Goal: Task Accomplishment & Management: Manage account settings

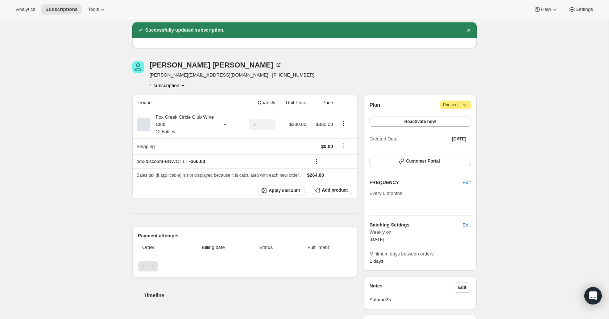
scroll to position [17, 0]
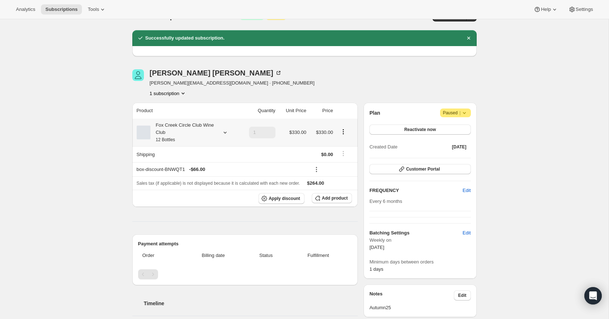
click at [222, 132] on icon at bounding box center [225, 132] width 7 height 7
click at [560, 144] on div "Subscription #17716904020. This page is ready Subscription #17716904020 Success…" at bounding box center [304, 265] width 609 height 524
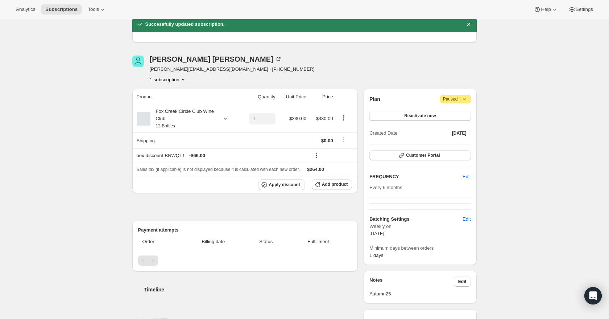
scroll to position [29, 0]
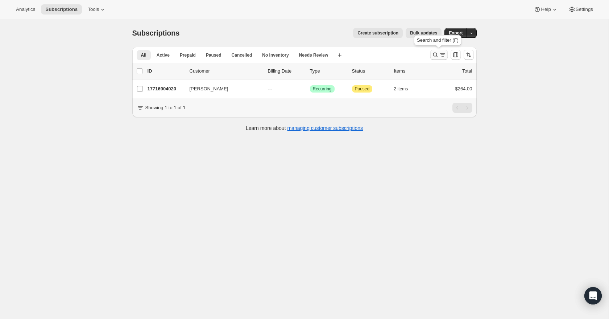
click at [439, 57] on icon "Search and filter results" at bounding box center [442, 54] width 7 height 7
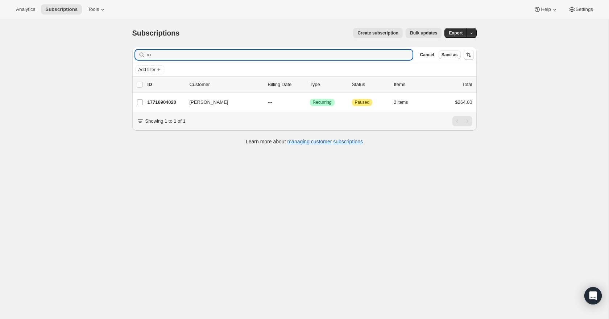
type input "r"
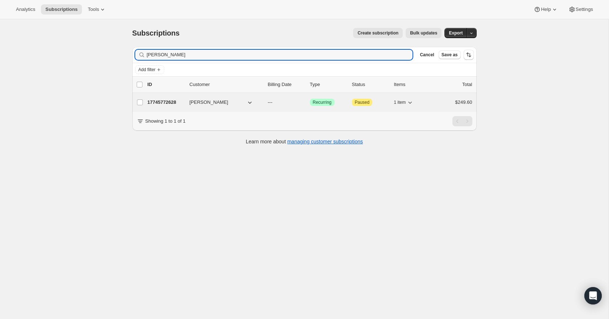
type input "Sherrie Geis"
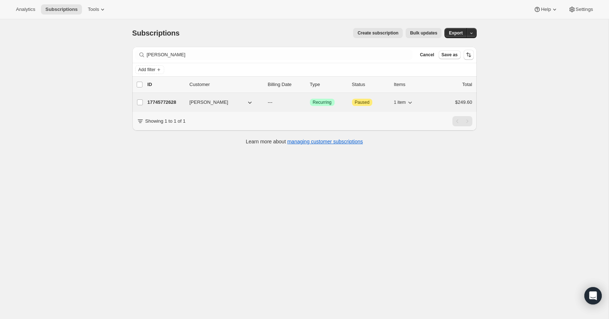
click at [171, 102] on p "17745772628" at bounding box center [166, 102] width 36 height 7
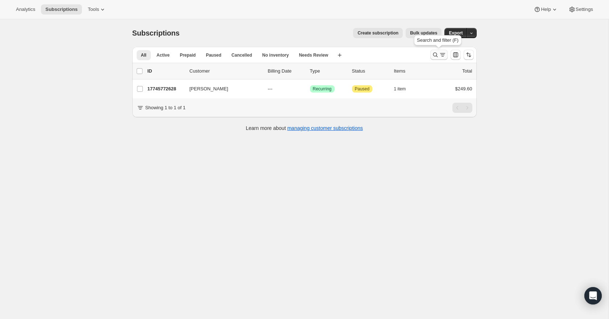
click at [437, 51] on button "Search and filter results" at bounding box center [438, 55] width 17 height 10
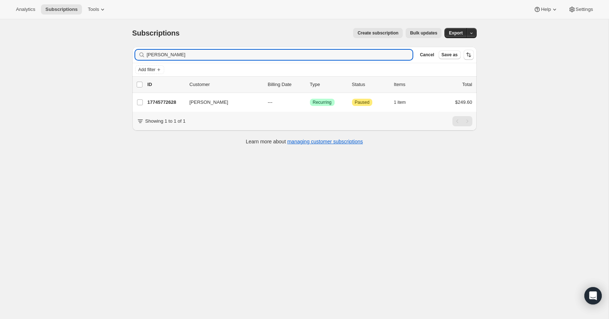
drag, startPoint x: 180, startPoint y: 54, endPoint x: 137, endPoint y: 57, distance: 42.5
click at [137, 57] on div "Sherrie Geis Clear" at bounding box center [274, 55] width 278 height 10
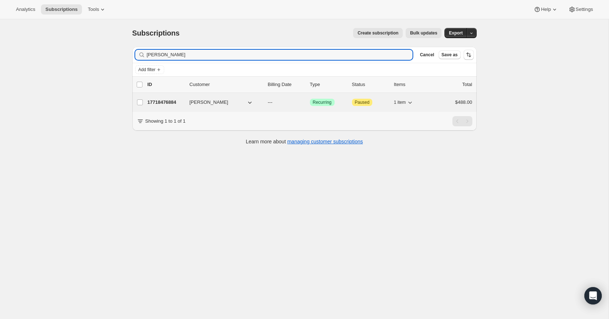
type input "andrew Slimm"
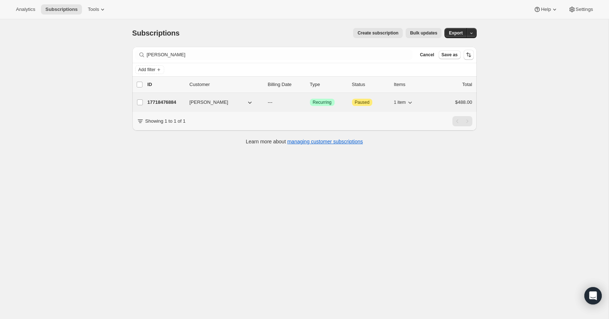
click at [164, 102] on p "17718476884" at bounding box center [166, 102] width 36 height 7
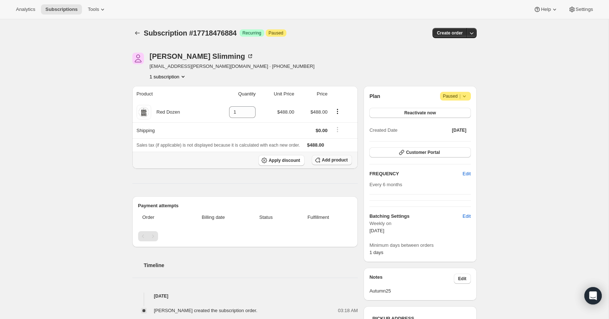
click at [333, 160] on span "Add product" at bounding box center [335, 160] width 26 height 6
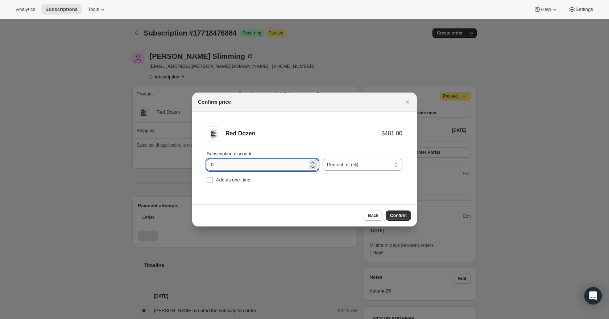
drag, startPoint x: 220, startPoint y: 164, endPoint x: 209, endPoint y: 164, distance: 10.9
click at [209, 164] on input "0" at bounding box center [257, 165] width 101 height 12
type input "20"
click at [409, 217] on button "Confirm" at bounding box center [398, 215] width 25 height 10
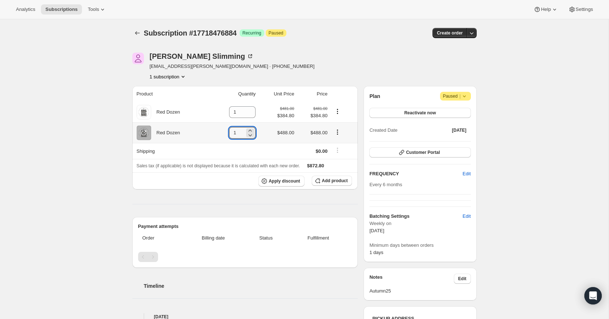
drag, startPoint x: 236, startPoint y: 135, endPoint x: 222, endPoint y: 133, distance: 14.6
click at [222, 133] on td "1" at bounding box center [234, 132] width 48 height 21
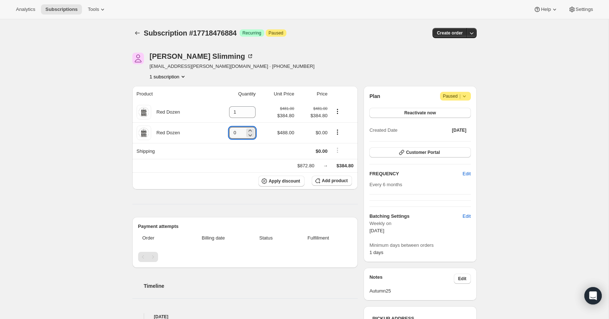
type input "0"
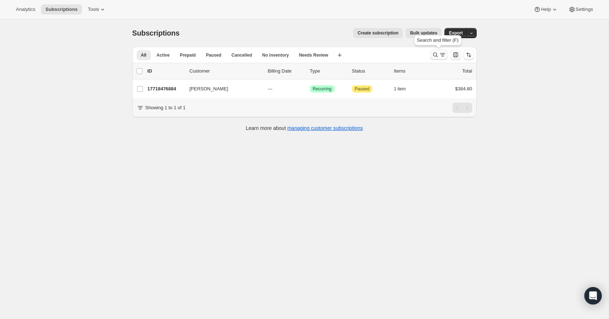
click at [441, 51] on icon "Search and filter results" at bounding box center [442, 54] width 7 height 7
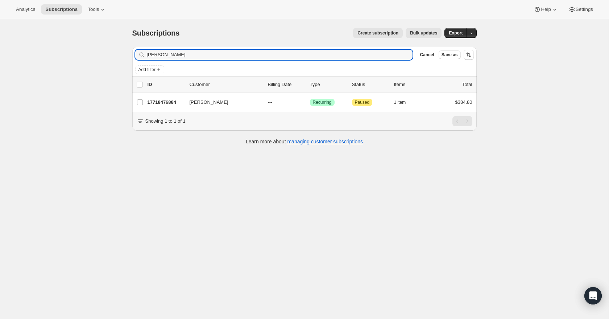
drag, startPoint x: 190, startPoint y: 58, endPoint x: 152, endPoint y: 47, distance: 40.4
click at [151, 47] on div "Filter subscribers andrew Slimm Clear Cancel Save as" at bounding box center [304, 55] width 344 height 16
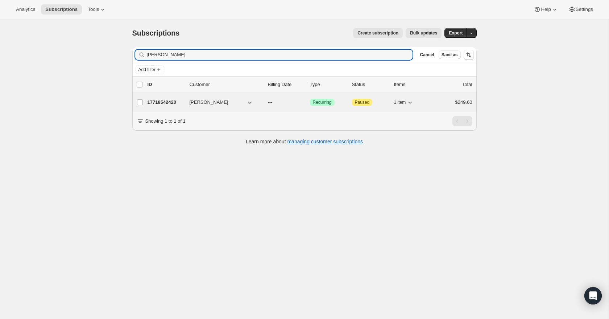
type input "Gary Ros"
click at [161, 99] on p "17718542420" at bounding box center [166, 102] width 36 height 7
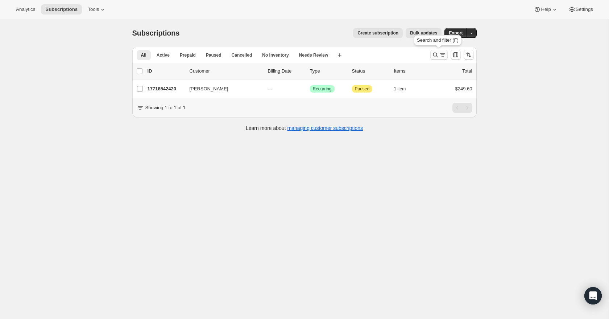
click at [435, 54] on icon "Search and filter results" at bounding box center [435, 54] width 7 height 7
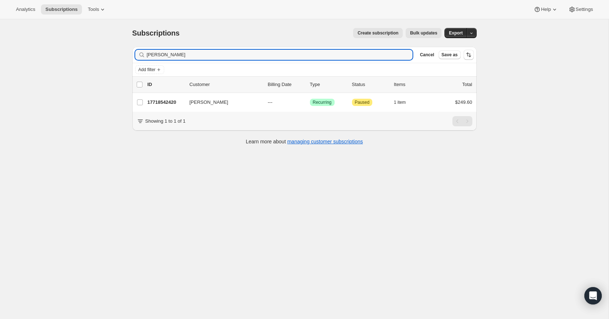
drag, startPoint x: 174, startPoint y: 56, endPoint x: 133, endPoint y: 53, distance: 40.3
click at [133, 53] on div "Filter subscribers Gary Ros Clear Cancel Save as" at bounding box center [304, 55] width 344 height 16
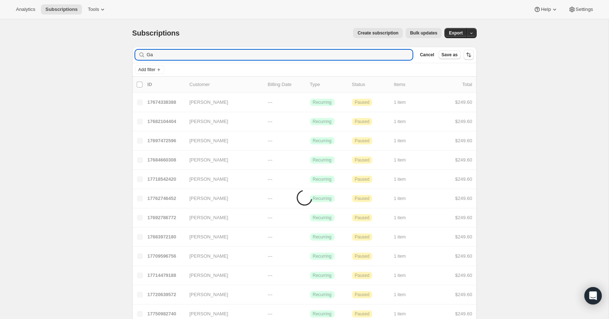
type input "G"
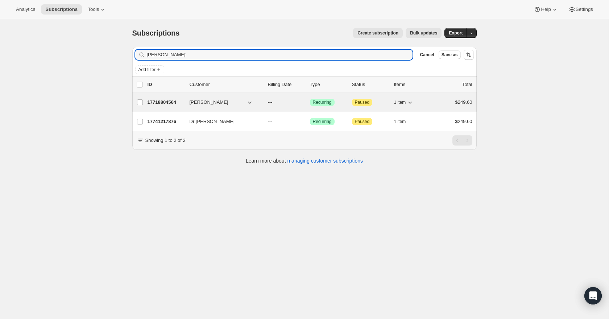
type input "John O'"
click at [165, 102] on p "17718804564" at bounding box center [166, 102] width 36 height 7
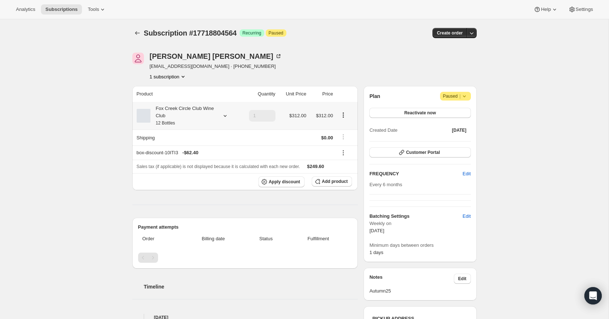
click at [225, 117] on icon at bounding box center [225, 115] width 7 height 7
click at [203, 165] on button "Edit box" at bounding box center [181, 164] width 71 height 10
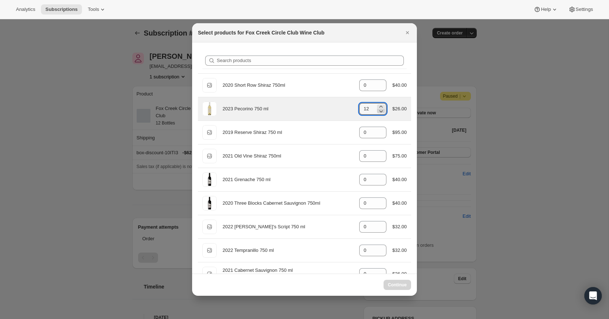
click at [380, 113] on icon ":r5v7:" at bounding box center [380, 110] width 7 height 7
click at [381, 114] on icon ":r5v7:" at bounding box center [380, 110] width 7 height 7
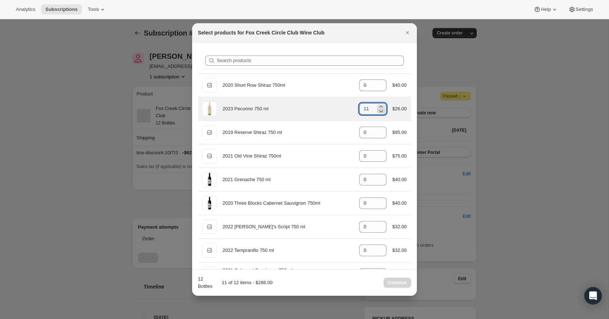
click at [381, 114] on icon ":r5v7:" at bounding box center [380, 110] width 7 height 7
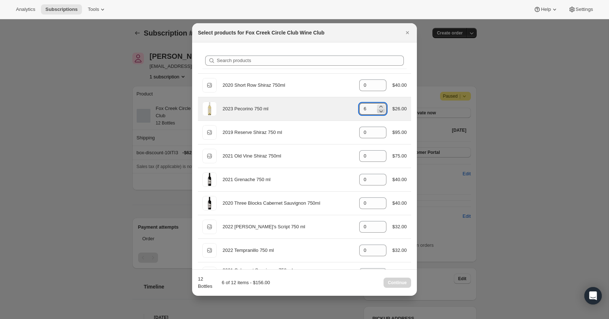
click at [381, 114] on icon ":r5v7:" at bounding box center [380, 110] width 7 height 7
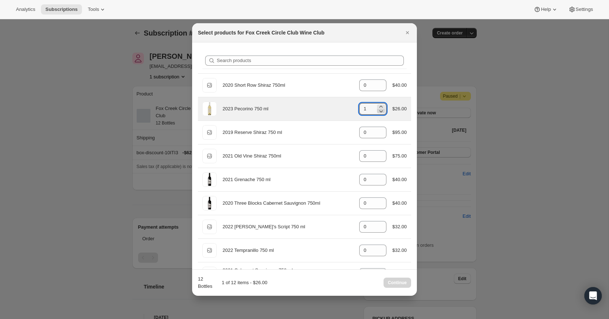
click at [381, 114] on icon ":r5v7:" at bounding box center [380, 110] width 7 height 7
type input "0"
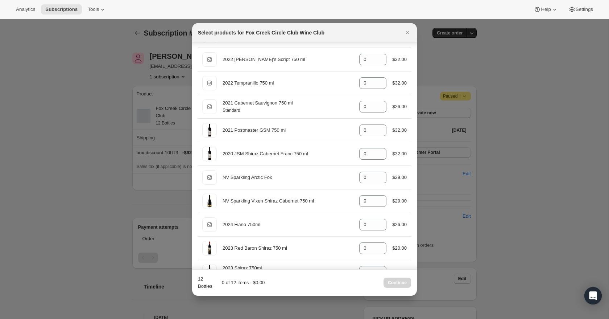
scroll to position [170, 0]
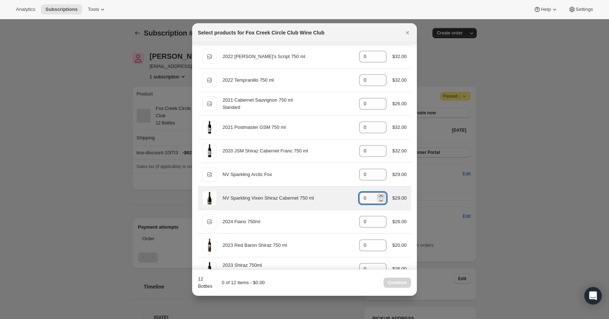
click at [380, 196] on icon ":r5v7:" at bounding box center [380, 195] width 7 height 7
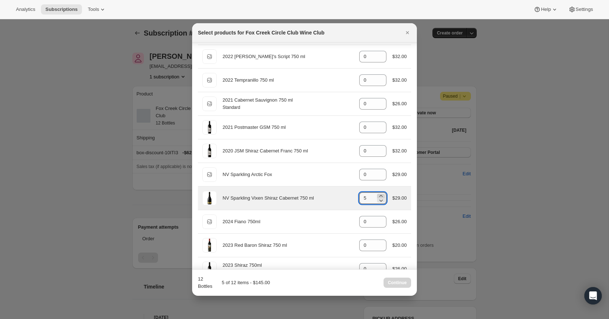
click at [380, 196] on icon ":r5v7:" at bounding box center [380, 195] width 7 height 7
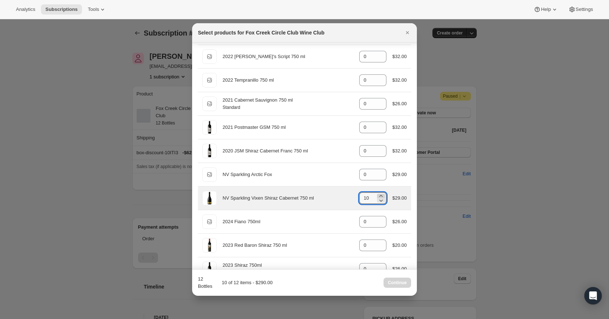
click at [380, 196] on icon ":r5v7:" at bounding box center [380, 195] width 7 height 7
type input "12"
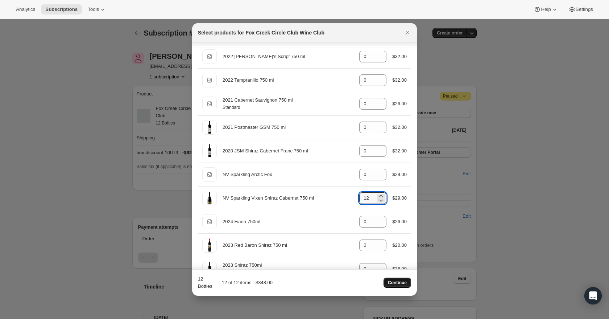
click at [400, 281] on span "Continue" at bounding box center [397, 283] width 19 height 6
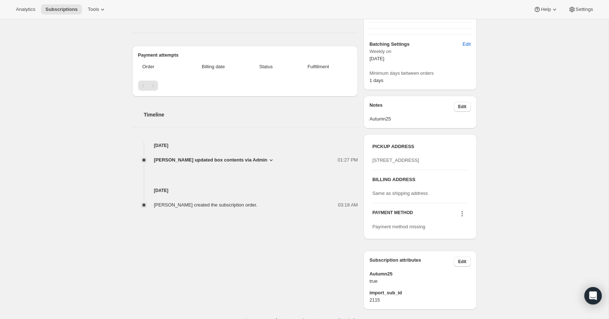
scroll to position [204, 0]
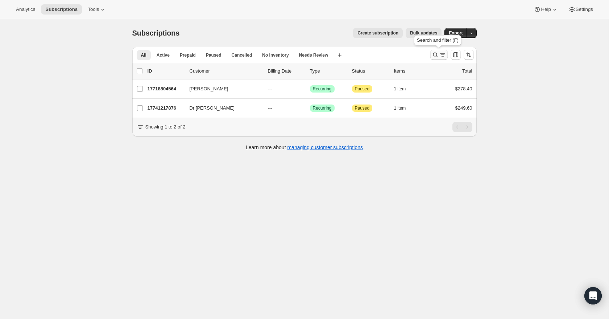
click at [441, 53] on icon "Search and filter results" at bounding box center [442, 54] width 7 height 7
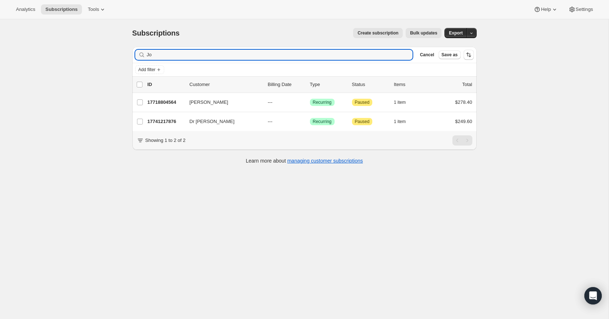
type input "J"
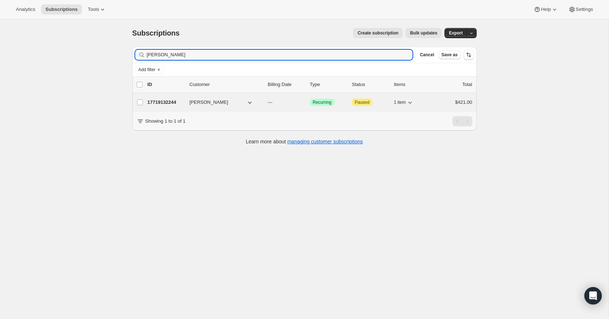
type input "[PERSON_NAME]"
click at [165, 100] on p "17719132244" at bounding box center [166, 102] width 36 height 7
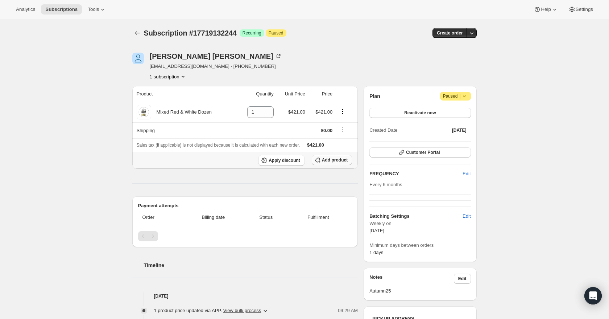
click at [334, 160] on span "Add product" at bounding box center [335, 160] width 26 height 6
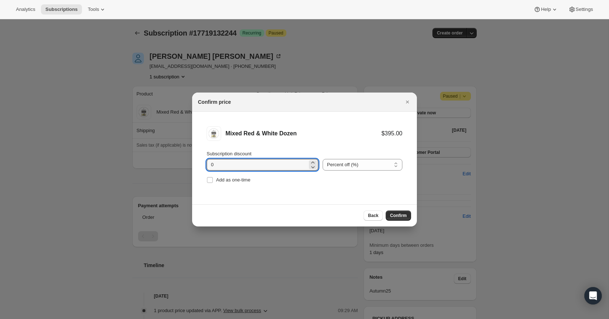
drag, startPoint x: 218, startPoint y: 163, endPoint x: 205, endPoint y: 166, distance: 13.0
click at [205, 166] on li "Mixed Red & White Dozen $395.00 Subscription discount 0 Percent off (%) Amount …" at bounding box center [304, 156] width 225 height 88
type input "20"
click at [399, 215] on span "Confirm" at bounding box center [398, 215] width 17 height 6
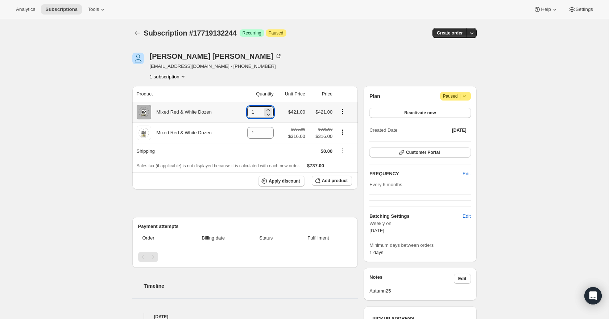
drag, startPoint x: 254, startPoint y: 111, endPoint x: 241, endPoint y: 111, distance: 12.7
click at [241, 111] on td "1" at bounding box center [255, 112] width 39 height 20
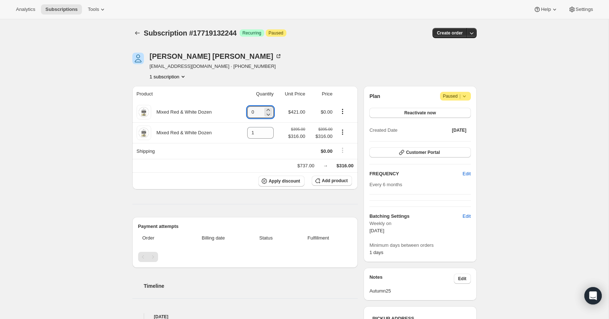
type input "0"
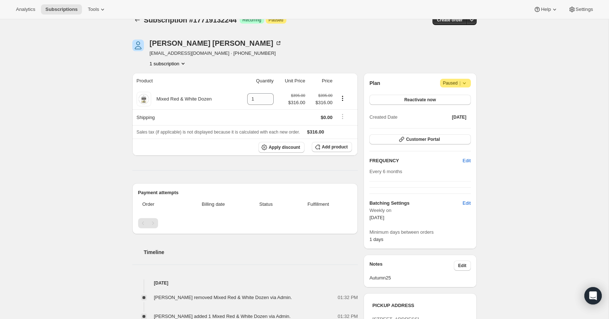
scroll to position [12, 0]
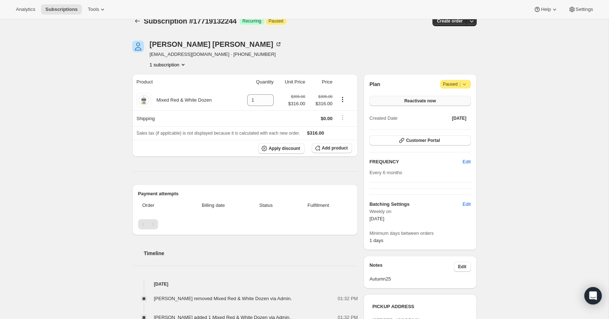
click at [410, 99] on span "Reactivate now" at bounding box center [420, 101] width 32 height 6
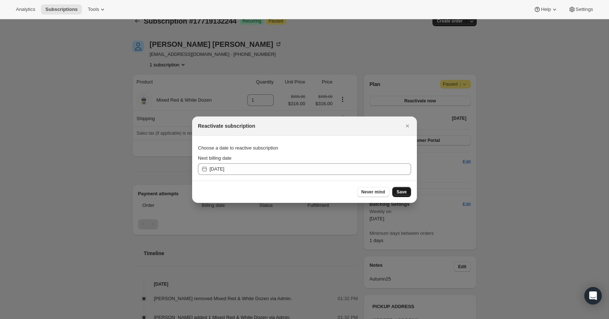
click at [406, 190] on span "Save" at bounding box center [402, 192] width 10 height 6
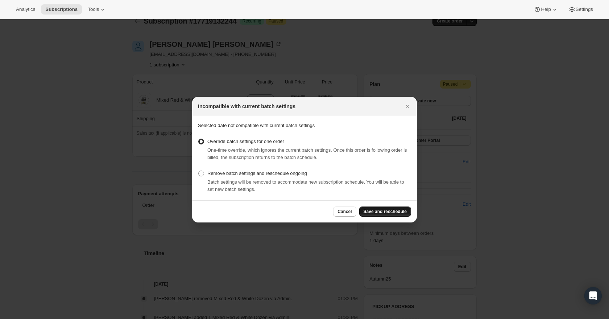
click at [388, 211] on span "Save and reschedule" at bounding box center [385, 211] width 43 height 6
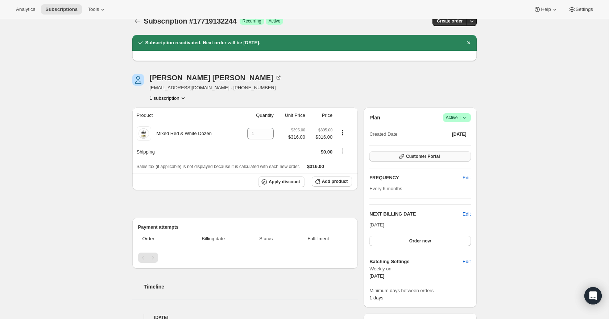
click at [421, 158] on span "Customer Portal" at bounding box center [423, 156] width 34 height 6
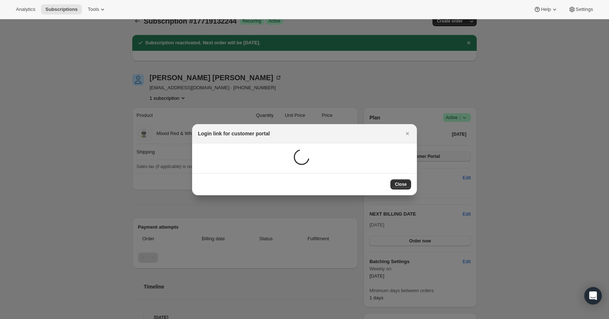
scroll to position [0, 0]
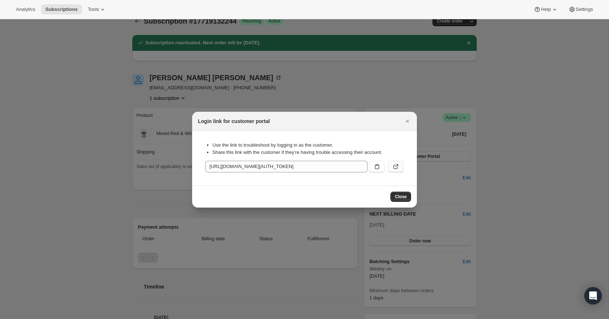
click at [391, 166] on button ":r6n6:" at bounding box center [396, 167] width 16 height 12
click at [408, 119] on icon "Close" at bounding box center [407, 120] width 7 height 7
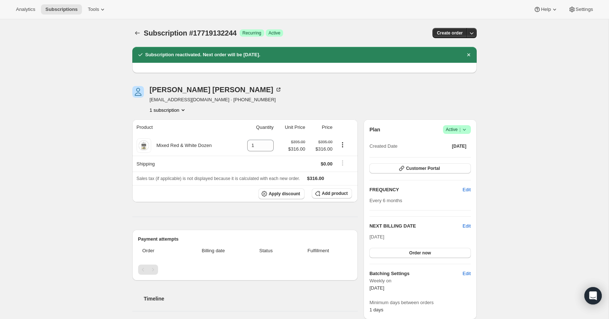
scroll to position [12, 0]
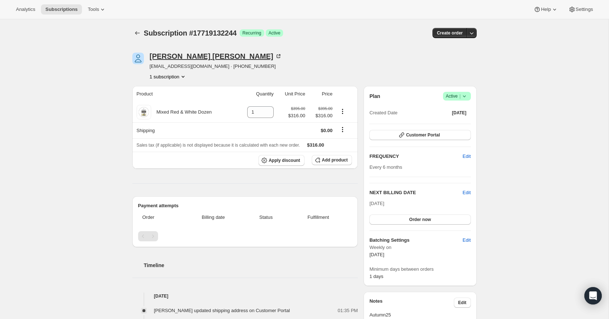
click at [275, 55] on icon at bounding box center [278, 56] width 7 height 7
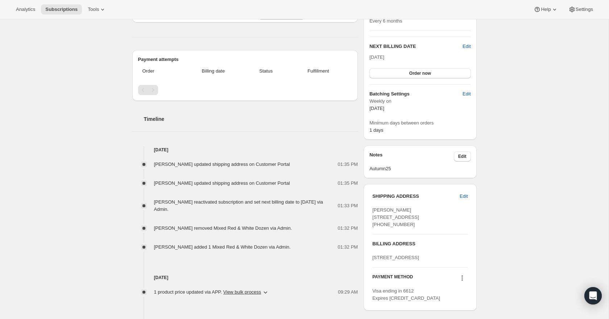
scroll to position [148, 0]
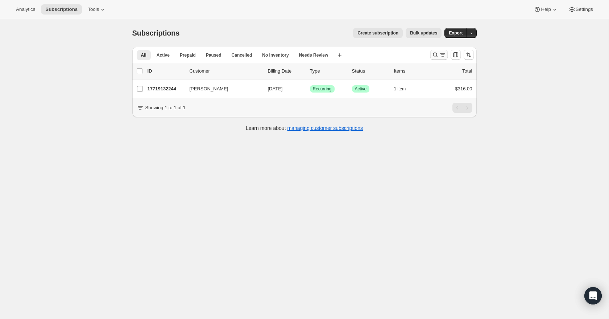
click at [437, 50] on button "Search and filter results" at bounding box center [438, 55] width 17 height 10
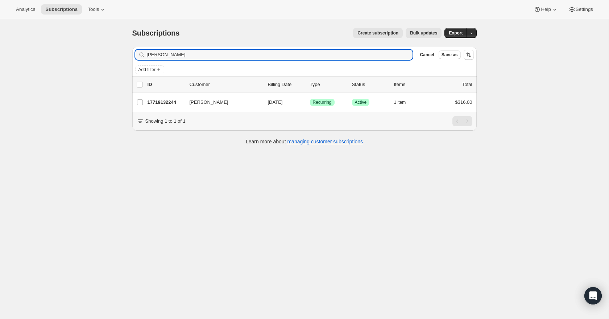
drag, startPoint x: 185, startPoint y: 54, endPoint x: 135, endPoint y: 58, distance: 49.8
click at [135, 58] on div "Stephen Breen Clear" at bounding box center [274, 55] width 278 height 10
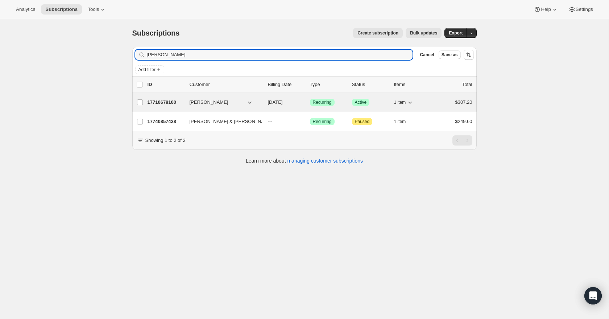
type input "john cr"
click at [159, 100] on p "17710678100" at bounding box center [166, 102] width 36 height 7
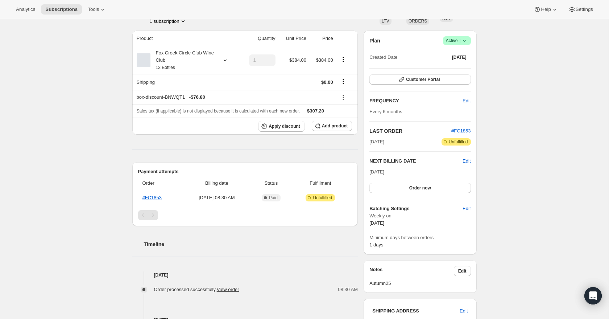
scroll to position [56, 0]
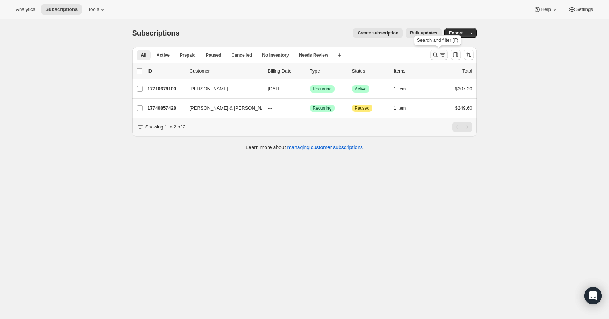
click at [440, 50] on button "Search and filter results" at bounding box center [438, 55] width 17 height 10
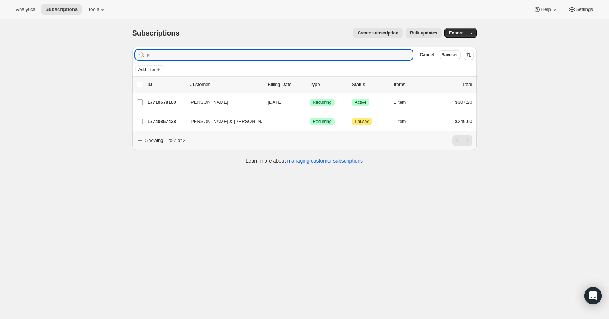
type input "j"
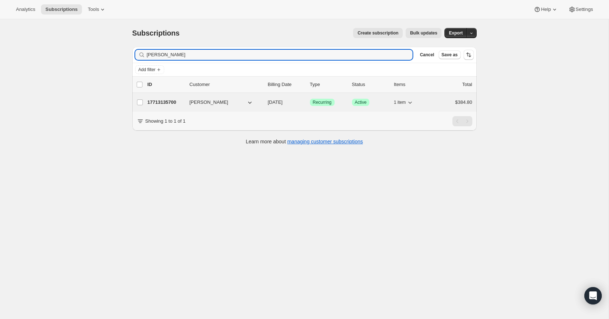
type input "[PERSON_NAME]"
click at [165, 103] on p "17713135700" at bounding box center [166, 102] width 36 height 7
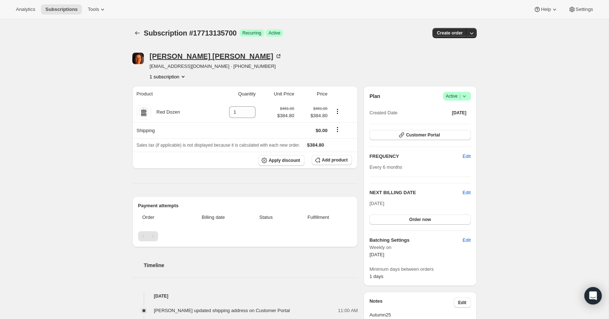
click at [278, 55] on icon at bounding box center [279, 55] width 2 height 2
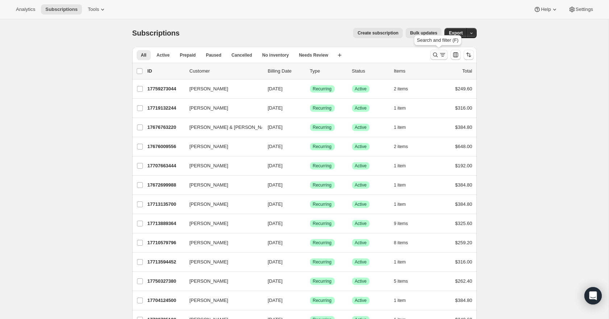
click at [435, 56] on icon "Search and filter results" at bounding box center [435, 54] width 7 height 7
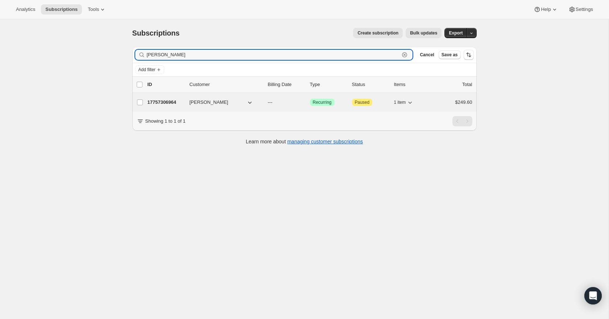
type input "allan lo"
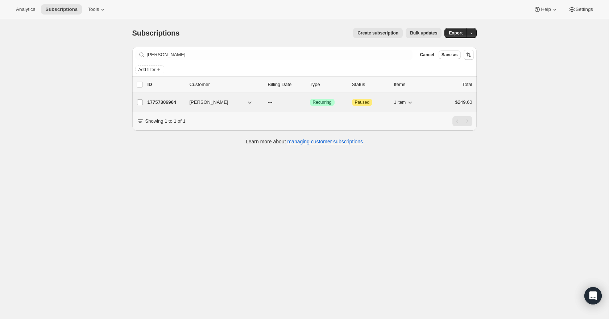
click at [167, 102] on p "17757306964" at bounding box center [166, 102] width 36 height 7
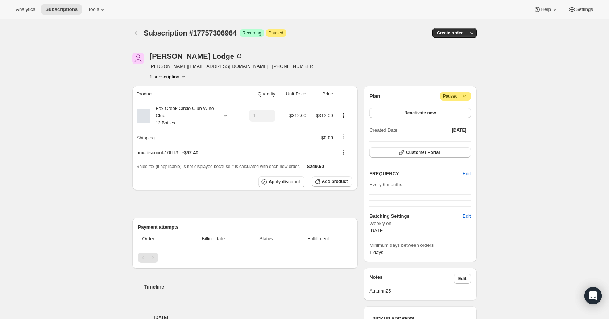
click at [223, 115] on icon at bounding box center [225, 115] width 7 height 7
click at [205, 162] on button "Edit box" at bounding box center [181, 164] width 71 height 10
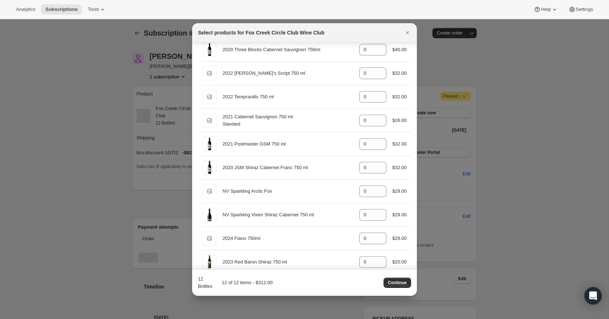
scroll to position [160, 0]
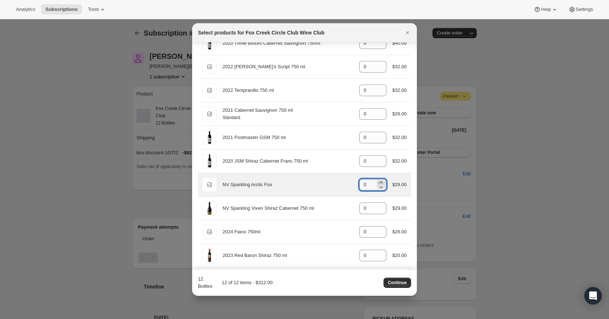
click at [380, 182] on icon ":rhn:" at bounding box center [381, 182] width 3 height 2
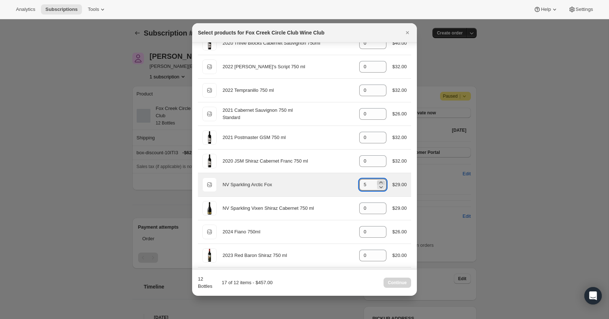
click at [380, 182] on icon ":rhn:" at bounding box center [381, 182] width 3 height 2
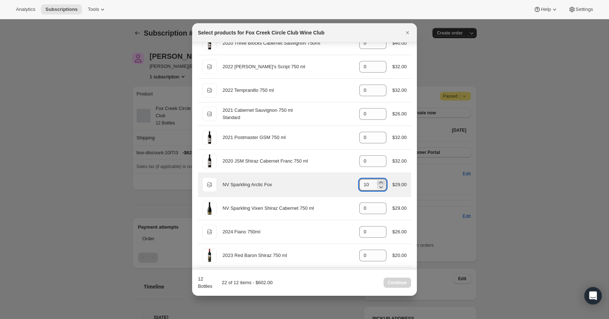
click at [380, 182] on icon ":rhn:" at bounding box center [381, 182] width 3 height 2
type input "12"
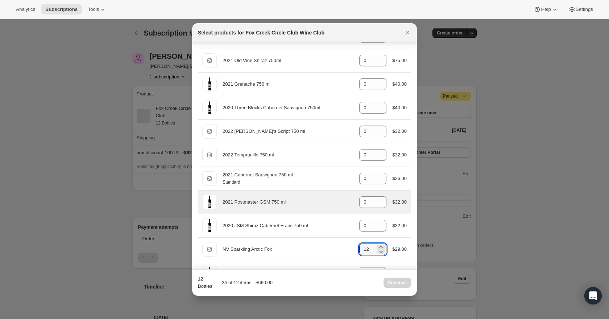
scroll to position [0, 0]
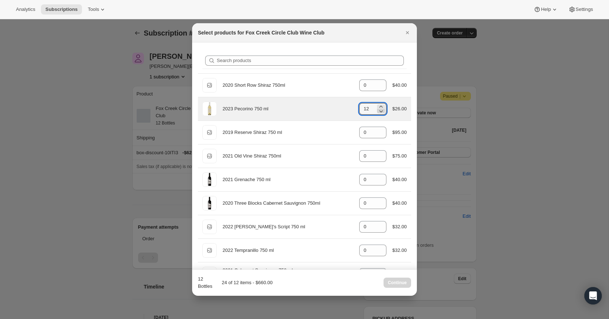
click at [379, 112] on icon ":rhn:" at bounding box center [380, 110] width 7 height 7
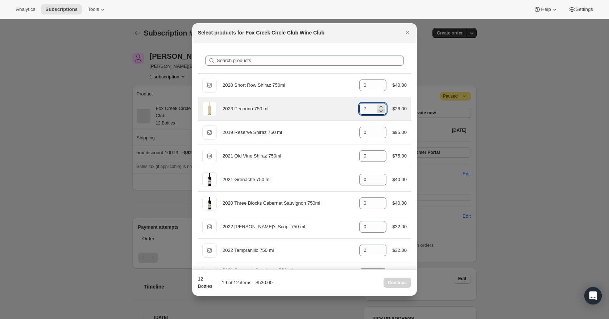
click at [379, 112] on icon ":rhn:" at bounding box center [380, 110] width 7 height 7
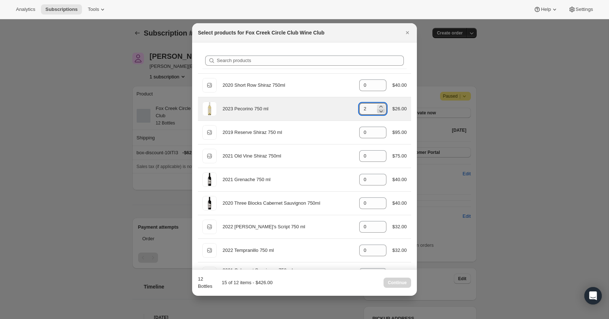
click at [379, 112] on icon ":rhn:" at bounding box center [380, 110] width 7 height 7
type input "0"
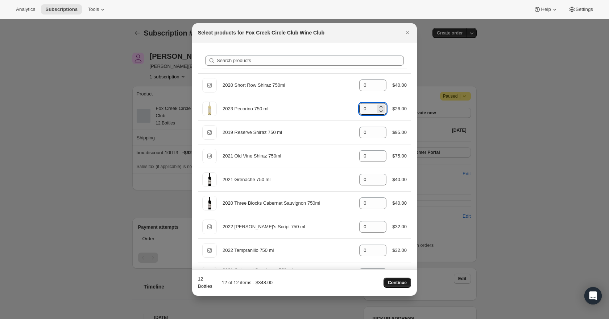
click at [401, 286] on button "Continue" at bounding box center [398, 282] width 28 height 10
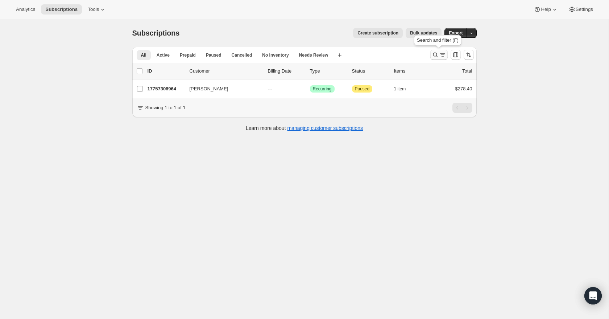
click at [434, 52] on icon "Search and filter results" at bounding box center [435, 54] width 7 height 7
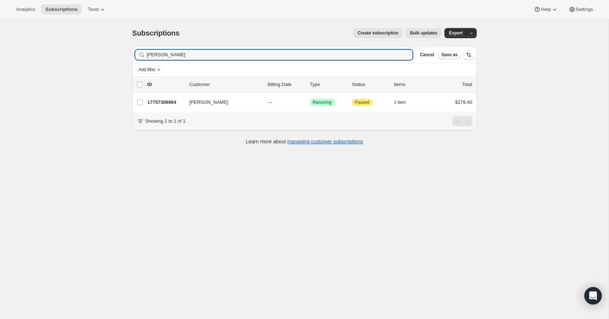
drag, startPoint x: 171, startPoint y: 53, endPoint x: 139, endPoint y: 54, distance: 32.3
click at [139, 54] on div "allan lo Clear" at bounding box center [274, 55] width 278 height 10
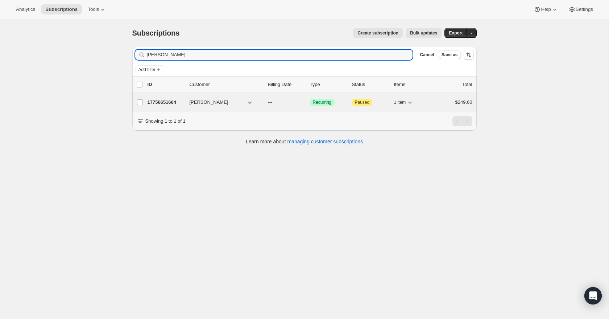
type input "emma Enzer"
click at [162, 101] on p "17756651604" at bounding box center [166, 102] width 36 height 7
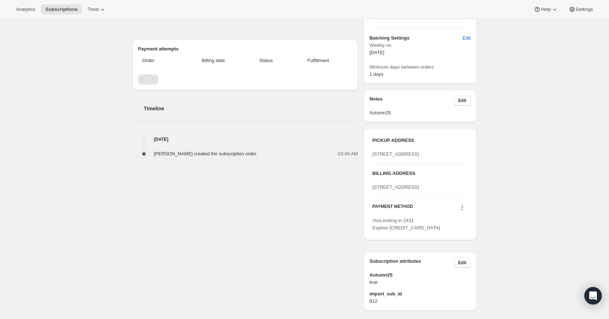
scroll to position [174, 0]
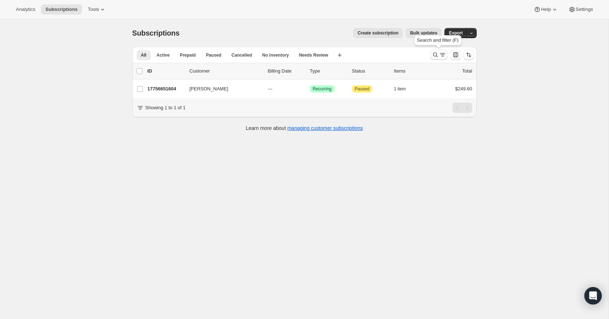
click at [439, 54] on icon "Search and filter results" at bounding box center [442, 54] width 7 height 7
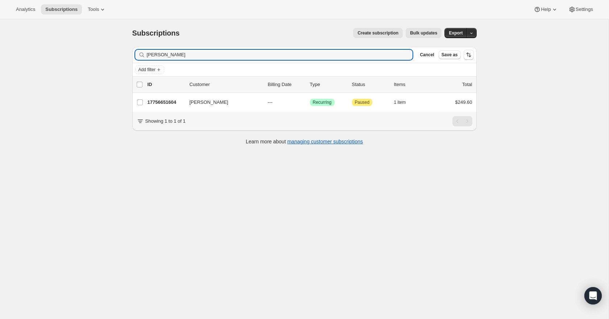
drag, startPoint x: 182, startPoint y: 57, endPoint x: 122, endPoint y: 51, distance: 60.1
click at [122, 51] on div "Subscriptions. This page is ready Subscriptions Create subscription Bulk update…" at bounding box center [304, 178] width 609 height 319
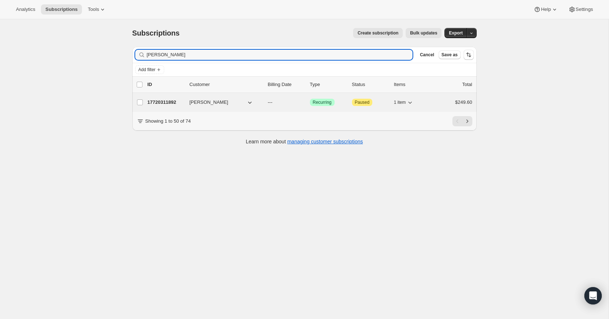
type input "paul call"
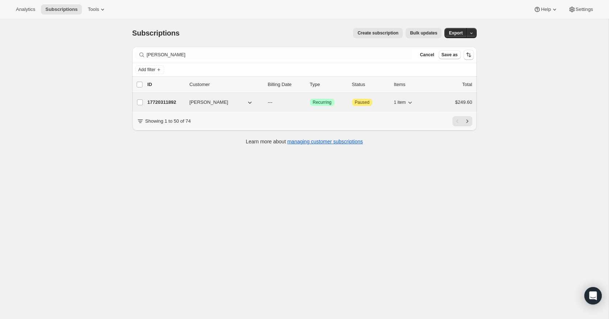
click at [162, 102] on p "17720311892" at bounding box center [166, 102] width 36 height 7
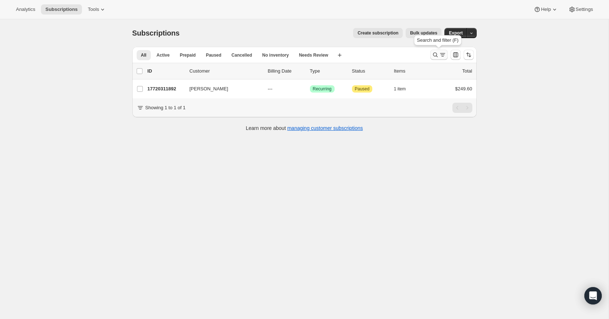
click at [437, 54] on icon "Search and filter results" at bounding box center [435, 55] width 5 height 5
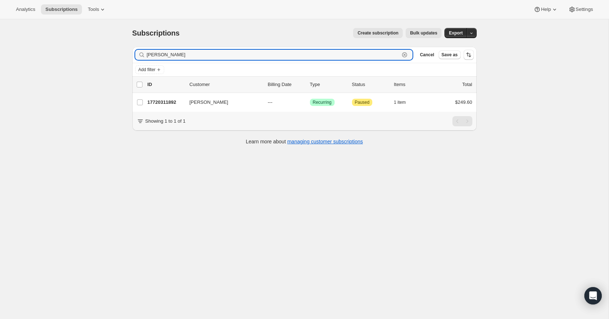
drag, startPoint x: 180, startPoint y: 54, endPoint x: 139, endPoint y: 55, distance: 41.0
click at [139, 55] on div "paul call Clear" at bounding box center [274, 55] width 278 height 10
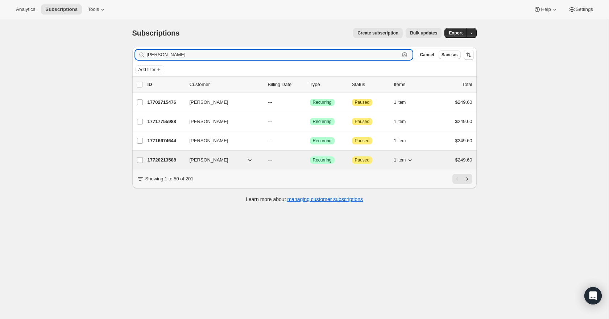
type input "browne"
click at [164, 159] on p "17720213588" at bounding box center [166, 159] width 36 height 7
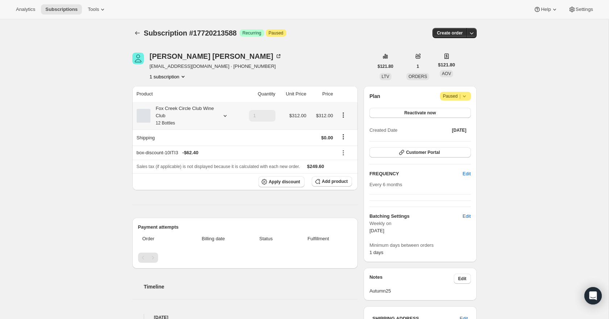
click at [224, 115] on icon at bounding box center [225, 115] width 7 height 7
click at [203, 167] on button "Edit box" at bounding box center [181, 164] width 71 height 10
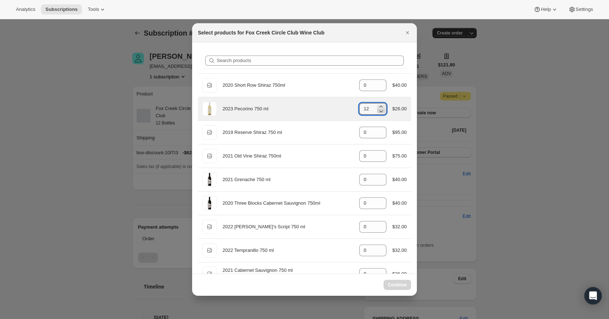
click at [381, 112] on icon ":r165:" at bounding box center [380, 110] width 7 height 7
click at [381, 113] on icon ":r165:" at bounding box center [380, 110] width 7 height 7
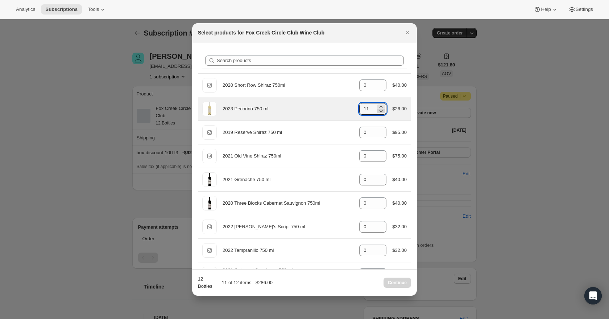
click at [381, 113] on icon ":r165:" at bounding box center [380, 110] width 7 height 7
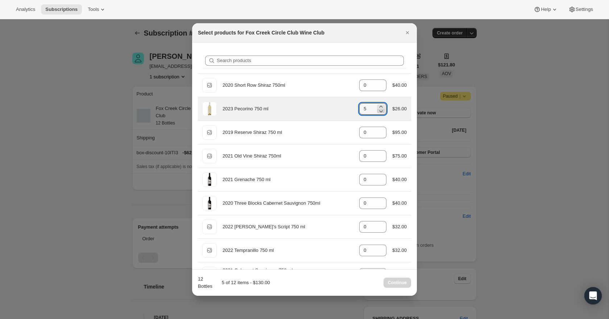
click at [381, 113] on icon ":r165:" at bounding box center [380, 110] width 7 height 7
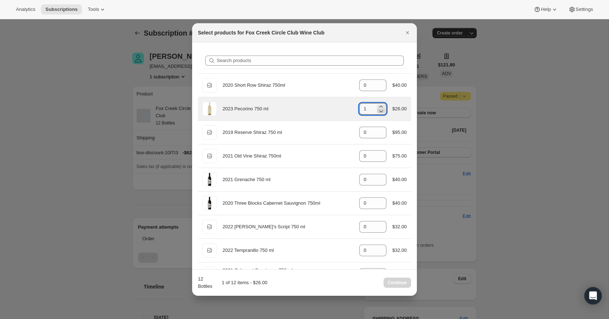
type input "0"
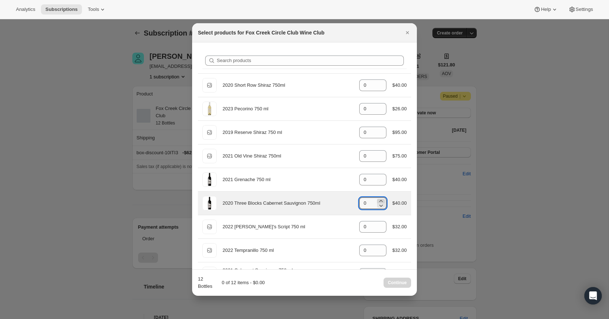
click at [381, 200] on icon ":r165:" at bounding box center [380, 200] width 7 height 7
type input "4"
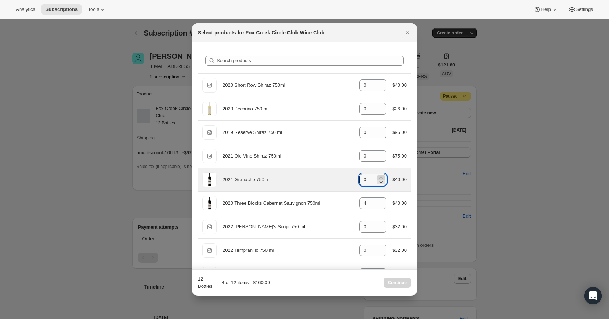
click at [380, 177] on icon ":r165:" at bounding box center [381, 177] width 3 height 2
type input "4"
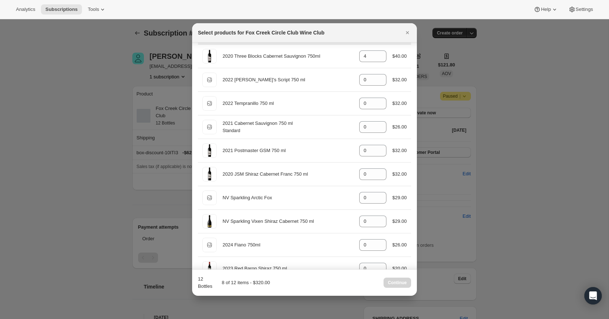
scroll to position [156, 0]
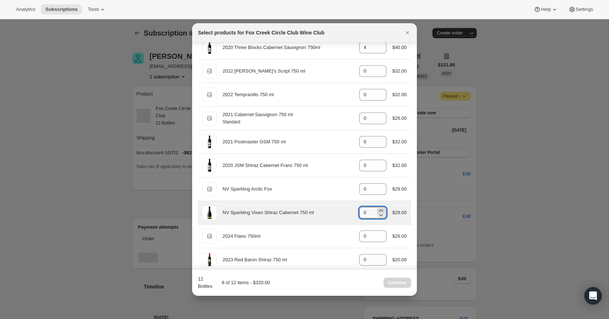
click at [380, 209] on icon ":r165:" at bounding box center [380, 210] width 7 height 7
type input "4"
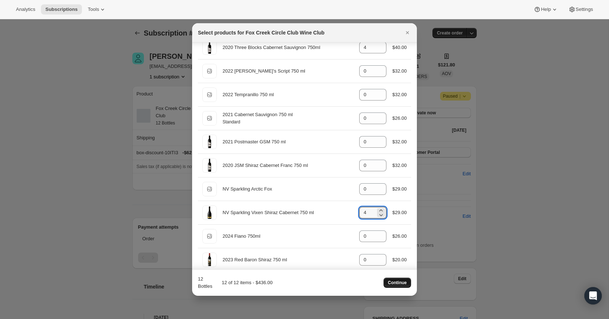
click at [404, 283] on span "Continue" at bounding box center [397, 283] width 19 height 6
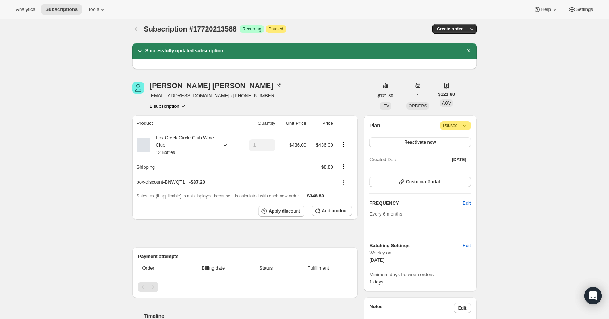
scroll to position [0, 0]
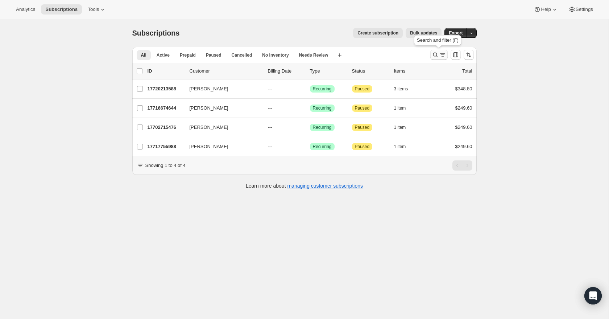
click at [437, 53] on icon "Search and filter results" at bounding box center [435, 54] width 7 height 7
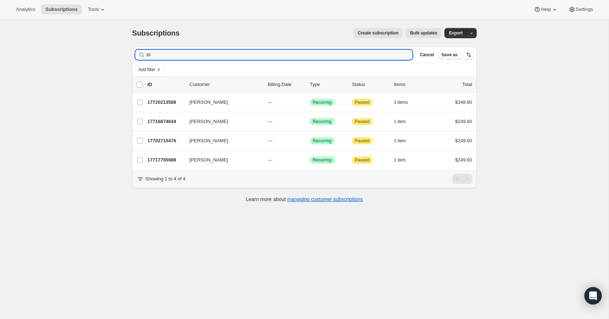
type input "b"
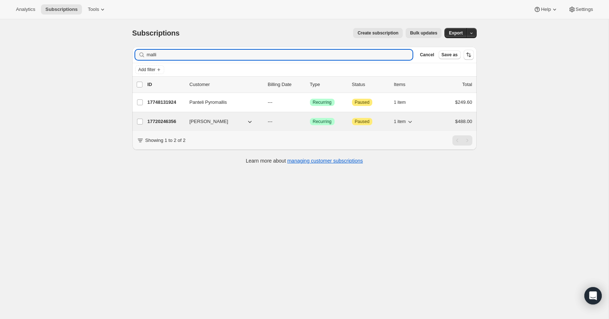
type input "malli"
click at [161, 119] on p "17720246356" at bounding box center [166, 121] width 36 height 7
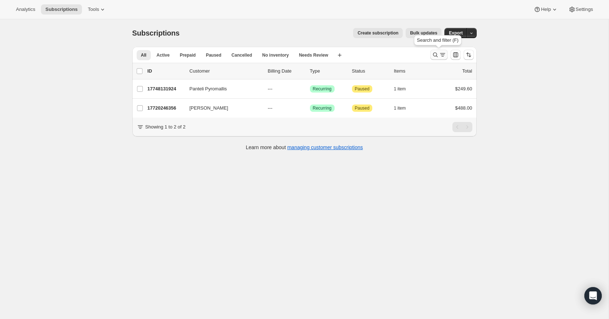
click at [436, 55] on icon "Search and filter results" at bounding box center [435, 55] width 5 height 5
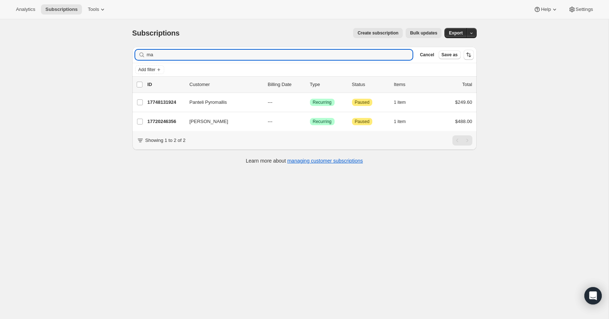
type input "m"
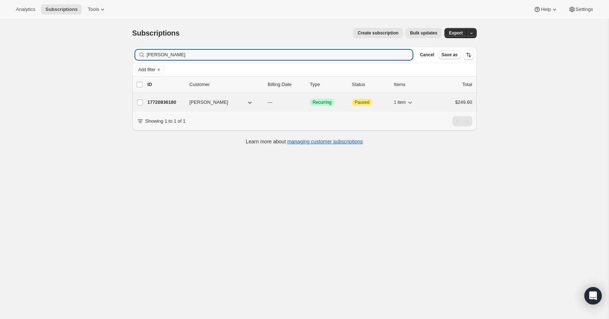
type input "peter Bing"
click at [165, 103] on p "17720836180" at bounding box center [166, 102] width 36 height 7
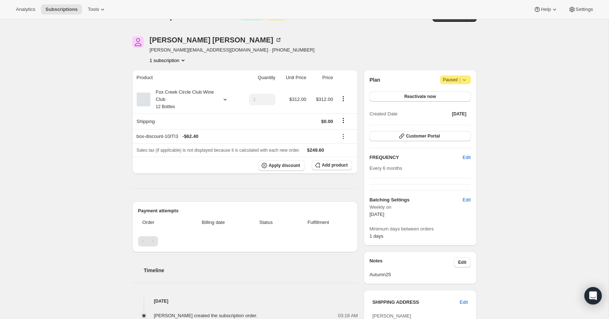
scroll to position [16, 0]
click at [224, 100] on icon at bounding box center [224, 100] width 3 height 2
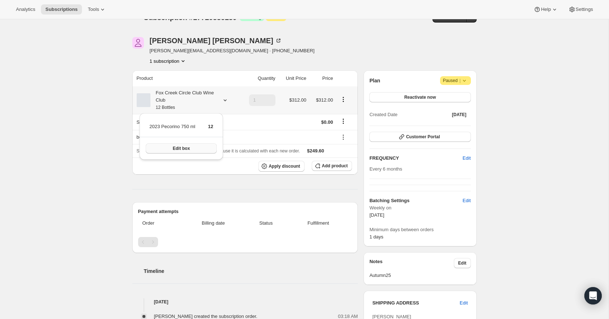
click at [204, 148] on button "Edit box" at bounding box center [181, 148] width 71 height 10
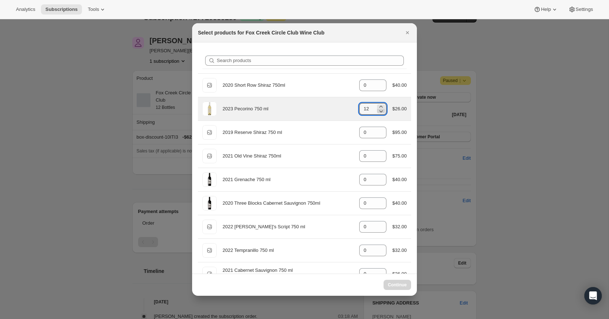
click at [380, 113] on icon ":r27k:" at bounding box center [380, 110] width 7 height 7
click at [380, 114] on icon ":r27k:" at bounding box center [380, 110] width 7 height 7
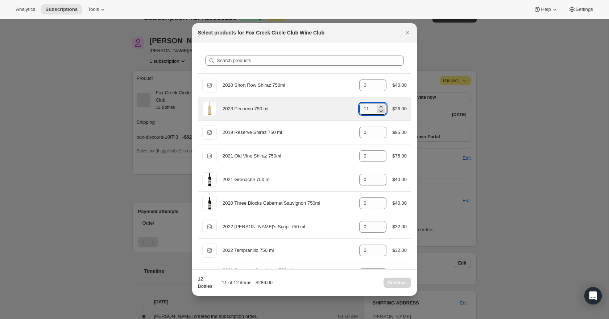
click at [380, 114] on icon ":r27k:" at bounding box center [380, 110] width 7 height 7
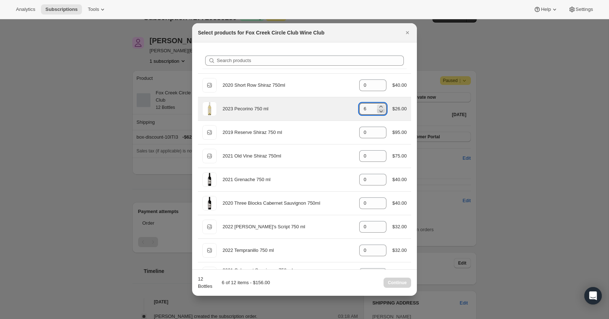
click at [380, 114] on icon ":r27k:" at bounding box center [380, 110] width 7 height 7
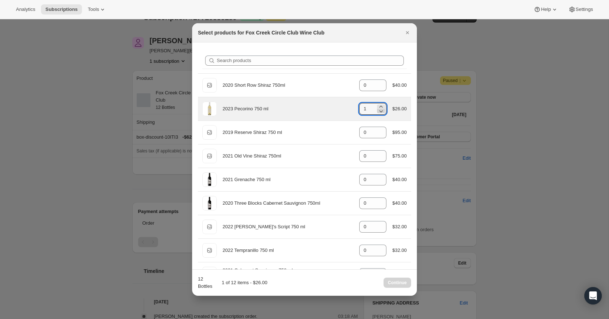
click at [380, 114] on icon ":r27k:" at bounding box center [380, 110] width 7 height 7
type input "0"
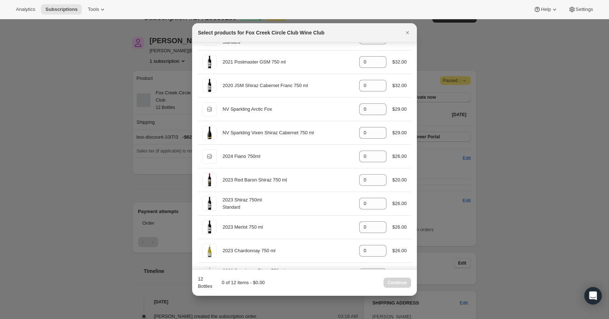
scroll to position [259, 0]
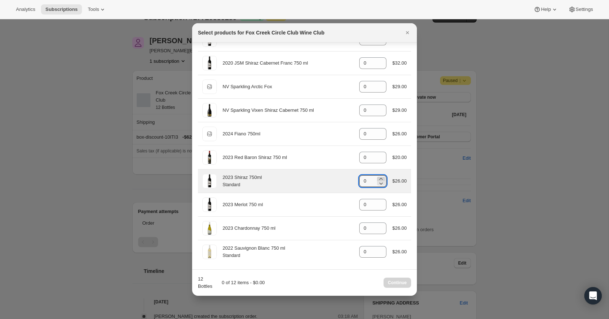
click at [381, 178] on icon ":r27k:" at bounding box center [380, 178] width 7 height 7
type input "2"
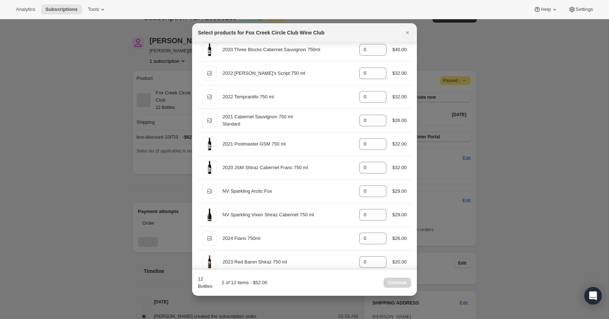
scroll to position [149, 0]
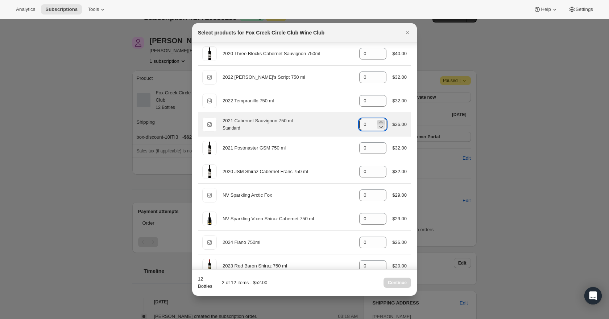
click at [378, 121] on icon ":r27k:" at bounding box center [380, 122] width 7 height 7
type input "2"
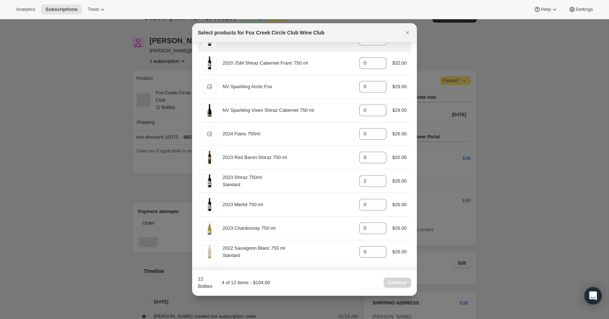
scroll to position [259, 0]
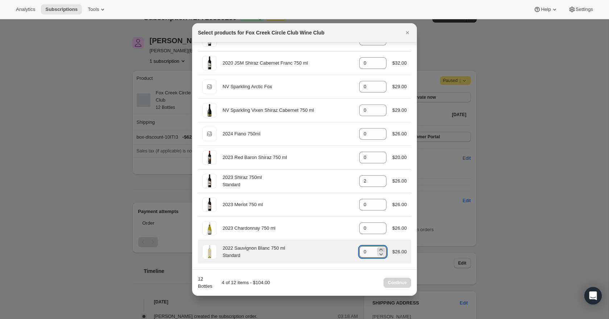
click at [380, 249] on icon ":r27k:" at bounding box center [380, 249] width 7 height 7
type input "2"
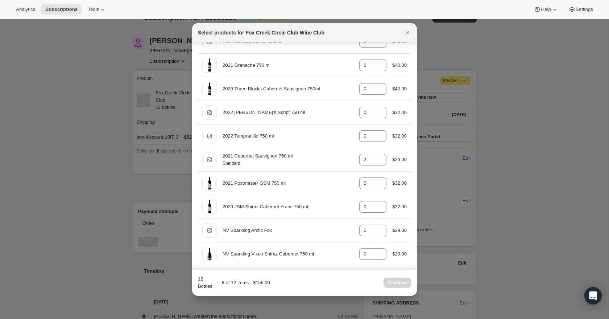
scroll to position [114, 0]
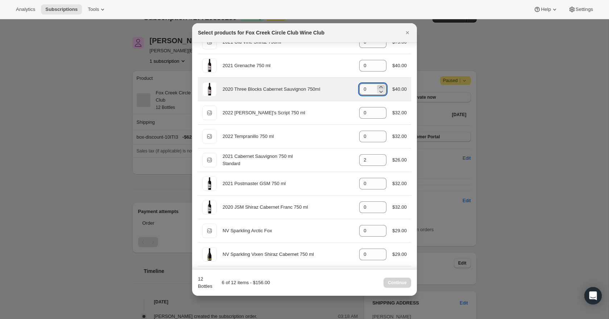
click at [380, 87] on icon ":r27k:" at bounding box center [381, 87] width 3 height 2
type input "2"
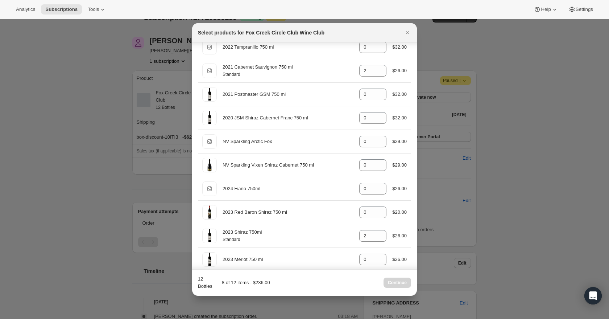
scroll to position [259, 0]
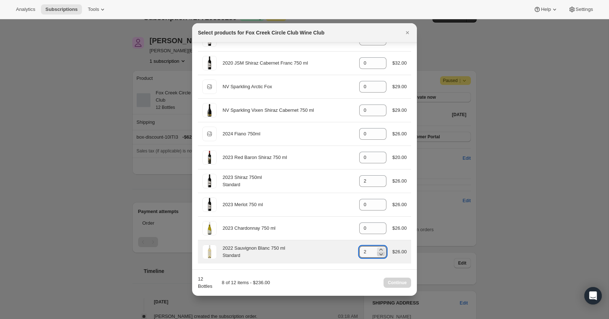
click at [379, 255] on icon ":r27k:" at bounding box center [380, 253] width 7 height 7
type input "0"
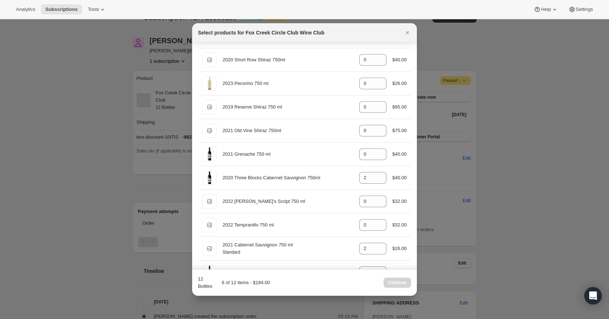
scroll to position [29, 0]
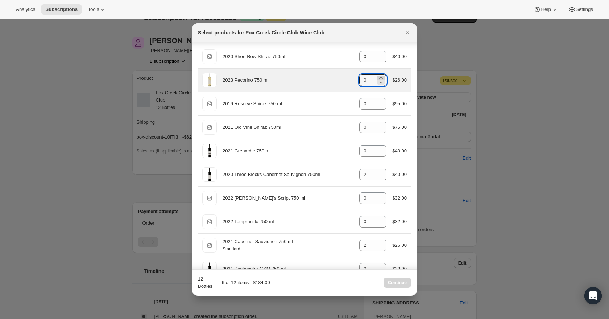
click at [380, 78] on icon ":r27k:" at bounding box center [380, 77] width 7 height 7
type input "2"
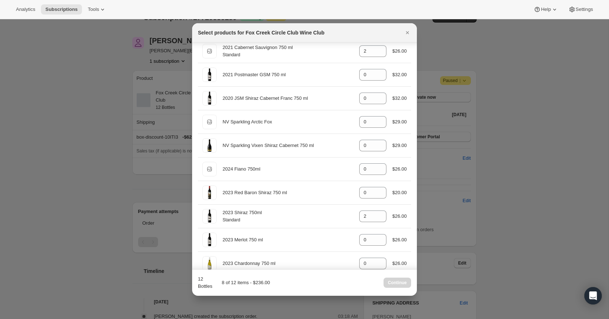
scroll to position [259, 0]
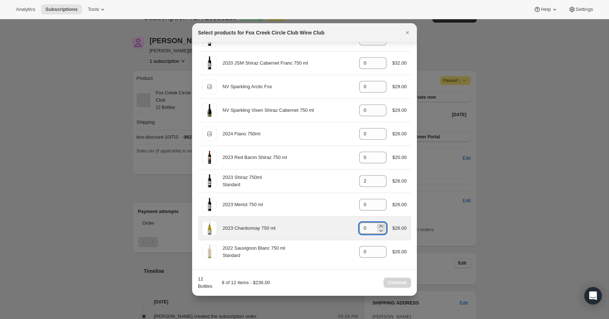
click at [380, 224] on icon ":r27k:" at bounding box center [380, 225] width 7 height 7
type input "2"
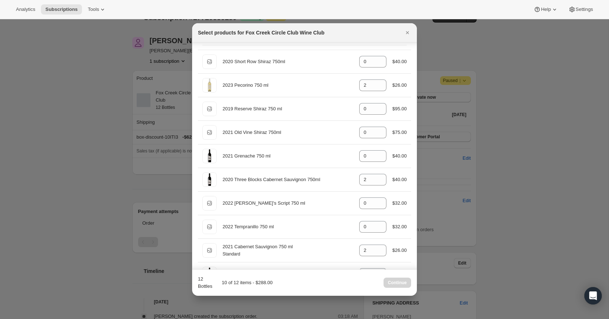
scroll to position [23, 0]
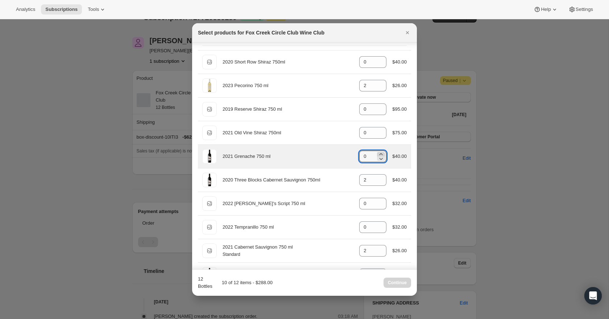
click at [381, 153] on icon ":r27k:" at bounding box center [380, 153] width 7 height 7
type input "2"
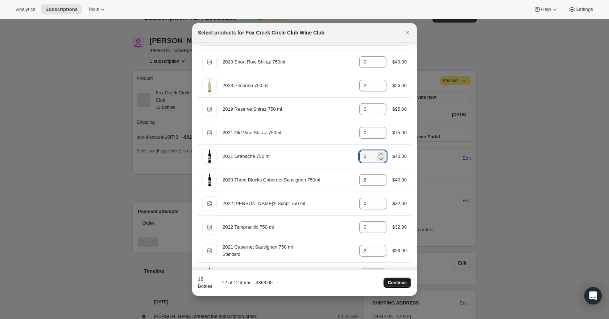
click at [396, 285] on span "Continue" at bounding box center [397, 283] width 19 height 6
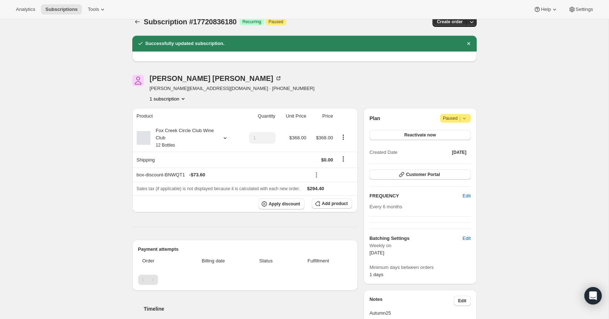
scroll to position [0, 0]
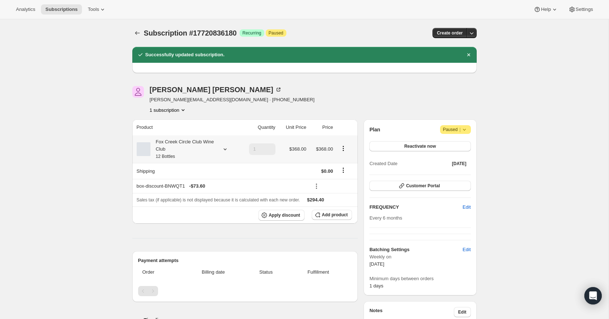
click at [222, 149] on icon at bounding box center [225, 148] width 7 height 7
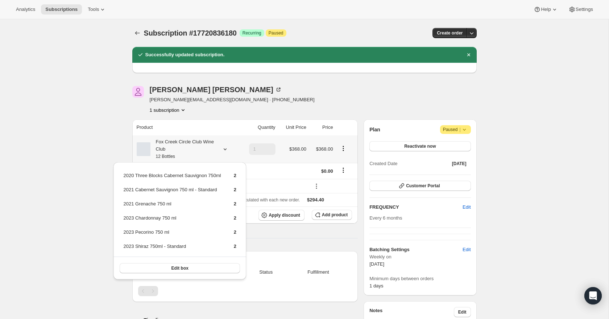
click at [222, 149] on icon at bounding box center [225, 148] width 7 height 7
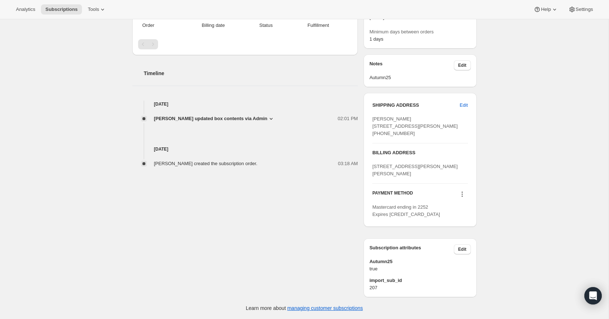
scroll to position [260, 0]
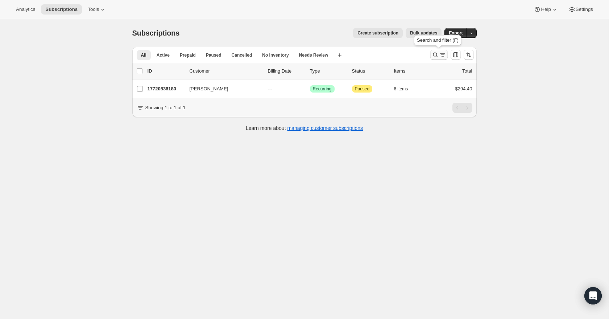
click at [439, 52] on icon "Search and filter results" at bounding box center [442, 54] width 7 height 7
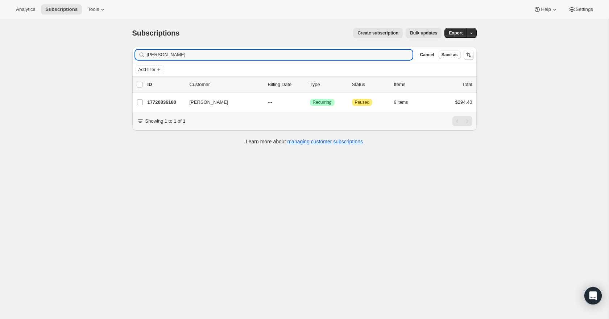
drag, startPoint x: 178, startPoint y: 56, endPoint x: 142, endPoint y: 54, distance: 35.2
click at [142, 54] on div "peter Bing Clear" at bounding box center [274, 55] width 278 height 10
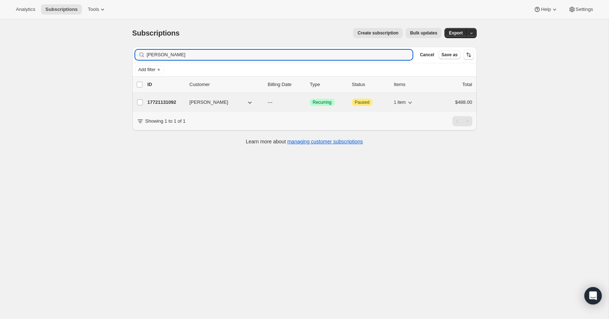
type input "grant Bethune"
click at [159, 104] on p "17721131092" at bounding box center [166, 102] width 36 height 7
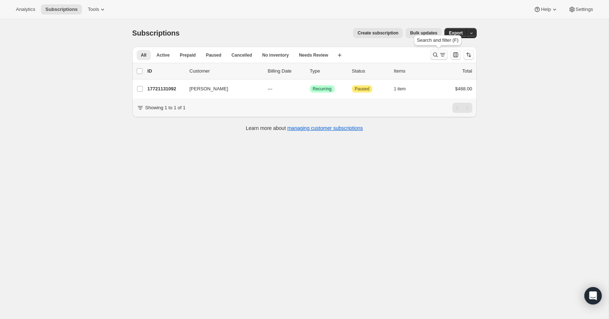
click at [438, 52] on icon "Search and filter results" at bounding box center [435, 54] width 7 height 7
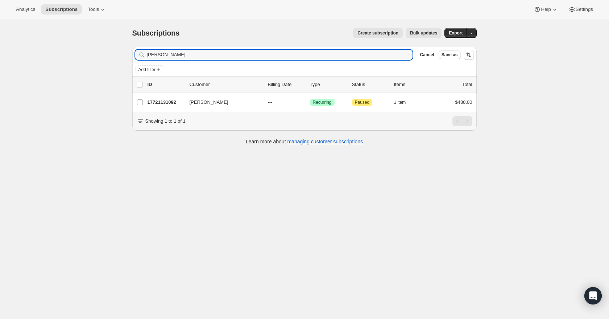
drag, startPoint x: 181, startPoint y: 54, endPoint x: 136, endPoint y: 53, distance: 45.0
click at [136, 53] on div "grant Bethune Clear" at bounding box center [274, 55] width 278 height 10
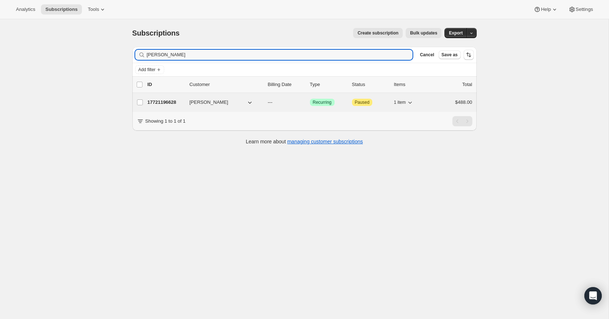
type input "milorad"
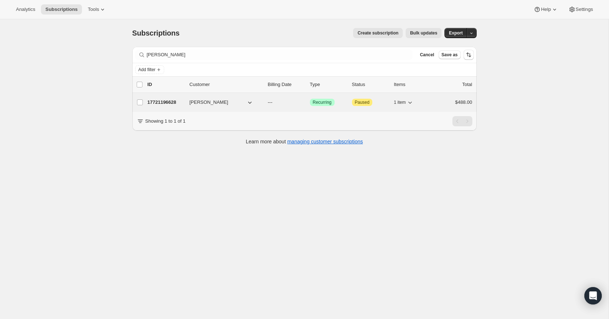
click at [168, 102] on p "17721196628" at bounding box center [166, 102] width 36 height 7
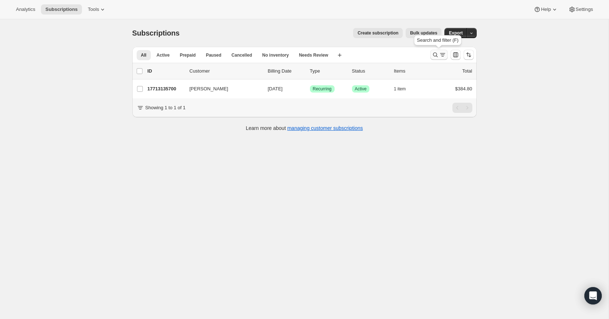
click at [440, 53] on icon "Search and filter results" at bounding box center [442, 54] width 7 height 7
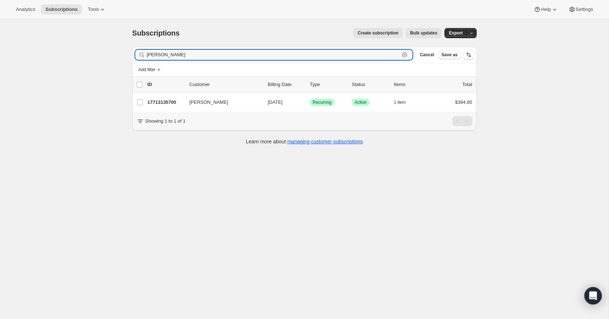
drag, startPoint x: 183, startPoint y: 53, endPoint x: 141, endPoint y: 61, distance: 42.9
click at [141, 61] on div "Filter subscribers brenda gill Clear Cancel Save as" at bounding box center [304, 55] width 344 height 16
drag, startPoint x: 173, startPoint y: 54, endPoint x: 145, endPoint y: 57, distance: 28.1
click at [145, 57] on div "brenda gill Clear" at bounding box center [274, 55] width 278 height 10
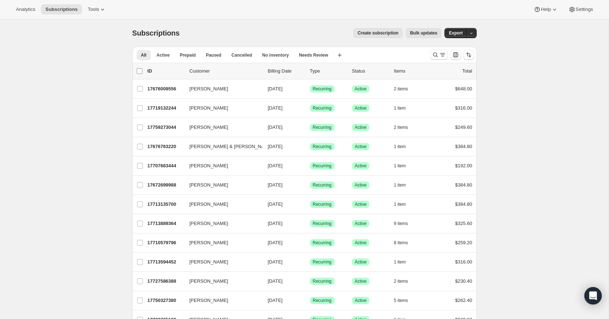
click at [141, 71] on input "0 selected" at bounding box center [140, 71] width 6 height 6
checkbox input "true"
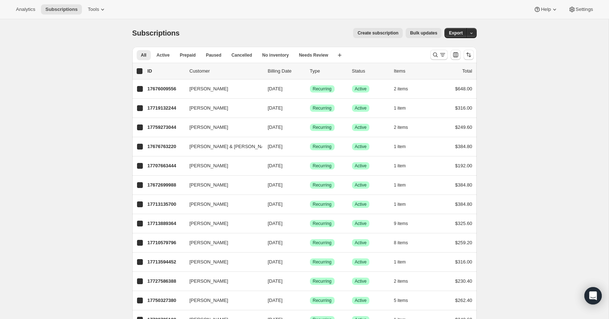
checkbox input "true"
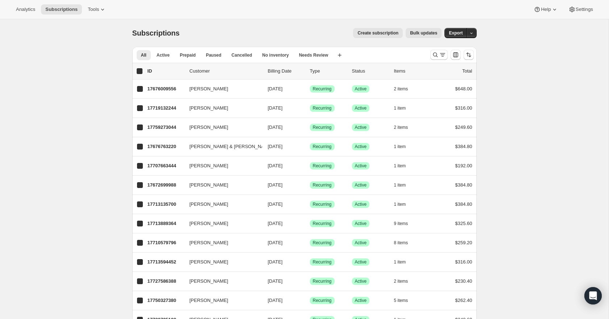
checkbox input "true"
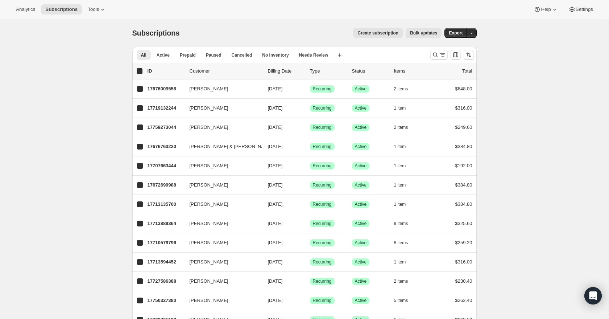
checkbox input "true"
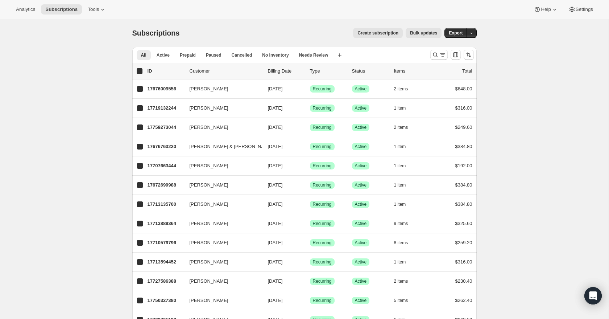
checkbox input "true"
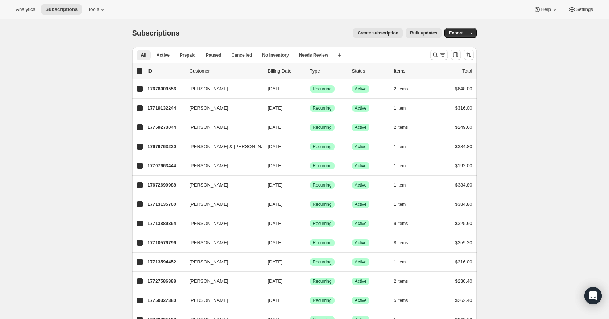
checkbox input "true"
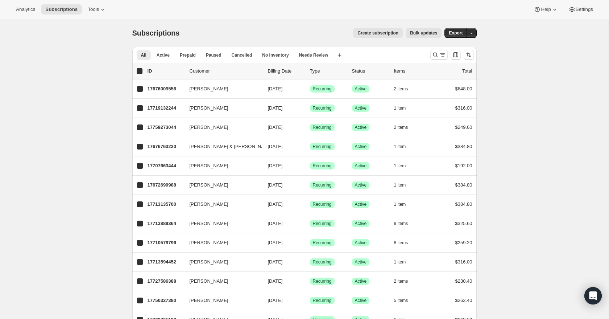
checkbox input "true"
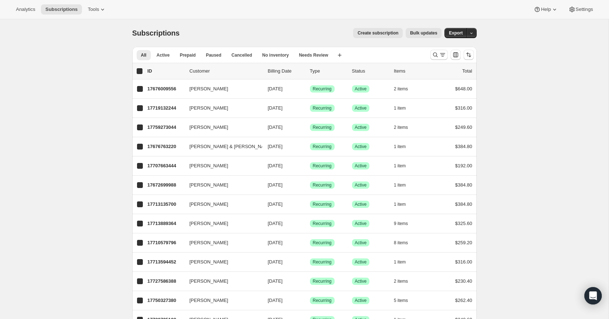
checkbox input "true"
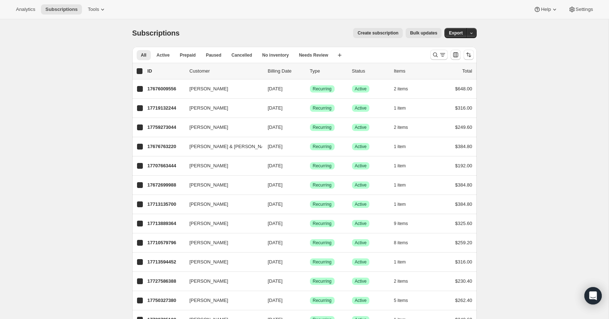
checkbox input "true"
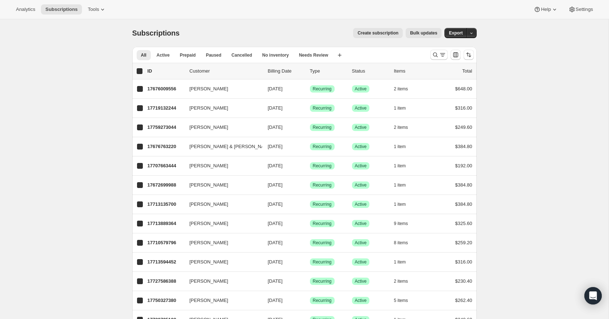
checkbox input "true"
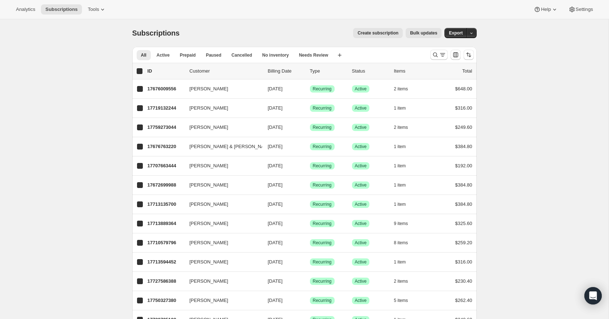
checkbox input "true"
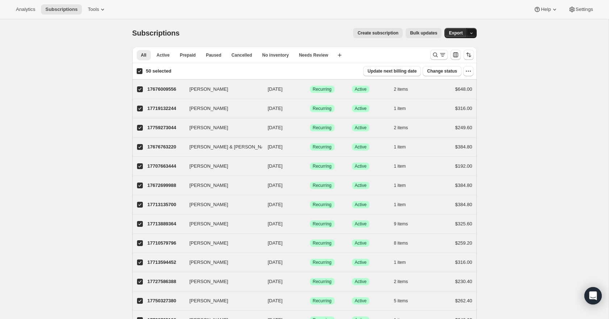
click at [475, 34] on button "button" at bounding box center [472, 33] width 10 height 10
click at [454, 34] on span "Export" at bounding box center [456, 33] width 14 height 6
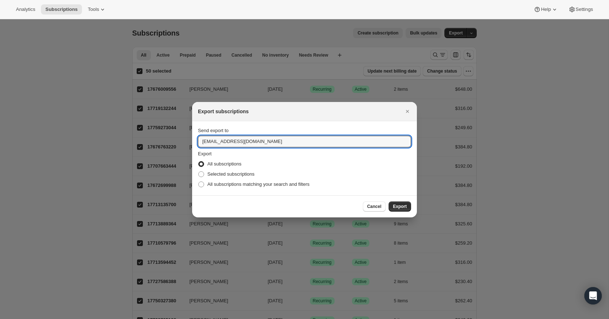
drag, startPoint x: 213, startPoint y: 141, endPoint x: 192, endPoint y: 142, distance: 21.4
click at [192, 142] on section "Send export to sales@foxcreekwines.com Export All subscriptions Selected subscr…" at bounding box center [304, 158] width 225 height 74
type input "david@foxcreekwines.com"
click at [401, 206] on span "Export" at bounding box center [400, 206] width 14 height 6
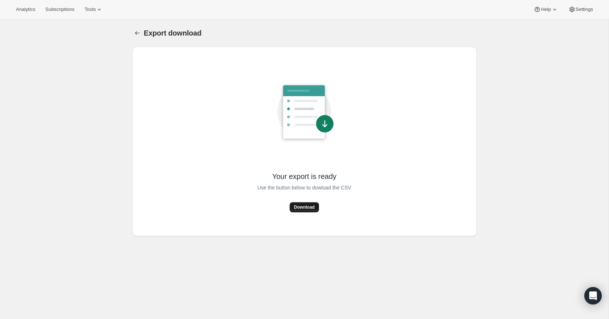
click at [311, 208] on span "Download" at bounding box center [304, 207] width 21 height 6
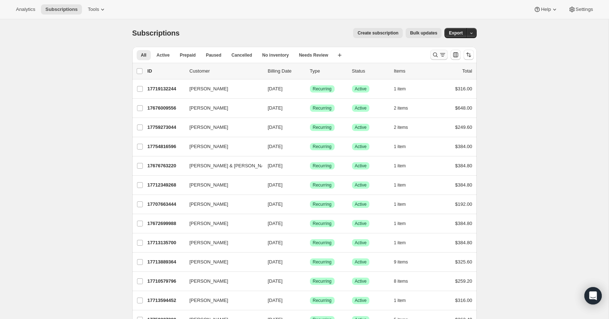
click at [432, 55] on icon "Search and filter results" at bounding box center [435, 54] width 7 height 7
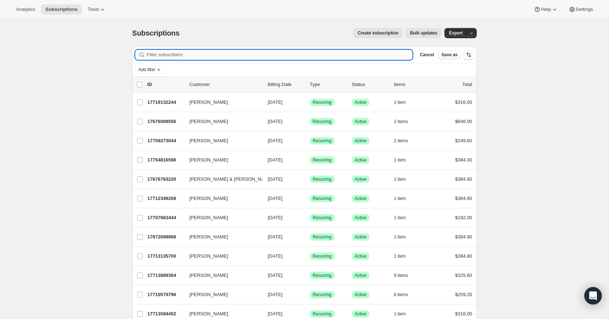
click at [187, 54] on input "Filter subscribers" at bounding box center [280, 55] width 266 height 10
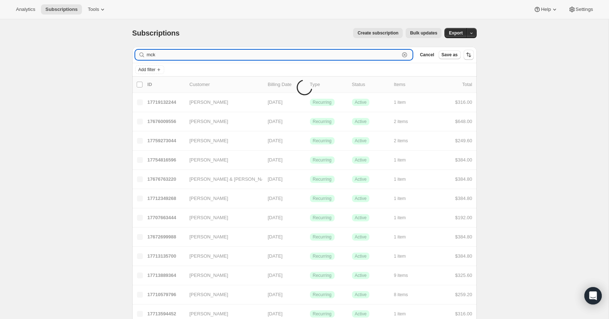
type input "mc"
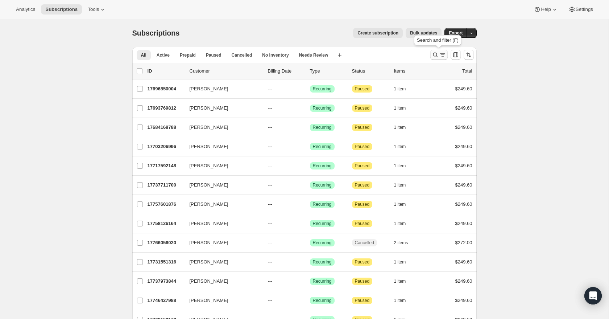
click at [439, 56] on icon "Search and filter results" at bounding box center [442, 54] width 7 height 7
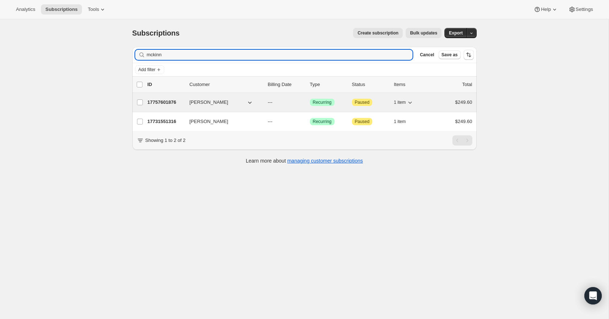
type input "mckinn"
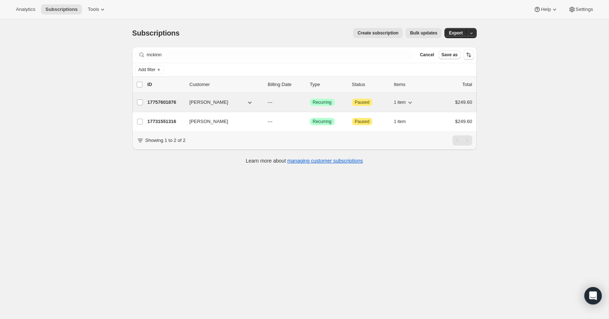
click at [177, 102] on p "17757601876" at bounding box center [166, 102] width 36 height 7
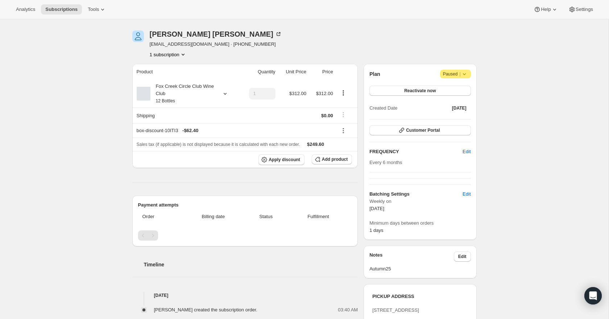
scroll to position [21, 0]
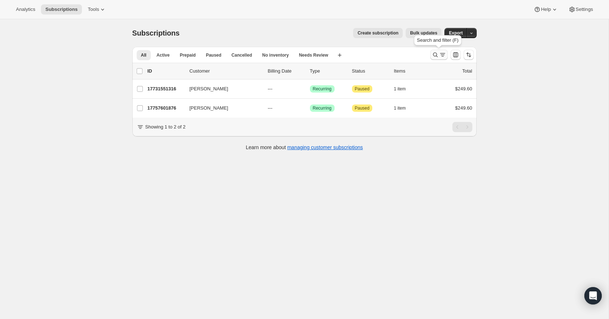
click at [443, 57] on icon "Search and filter results" at bounding box center [442, 54] width 7 height 7
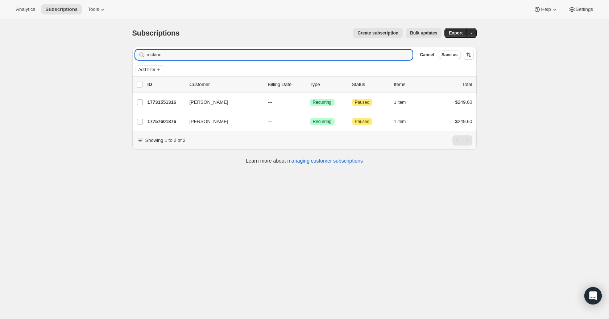
drag, startPoint x: 166, startPoint y: 54, endPoint x: 140, endPoint y: 55, distance: 26.1
click at [141, 55] on div "mckinn Clear" at bounding box center [274, 55] width 278 height 10
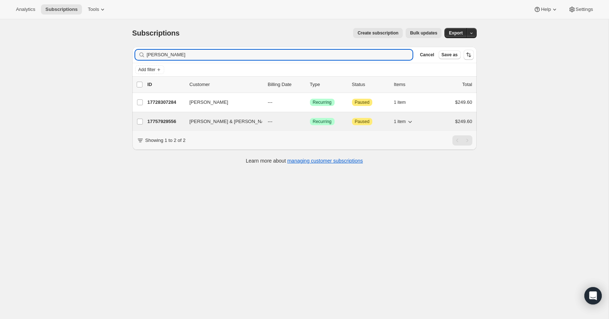
type input "[PERSON_NAME]"
click at [159, 121] on p "17757929556" at bounding box center [166, 121] width 36 height 7
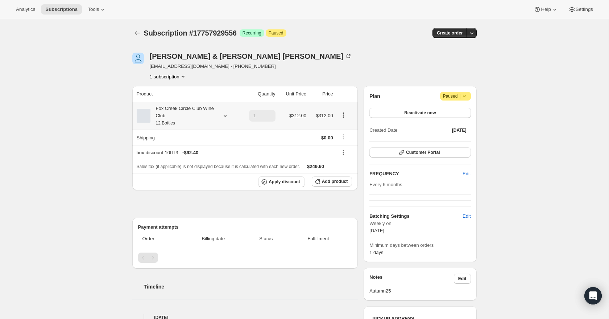
click at [224, 116] on icon at bounding box center [224, 116] width 3 height 2
click at [202, 167] on button "Edit box" at bounding box center [181, 164] width 71 height 10
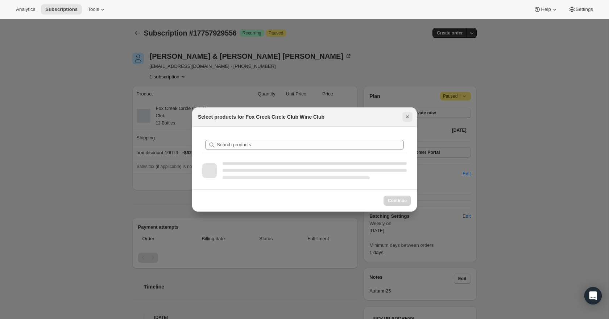
click at [408, 116] on icon "Close" at bounding box center [407, 116] width 7 height 7
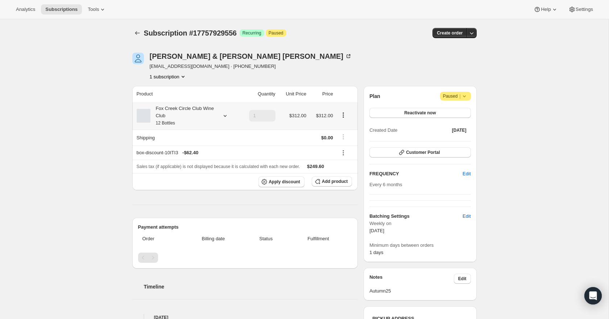
click at [223, 115] on icon at bounding box center [225, 115] width 7 height 7
click at [204, 165] on button "Edit box" at bounding box center [181, 164] width 71 height 10
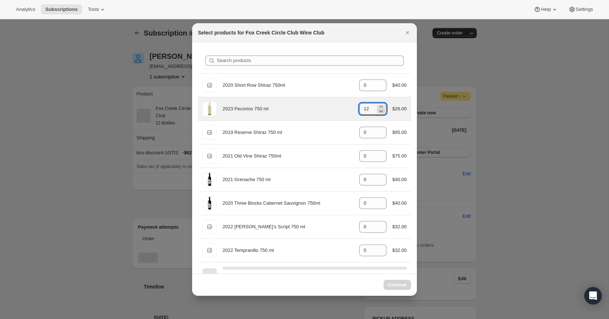
click at [380, 113] on icon ":rll:" at bounding box center [380, 110] width 7 height 7
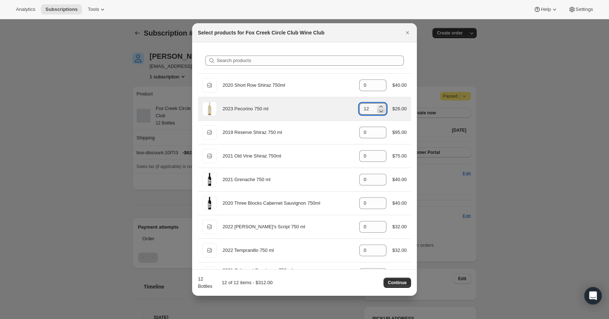
click at [380, 114] on icon ":rll:" at bounding box center [380, 110] width 7 height 7
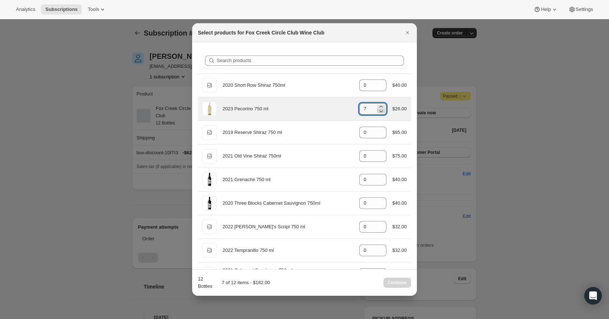
click at [380, 114] on icon ":rll:" at bounding box center [380, 110] width 7 height 7
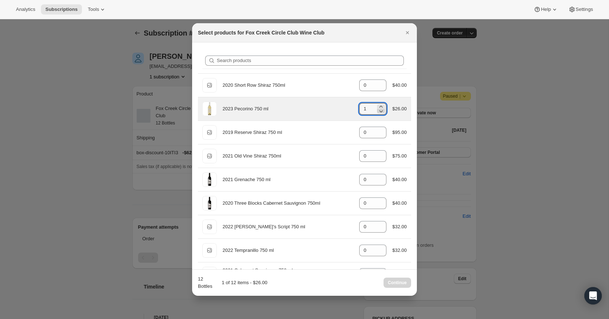
click at [380, 114] on icon ":rll:" at bounding box center [380, 110] width 7 height 7
type input "0"
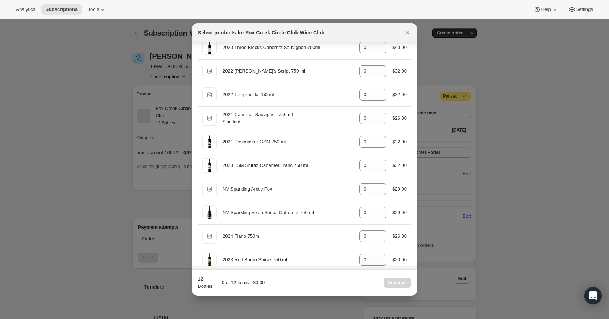
scroll to position [159, 0]
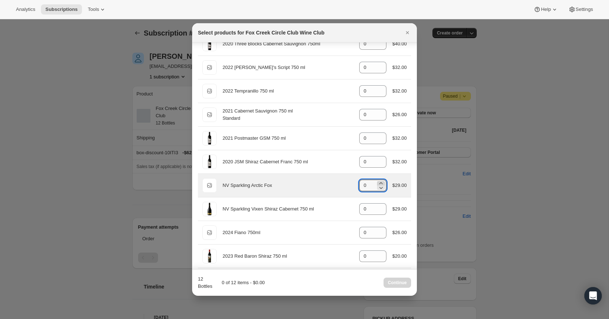
click at [377, 183] on icon ":rll:" at bounding box center [380, 182] width 7 height 7
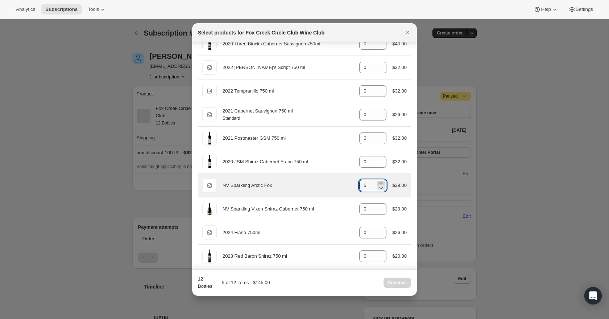
click at [377, 183] on icon ":rll:" at bounding box center [380, 182] width 7 height 7
type input "6"
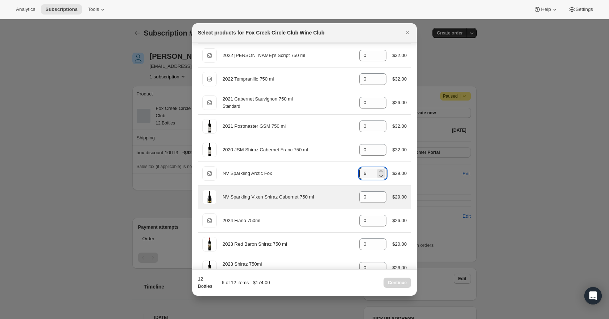
scroll to position [174, 0]
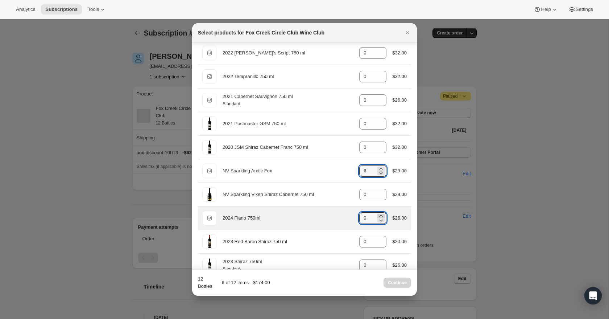
click at [380, 215] on icon ":rll:" at bounding box center [380, 215] width 7 height 7
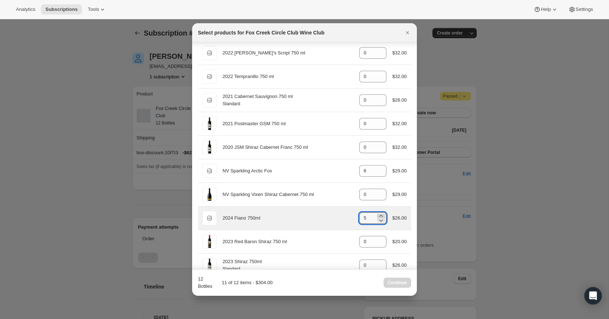
click at [380, 215] on icon ":rll:" at bounding box center [380, 215] width 7 height 7
type input "6"
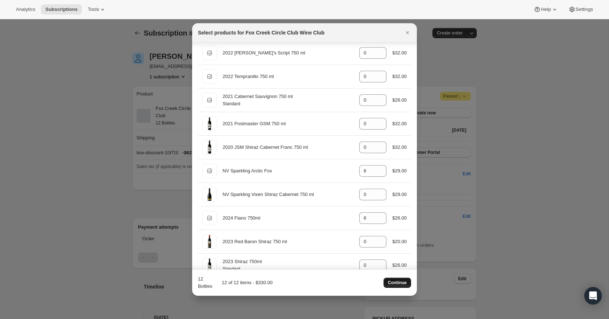
click at [398, 282] on span "Continue" at bounding box center [397, 283] width 19 height 6
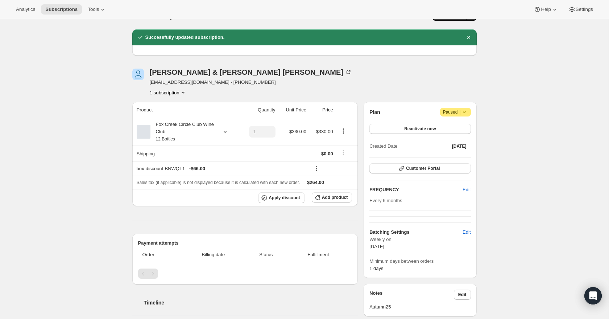
scroll to position [19, 0]
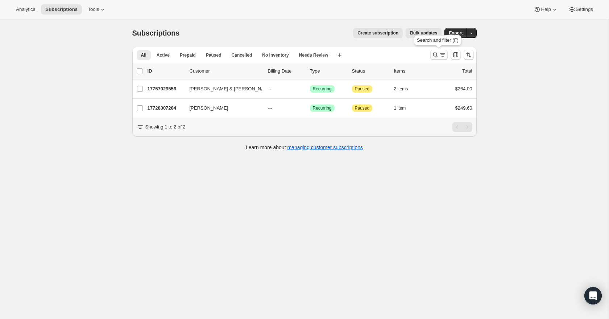
click at [437, 54] on icon "Search and filter results" at bounding box center [435, 54] width 7 height 7
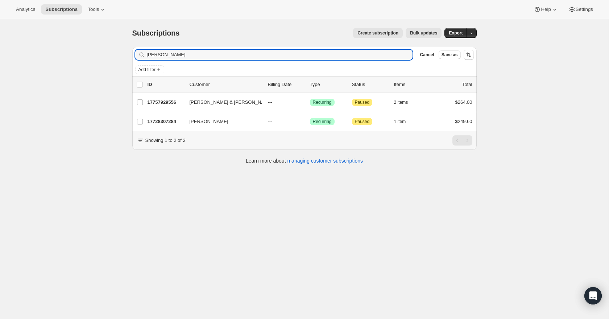
drag, startPoint x: 187, startPoint y: 55, endPoint x: 138, endPoint y: 55, distance: 48.2
click at [138, 55] on div "robertson Clear" at bounding box center [274, 55] width 278 height 10
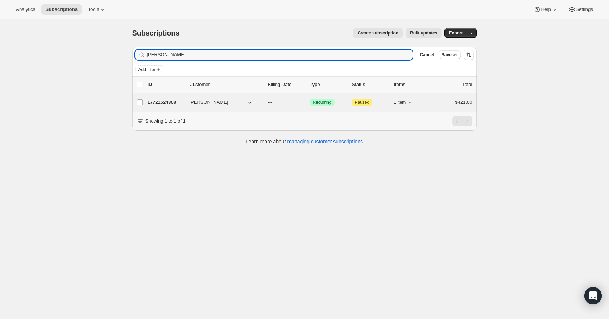
type input "chris Macpher"
click at [164, 103] on p "17721524308" at bounding box center [166, 102] width 36 height 7
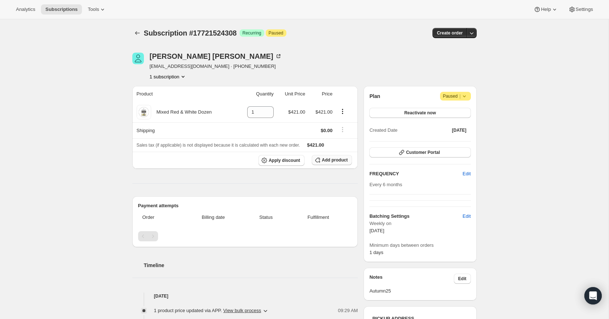
click at [341, 159] on span "Add product" at bounding box center [335, 160] width 26 height 6
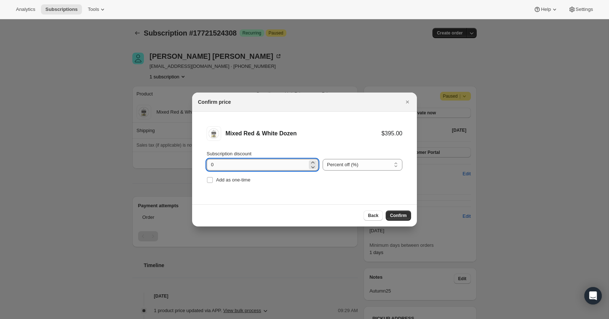
drag, startPoint x: 225, startPoint y: 165, endPoint x: 208, endPoint y: 162, distance: 17.0
click at [208, 162] on input "0" at bounding box center [257, 165] width 101 height 12
type input "20"
click at [399, 215] on span "Confirm" at bounding box center [398, 215] width 17 height 6
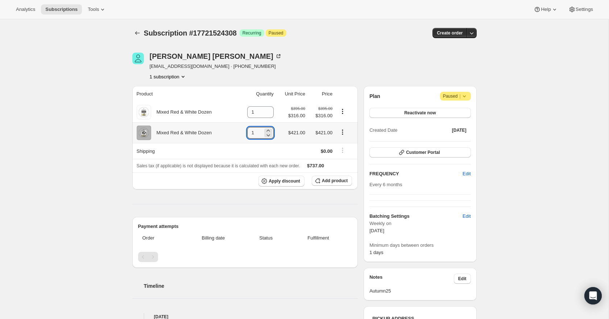
drag, startPoint x: 255, startPoint y: 133, endPoint x: 242, endPoint y: 133, distance: 12.7
click at [242, 133] on td "1" at bounding box center [255, 132] width 39 height 21
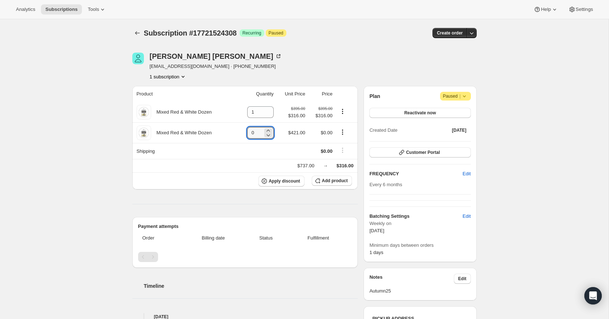
type input "0"
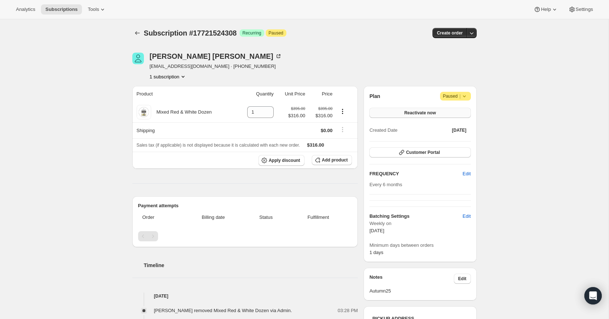
click at [406, 113] on span "Reactivate now" at bounding box center [420, 113] width 32 height 6
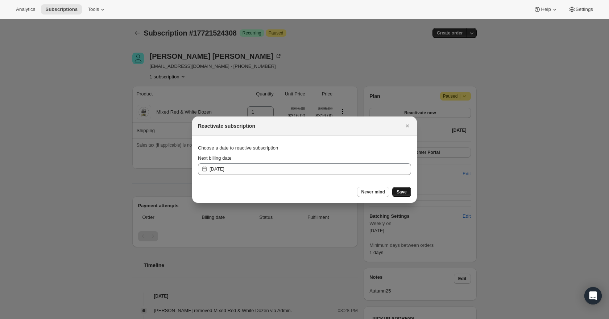
click at [404, 191] on span "Save" at bounding box center [402, 192] width 10 height 6
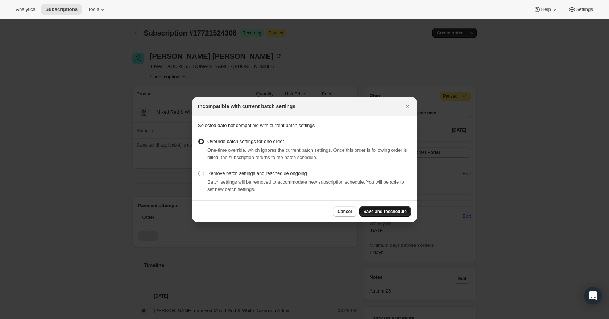
click at [398, 214] on span "Save and reschedule" at bounding box center [385, 211] width 43 height 6
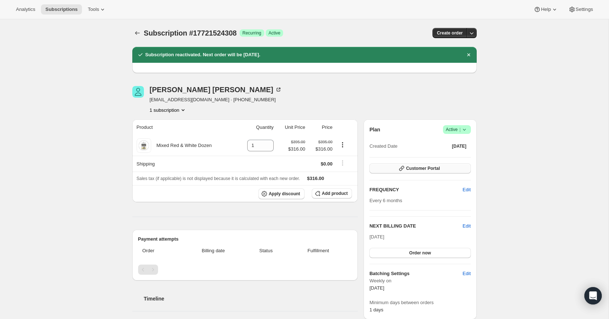
click at [414, 167] on span "Customer Portal" at bounding box center [423, 168] width 34 height 6
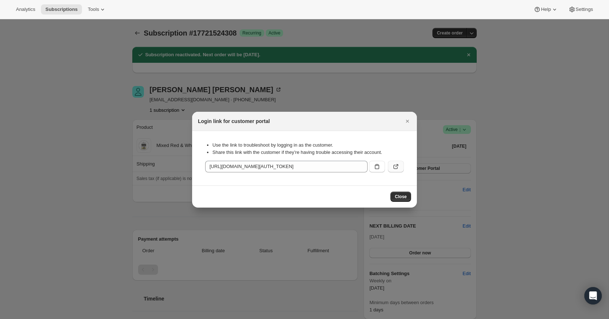
click at [398, 164] on icon ":r1dp:" at bounding box center [395, 166] width 7 height 7
click at [405, 121] on icon "Close" at bounding box center [407, 120] width 7 height 7
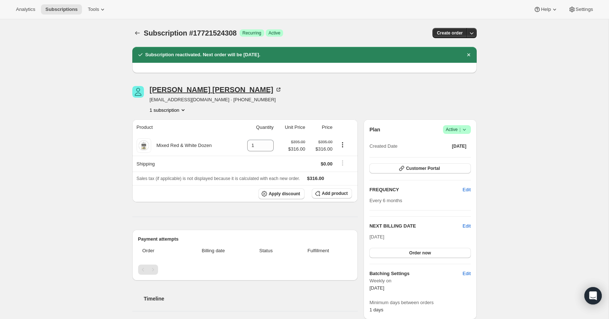
click at [275, 91] on icon at bounding box center [278, 89] width 7 height 7
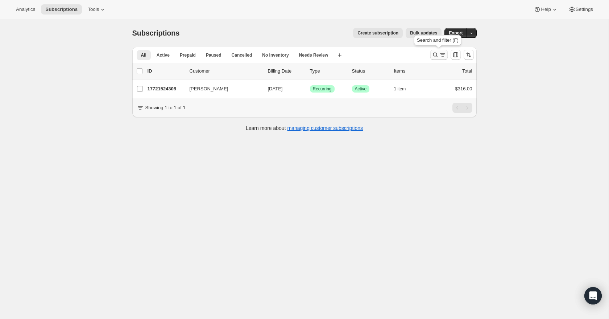
click at [438, 50] on button "Search and filter results" at bounding box center [438, 55] width 17 height 10
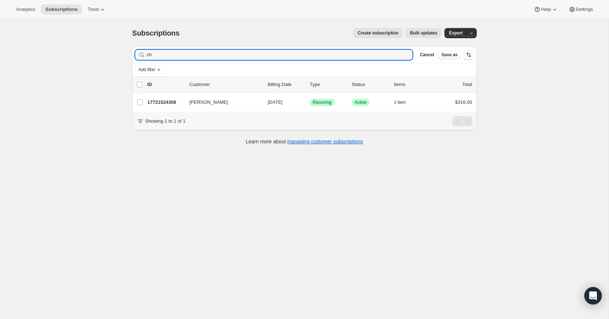
type input "c"
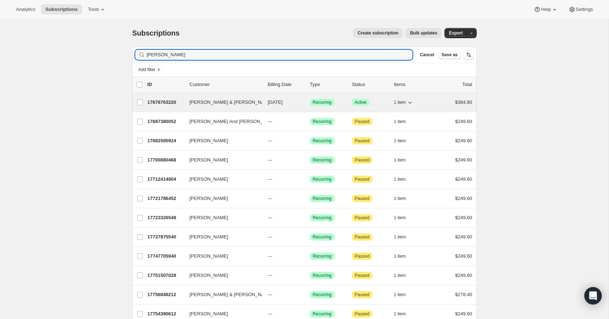
type input "brad"
click at [170, 102] on p "17676763220" at bounding box center [166, 102] width 36 height 7
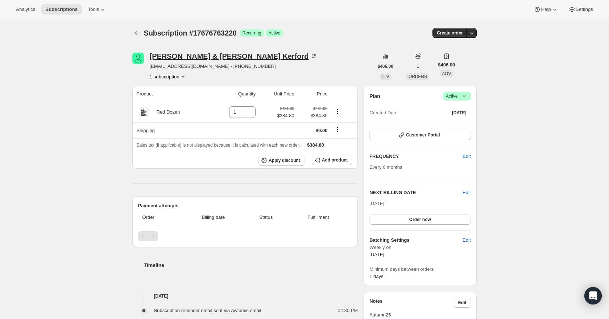
click at [310, 56] on icon at bounding box center [313, 56] width 7 height 7
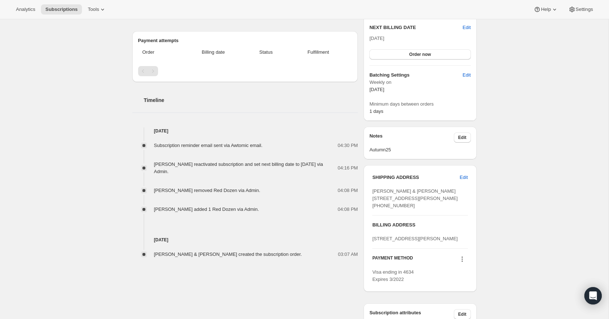
scroll to position [251, 0]
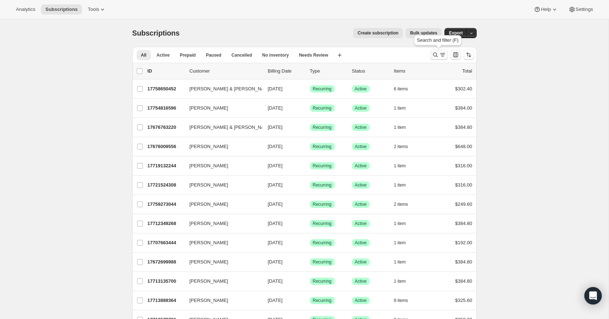
click at [439, 55] on icon "Search and filter results" at bounding box center [442, 54] width 7 height 7
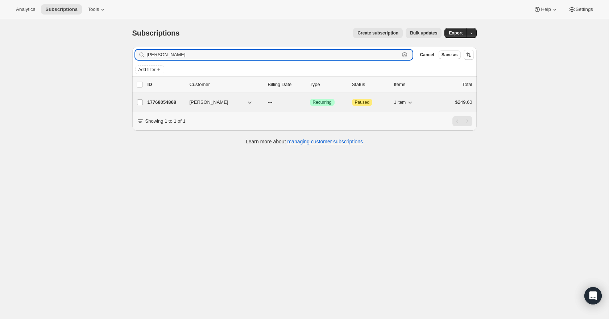
type input "peter hed"
click at [163, 101] on p "17768054868" at bounding box center [166, 102] width 36 height 7
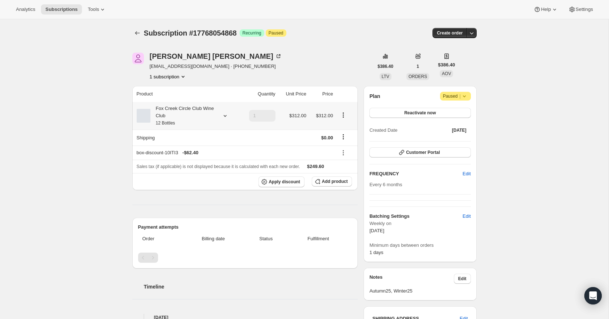
click at [224, 116] on icon at bounding box center [225, 115] width 7 height 7
click at [206, 163] on button "Edit box" at bounding box center [181, 164] width 71 height 10
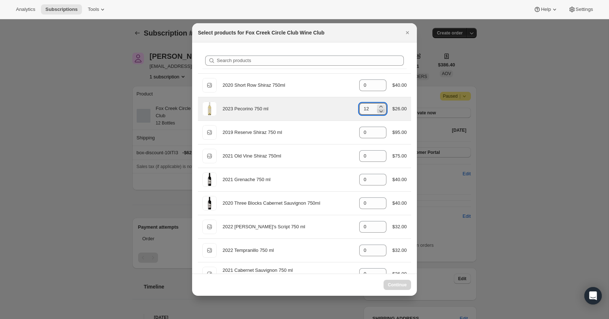
click at [380, 113] on icon ":re7:" at bounding box center [380, 110] width 7 height 7
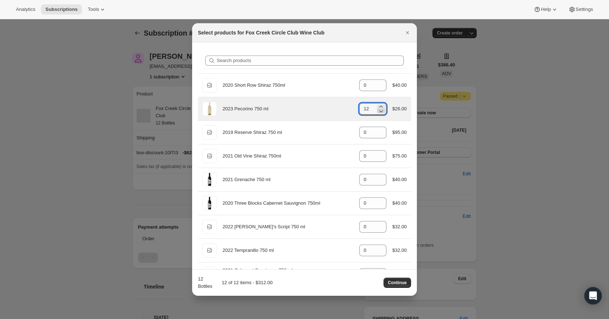
click at [380, 113] on icon ":re7:" at bounding box center [380, 110] width 7 height 7
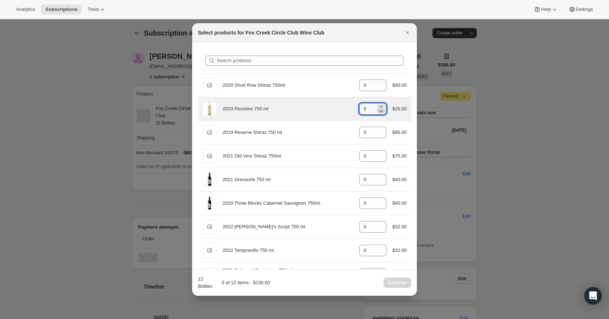
click at [380, 113] on icon ":re7:" at bounding box center [380, 110] width 7 height 7
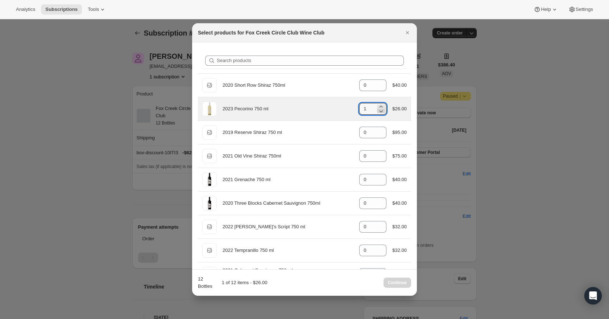
type input "0"
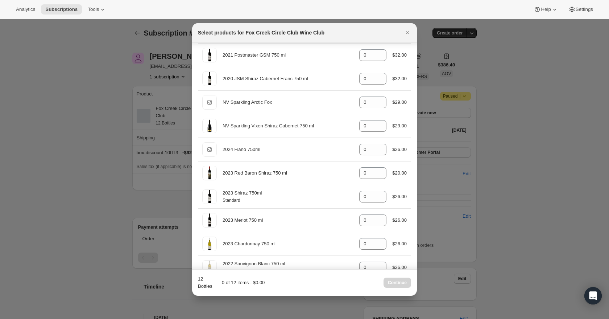
scroll to position [243, 0]
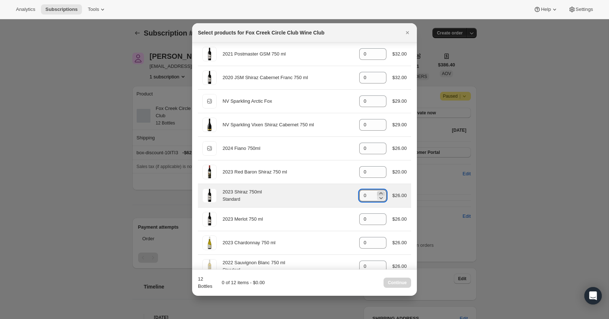
click at [380, 194] on icon ":re7:" at bounding box center [380, 193] width 7 height 7
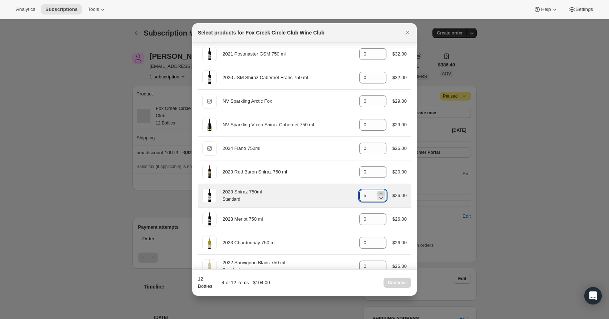
click at [380, 194] on icon ":re7:" at bounding box center [380, 193] width 7 height 7
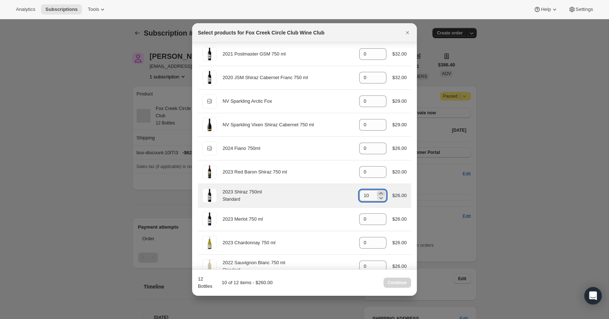
click at [380, 194] on icon ":re7:" at bounding box center [380, 193] width 7 height 7
type input "12"
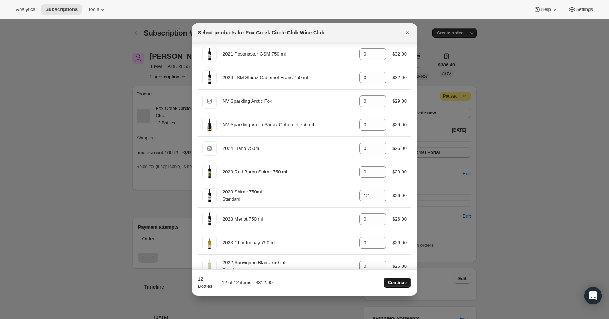
click at [402, 284] on span "Continue" at bounding box center [397, 283] width 19 height 6
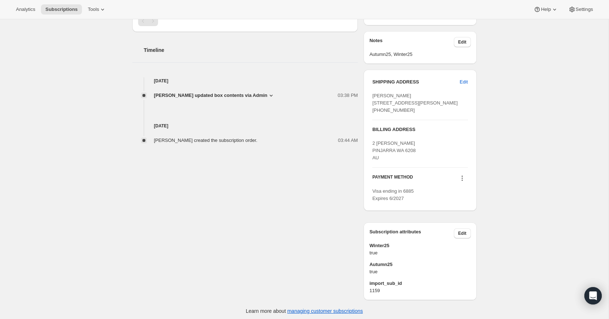
scroll to position [283, 0]
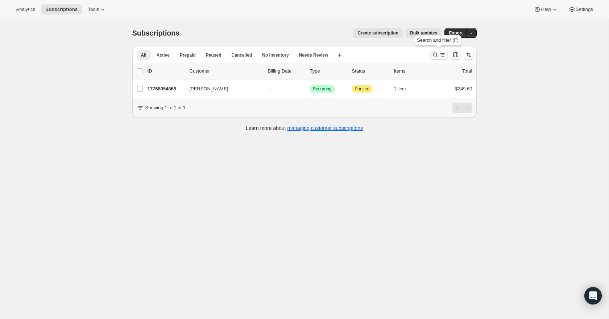
click at [434, 54] on icon "Search and filter results" at bounding box center [435, 54] width 7 height 7
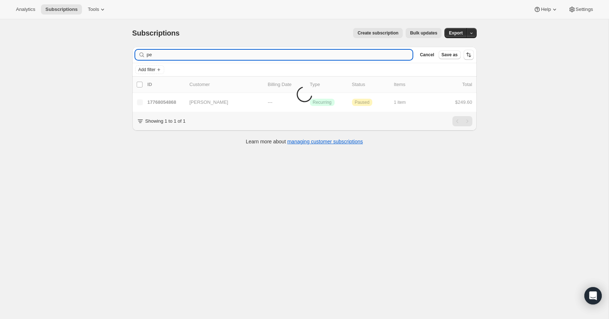
type input "p"
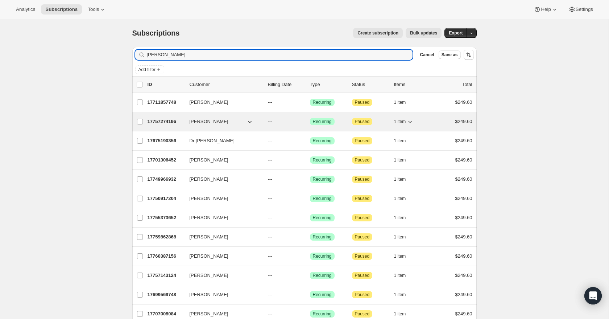
type input "Patrick"
click at [166, 122] on p "17757274196" at bounding box center [166, 121] width 36 height 7
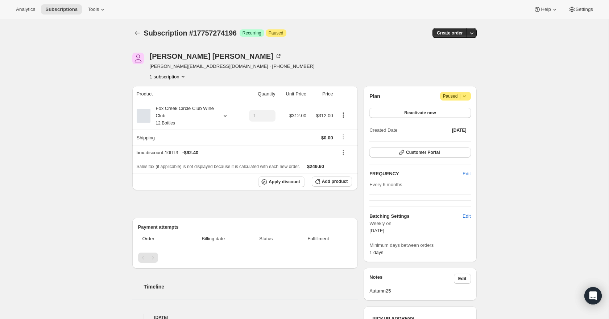
click at [224, 116] on icon at bounding box center [224, 116] width 3 height 2
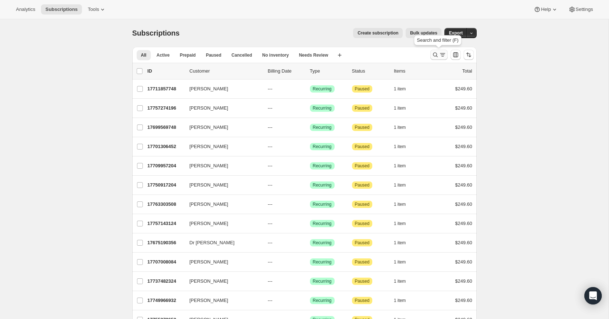
click at [435, 55] on icon "Search and filter results" at bounding box center [435, 54] width 7 height 7
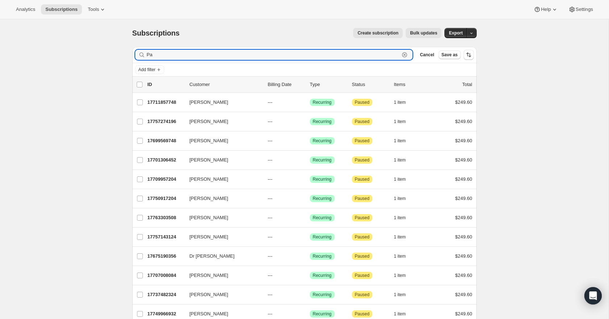
type input "P"
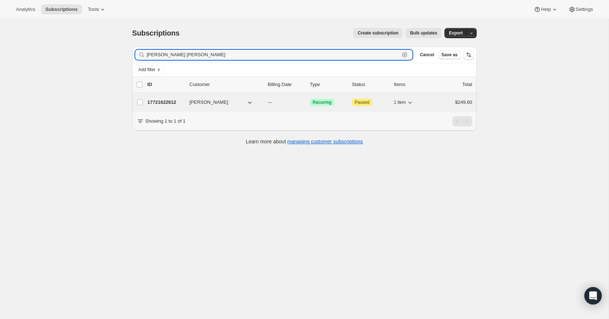
type input "john ml"
click at [157, 102] on p "17721622612" at bounding box center [166, 102] width 36 height 7
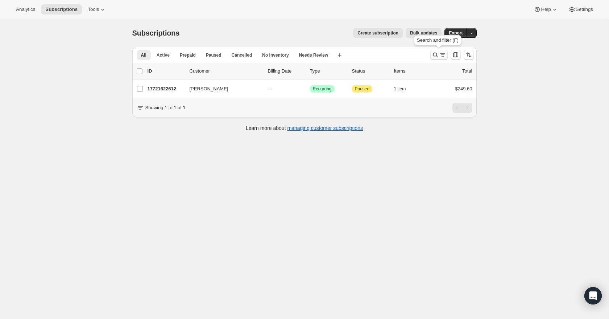
click at [439, 51] on button "Search and filter results" at bounding box center [438, 55] width 17 height 10
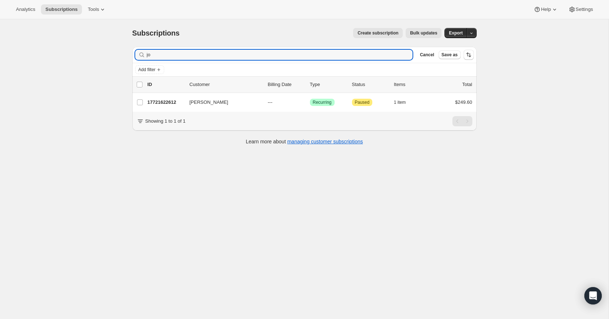
type input "j"
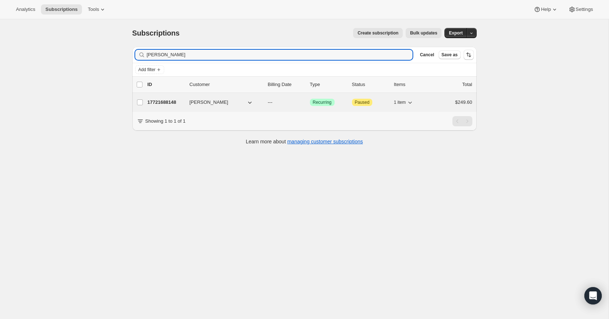
type input "Jud arbon"
click at [169, 104] on p "17721688148" at bounding box center [166, 102] width 36 height 7
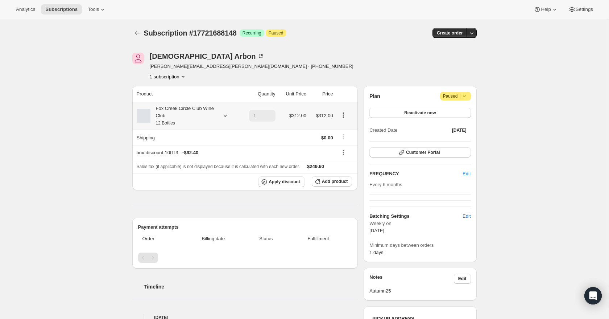
click at [223, 117] on icon at bounding box center [225, 115] width 7 height 7
click at [202, 162] on button "Edit box" at bounding box center [181, 164] width 71 height 10
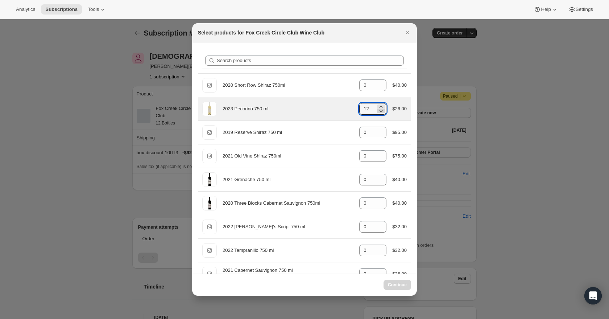
click at [381, 113] on icon ":r1n8:" at bounding box center [380, 110] width 7 height 7
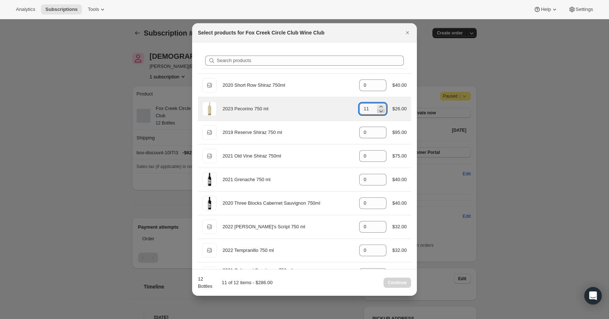
click at [381, 113] on icon ":r1n8:" at bounding box center [380, 110] width 7 height 7
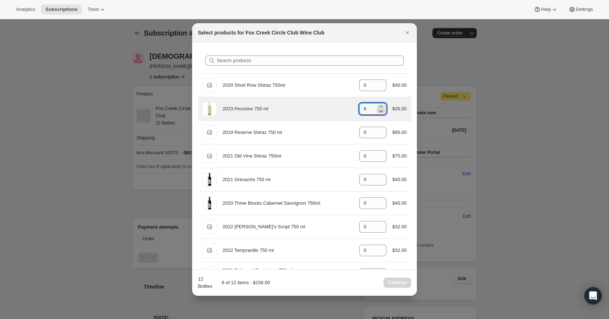
click at [381, 113] on icon ":r1n8:" at bounding box center [380, 110] width 7 height 7
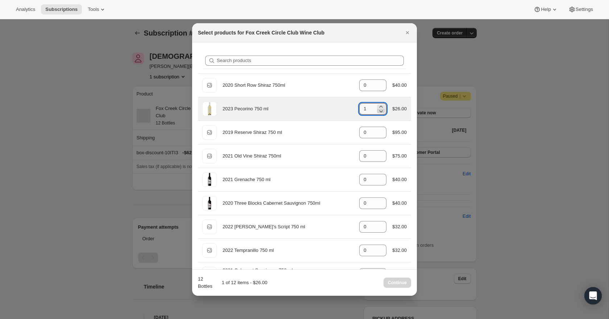
click at [381, 113] on icon ":r1n8:" at bounding box center [380, 110] width 7 height 7
type input "0"
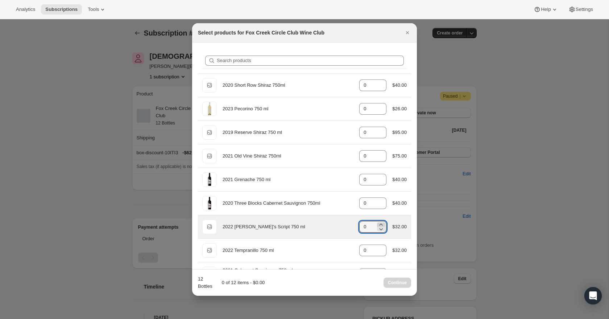
click at [379, 224] on icon ":r1n8:" at bounding box center [380, 224] width 7 height 7
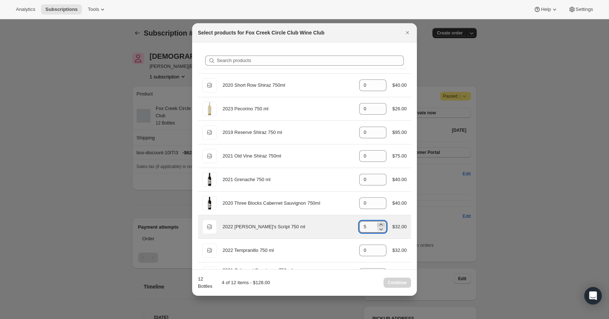
click at [379, 224] on icon ":r1n8:" at bounding box center [380, 224] width 7 height 7
type input "6"
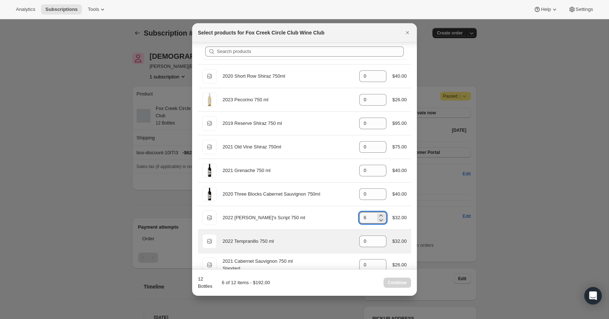
scroll to position [5, 0]
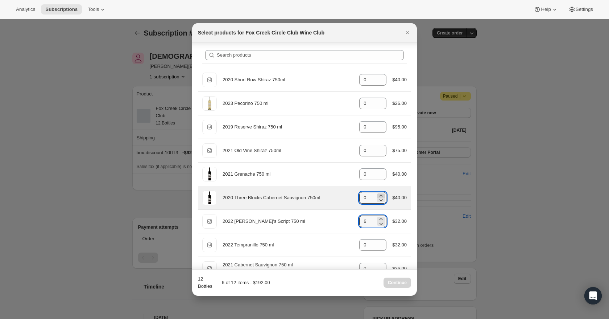
click at [380, 193] on icon ":r1n8:" at bounding box center [380, 195] width 7 height 7
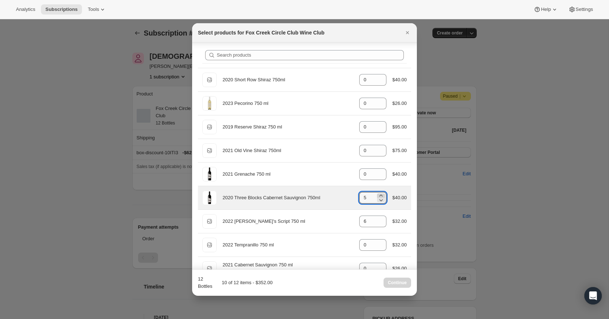
click at [380, 193] on icon ":r1n8:" at bounding box center [380, 195] width 7 height 7
type input "6"
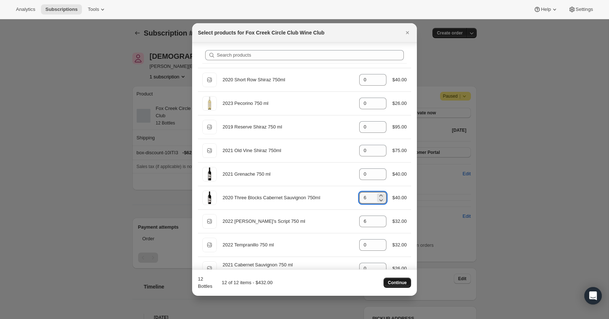
click at [402, 280] on span "Continue" at bounding box center [397, 283] width 19 height 6
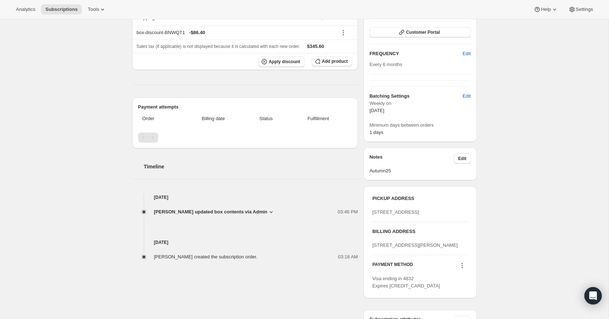
scroll to position [154, 0]
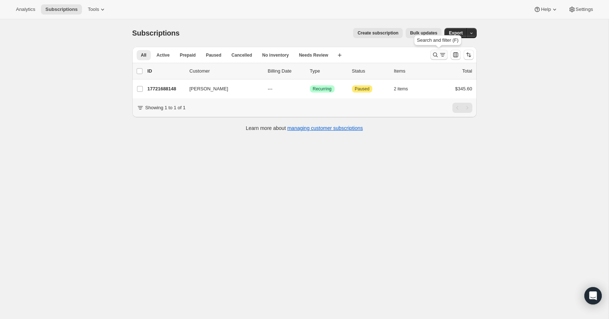
click at [438, 54] on icon "Search and filter results" at bounding box center [435, 54] width 7 height 7
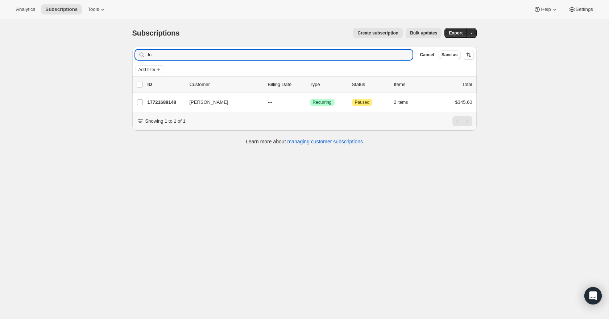
type input "J"
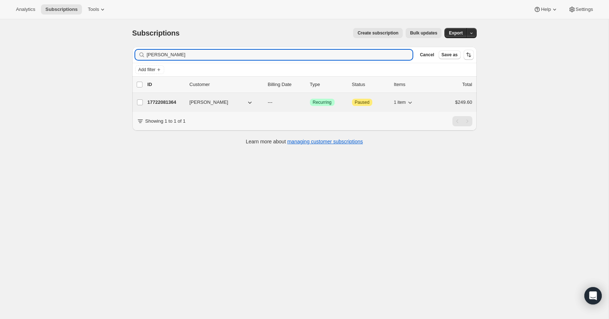
type input "mark Allstrom"
click at [167, 101] on p "17722081364" at bounding box center [166, 102] width 36 height 7
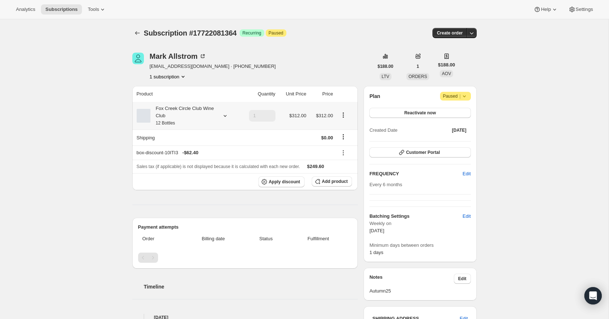
click at [225, 116] on icon at bounding box center [224, 116] width 3 height 2
click at [191, 166] on button "Edit box" at bounding box center [181, 164] width 71 height 10
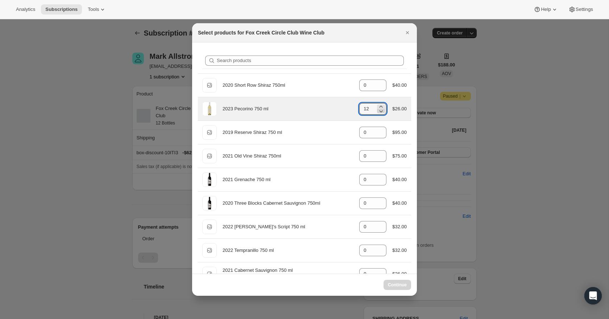
click at [381, 112] on icon ":r29l:" at bounding box center [380, 110] width 7 height 7
click at [381, 113] on icon ":r29l:" at bounding box center [380, 110] width 7 height 7
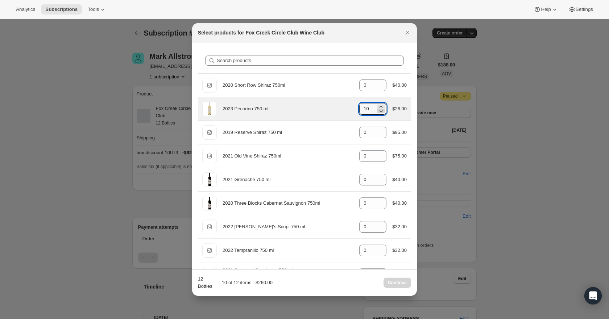
click at [381, 113] on icon ":r29l:" at bounding box center [380, 110] width 7 height 7
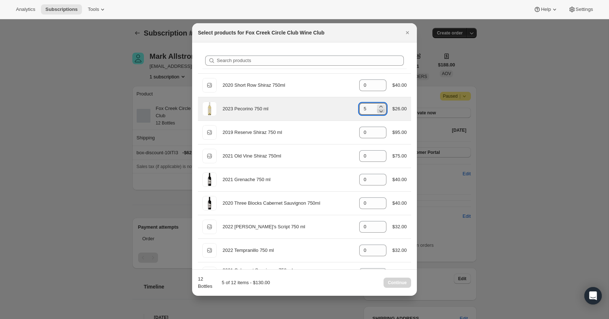
click at [381, 113] on icon ":r29l:" at bounding box center [380, 110] width 7 height 7
type input "0"
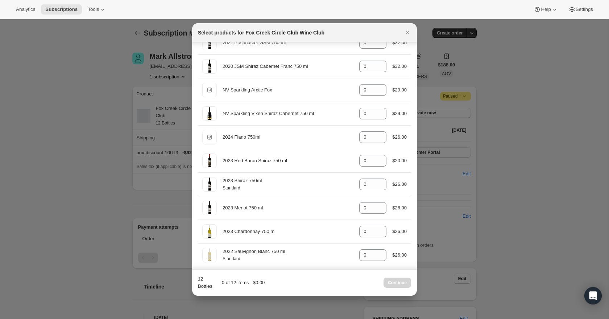
scroll to position [259, 0]
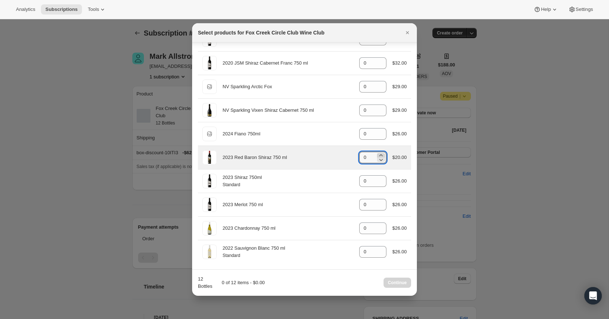
click at [380, 154] on icon ":r29l:" at bounding box center [381, 155] width 3 height 2
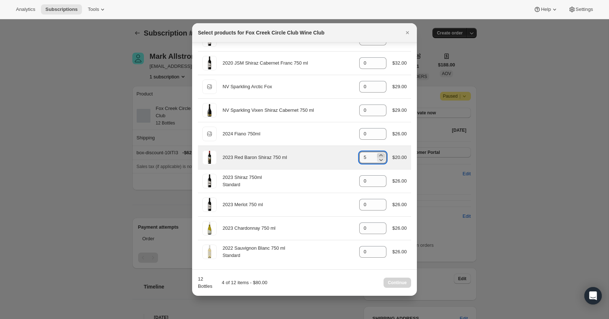
click at [380, 154] on icon ":r29l:" at bounding box center [381, 155] width 3 height 2
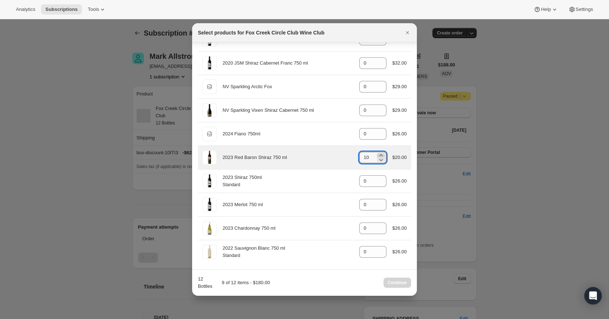
click at [380, 154] on icon ":r29l:" at bounding box center [381, 155] width 3 height 2
type input "12"
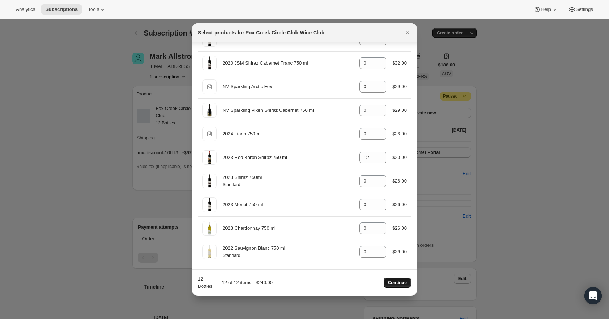
click at [404, 285] on span "Continue" at bounding box center [397, 283] width 19 height 6
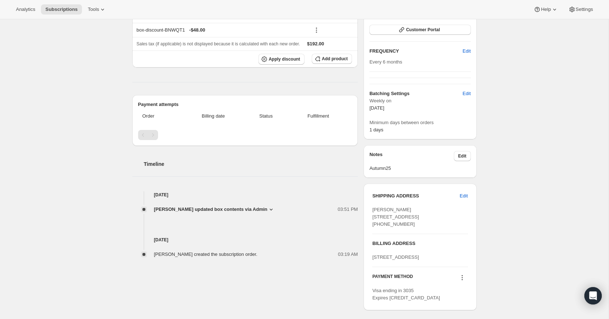
scroll to position [155, 0]
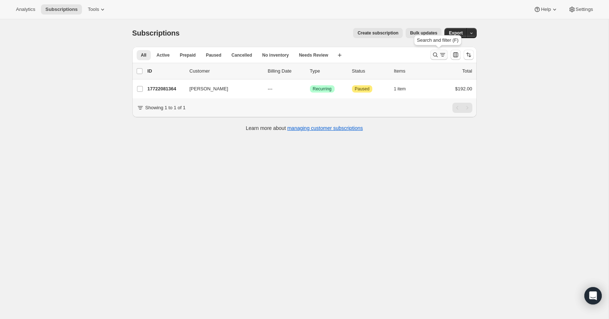
click at [446, 55] on button "Search and filter results" at bounding box center [438, 55] width 17 height 10
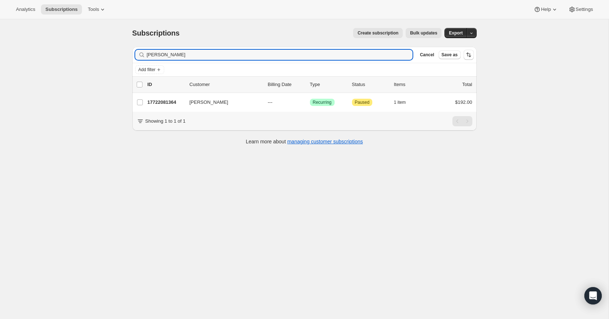
drag, startPoint x: 202, startPoint y: 57, endPoint x: 143, endPoint y: 55, distance: 59.1
click at [143, 55] on div "mark Allstrom Clear" at bounding box center [274, 55] width 278 height 10
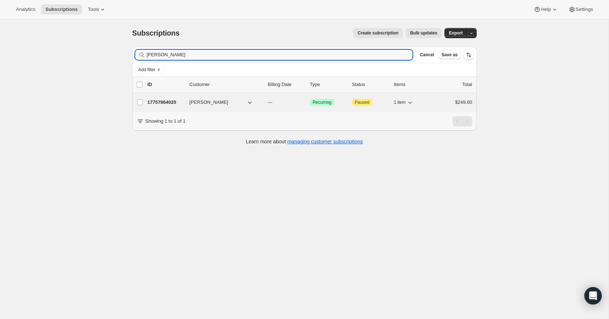
type input "Ren Petrie"
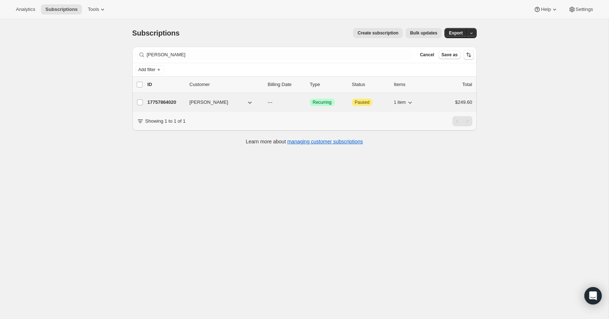
click at [163, 102] on p "17757864020" at bounding box center [166, 102] width 36 height 7
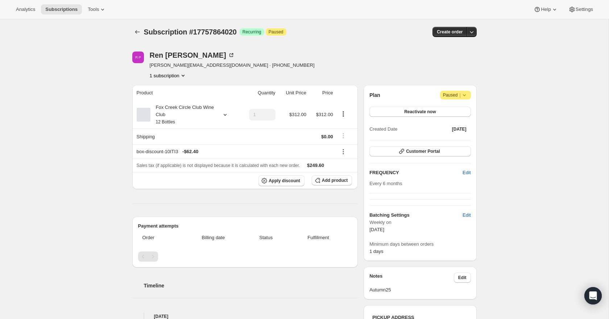
scroll to position [0, 0]
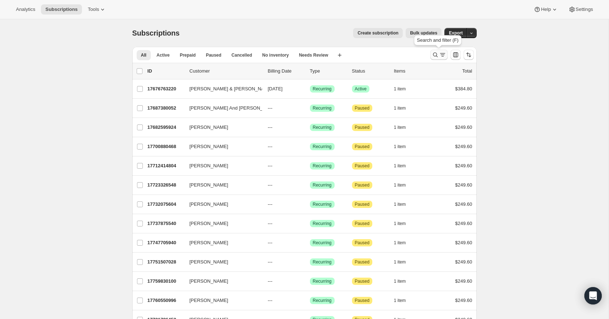
click at [437, 54] on icon "Search and filter results" at bounding box center [435, 54] width 7 height 7
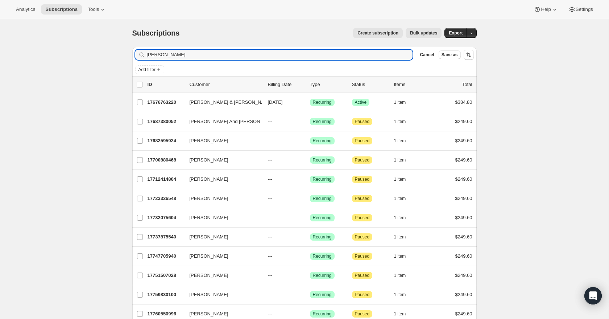
drag, startPoint x: 169, startPoint y: 54, endPoint x: 136, endPoint y: 56, distance: 33.1
click at [136, 56] on div "[PERSON_NAME]" at bounding box center [274, 55] width 278 height 10
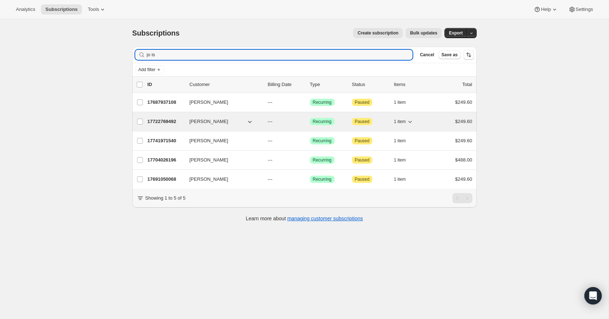
type input "jo is"
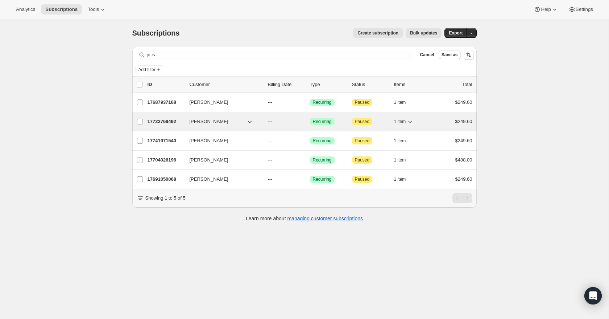
click at [171, 120] on p "17722769492" at bounding box center [166, 121] width 36 height 7
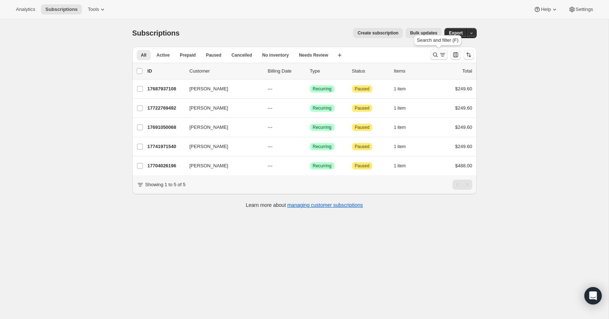
click at [439, 55] on icon "Search and filter results" at bounding box center [442, 54] width 7 height 7
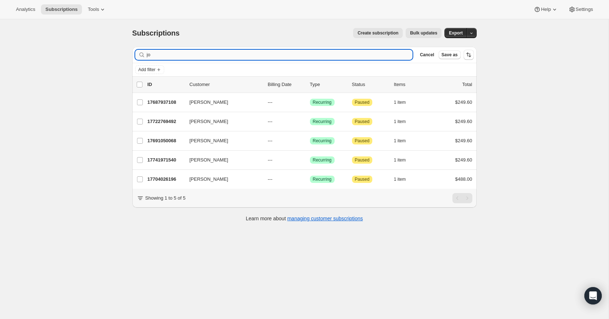
type input "j"
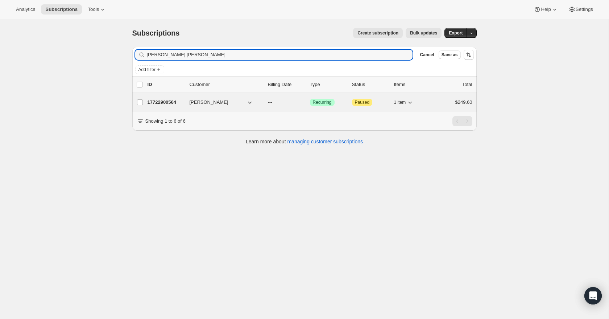
type input "[PERSON_NAME] [PERSON_NAME]"
click at [163, 104] on p "17722900564" at bounding box center [166, 102] width 36 height 7
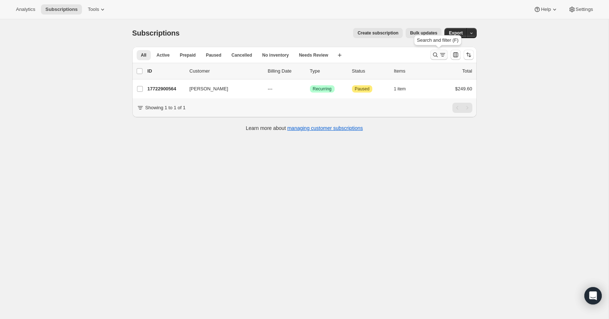
click at [443, 50] on button "Search and filter results" at bounding box center [438, 55] width 17 height 10
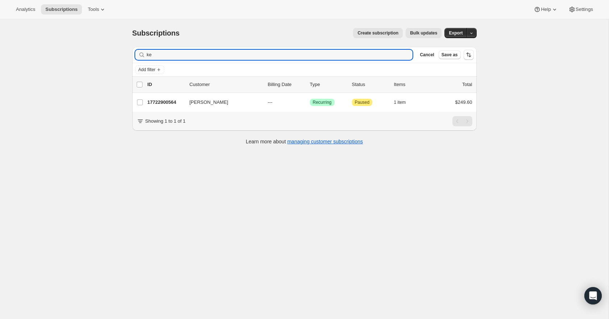
type input "k"
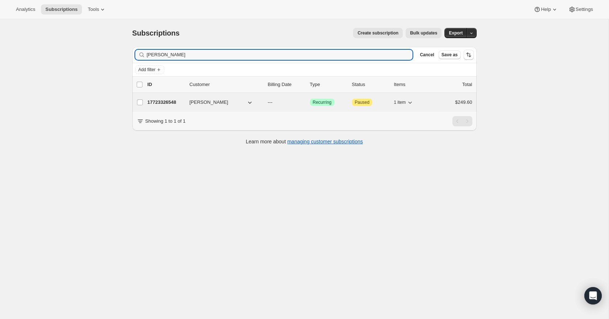
type input "[PERSON_NAME]"
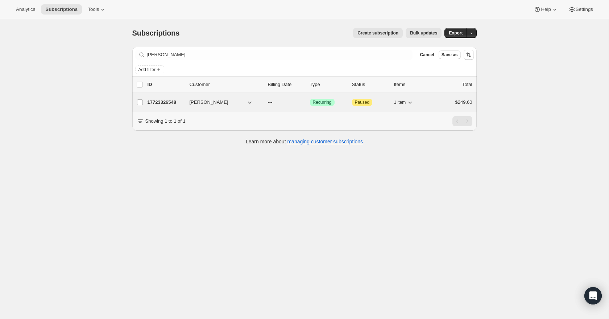
click at [170, 103] on p "17723326548" at bounding box center [166, 102] width 36 height 7
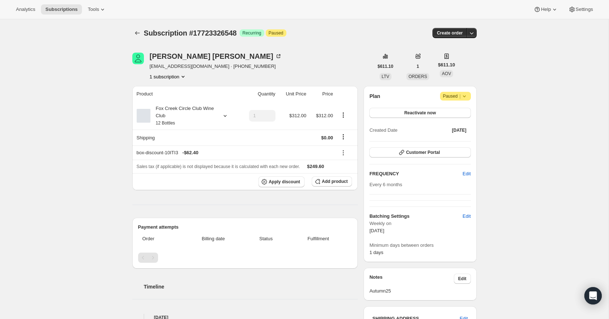
click at [223, 115] on icon at bounding box center [225, 115] width 7 height 7
click at [201, 164] on button "Edit box" at bounding box center [181, 164] width 71 height 10
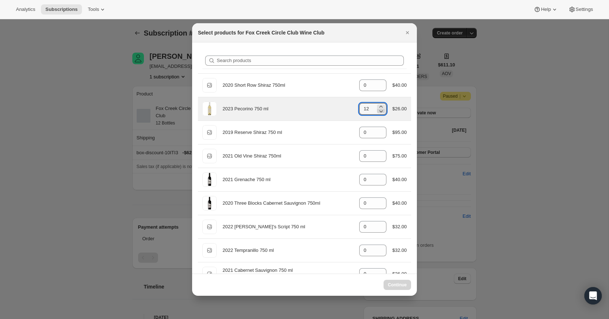
click at [381, 113] on icon ":r13q:" at bounding box center [380, 110] width 7 height 7
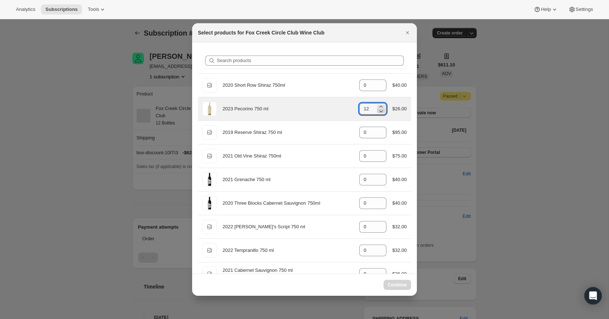
click at [381, 113] on icon ":r13q:" at bounding box center [380, 110] width 7 height 7
click at [381, 112] on icon ":r13q:" at bounding box center [380, 110] width 7 height 7
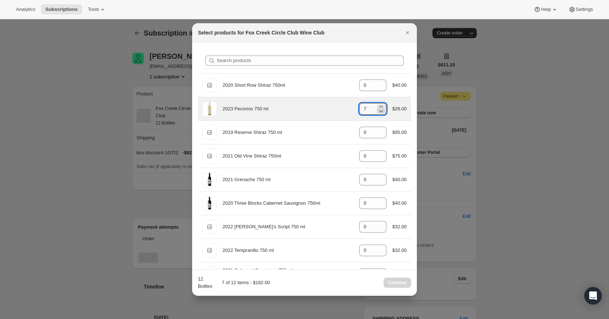
click at [381, 112] on icon ":r13q:" at bounding box center [380, 110] width 7 height 7
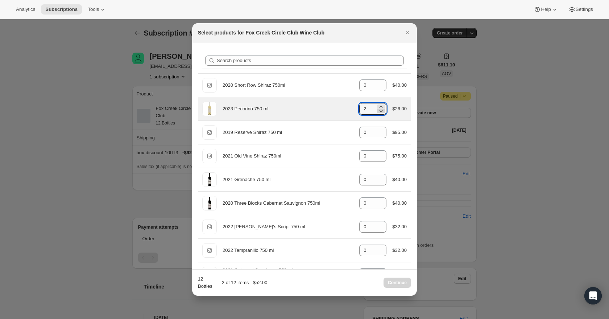
click at [381, 112] on icon ":r13q:" at bounding box center [380, 110] width 7 height 7
type input "0"
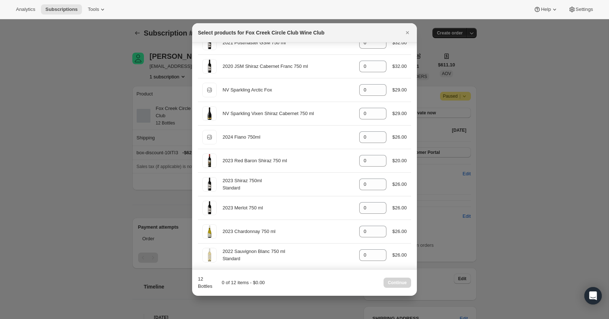
scroll to position [259, 0]
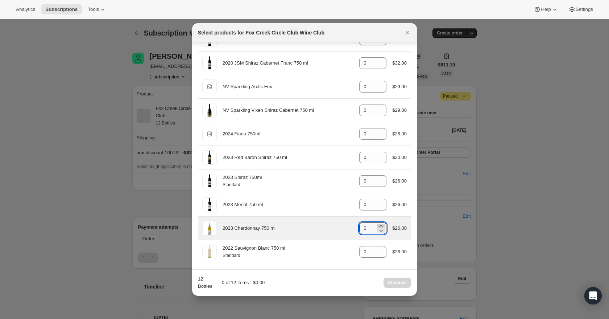
click at [380, 225] on icon ":r13q:" at bounding box center [381, 226] width 3 height 2
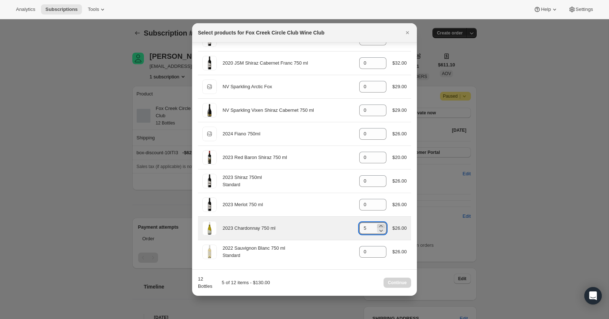
click at [380, 225] on icon ":r13q:" at bounding box center [381, 226] width 3 height 2
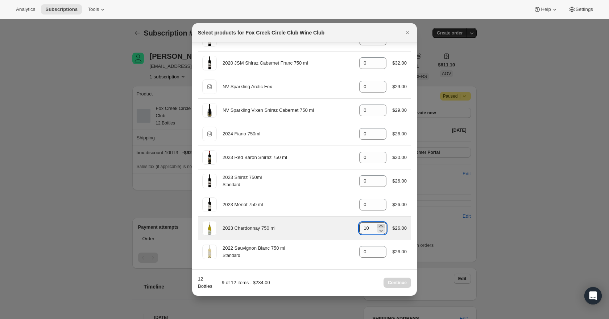
click at [380, 225] on icon ":r13q:" at bounding box center [381, 226] width 3 height 2
type input "12"
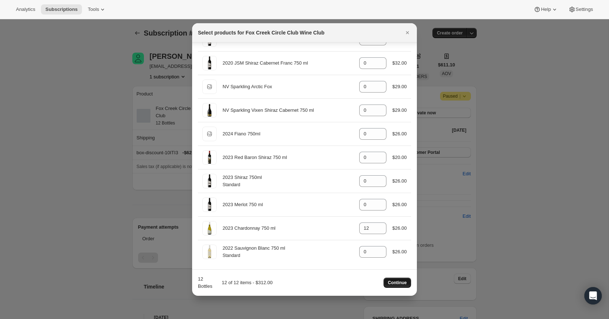
click at [404, 286] on button "Continue" at bounding box center [398, 282] width 28 height 10
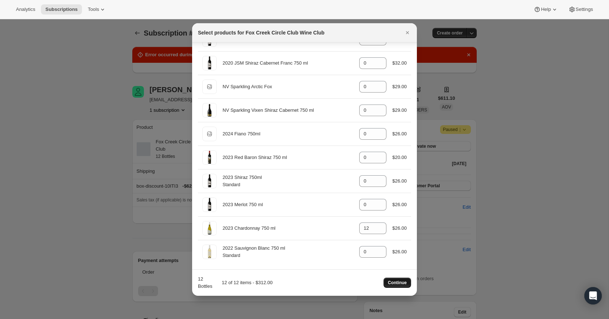
click at [405, 284] on span "Continue" at bounding box center [397, 283] width 19 height 6
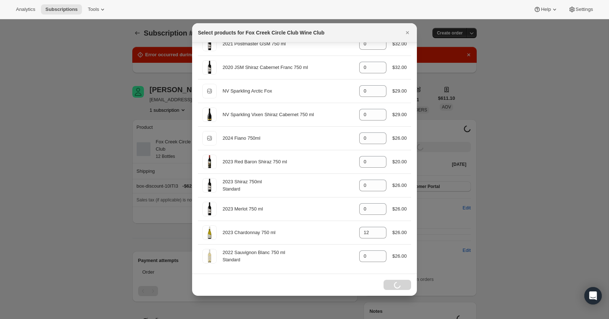
scroll to position [255, 0]
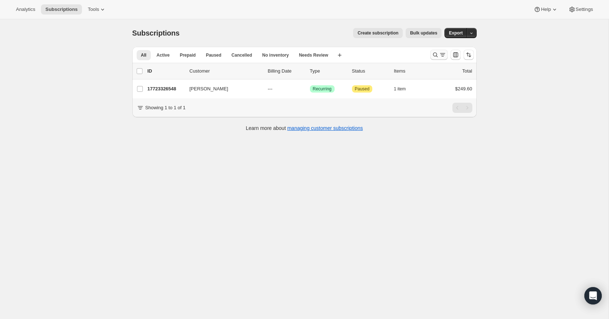
click at [438, 54] on icon "Search and filter results" at bounding box center [435, 54] width 7 height 7
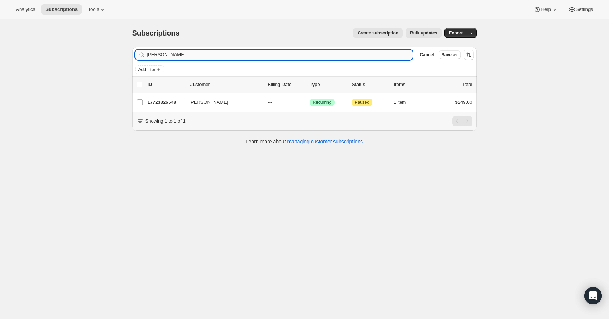
drag, startPoint x: 202, startPoint y: 53, endPoint x: 148, endPoint y: 58, distance: 54.2
click at [148, 58] on input "brad phillips" at bounding box center [280, 55] width 266 height 10
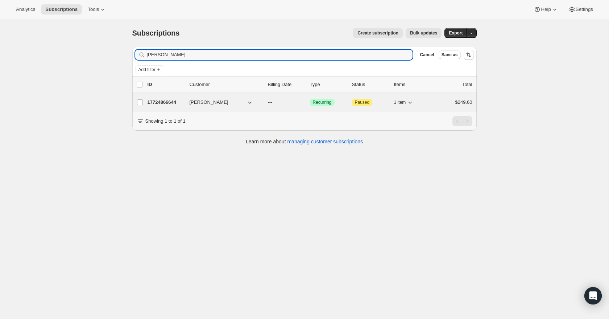
type input "Roger Coats"
click at [166, 100] on p "17724866644" at bounding box center [166, 102] width 36 height 7
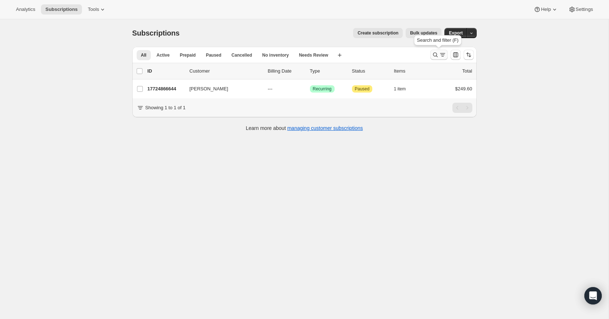
click at [442, 54] on icon "Search and filter results" at bounding box center [442, 54] width 7 height 7
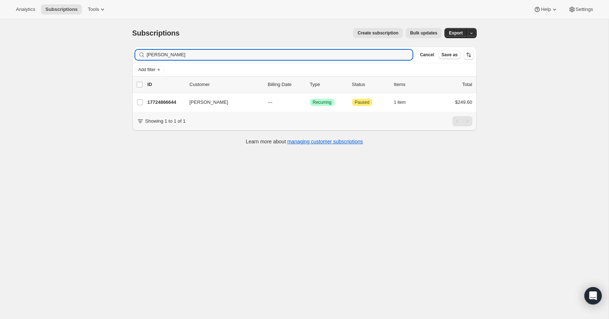
drag, startPoint x: 192, startPoint y: 53, endPoint x: 131, endPoint y: 54, distance: 61.7
click at [131, 54] on div "Filter subscribers Roger Coats Clear Cancel Save as Add filter 0 selected Updat…" at bounding box center [302, 96] width 350 height 111
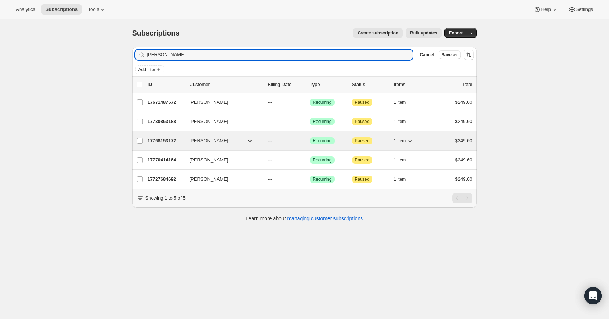
type input "[PERSON_NAME]"
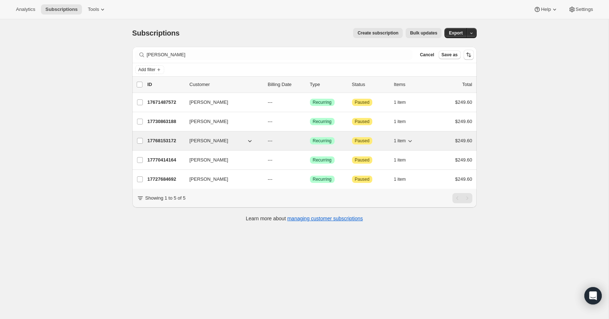
click at [161, 140] on p "17768153172" at bounding box center [166, 140] width 36 height 7
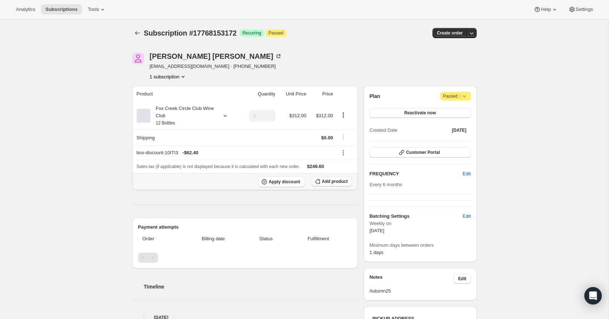
click at [333, 185] on button "Add product" at bounding box center [332, 181] width 40 height 10
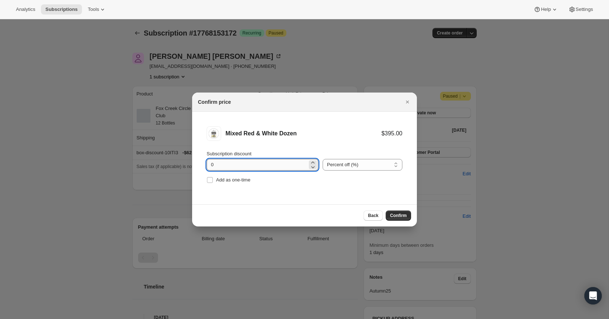
drag, startPoint x: 225, startPoint y: 162, endPoint x: 207, endPoint y: 165, distance: 18.0
click at [207, 165] on input "0" at bounding box center [257, 165] width 101 height 12
type input "20"
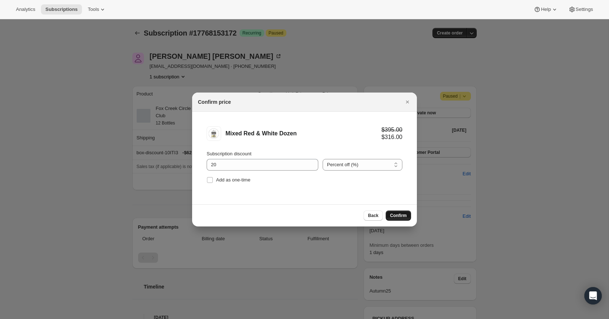
click at [397, 213] on span "Confirm" at bounding box center [398, 215] width 17 height 6
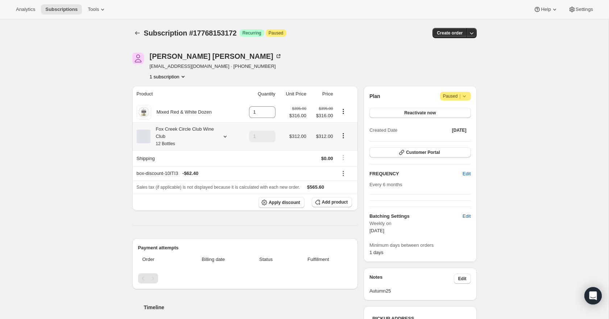
click at [343, 136] on icon "Product actions" at bounding box center [343, 135] width 1 height 1
click at [343, 137] on icon "Product actions" at bounding box center [343, 135] width 7 height 7
click at [343, 162] on span "Remove" at bounding box center [343, 162] width 17 height 5
type input "0"
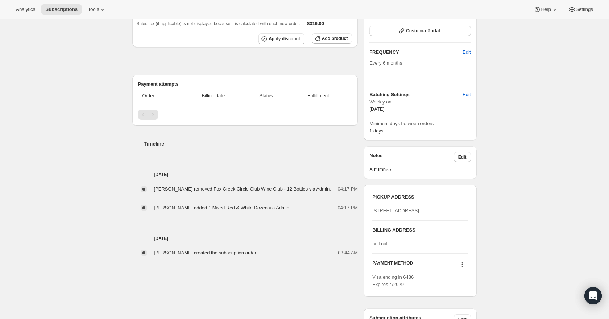
scroll to position [122, 0]
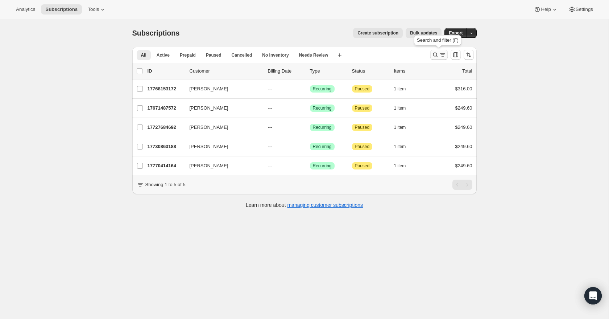
click at [437, 57] on icon "Search and filter results" at bounding box center [435, 54] width 7 height 7
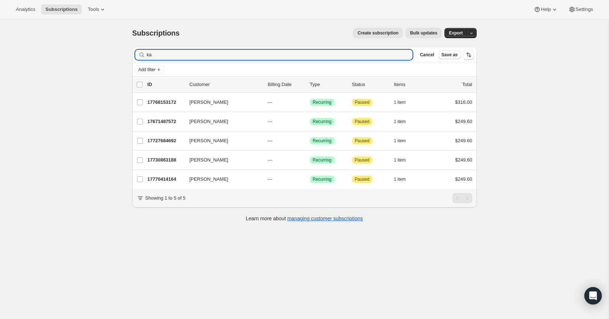
type input "k"
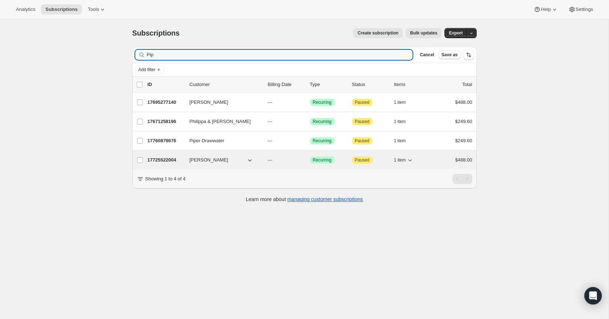
type input "Pip"
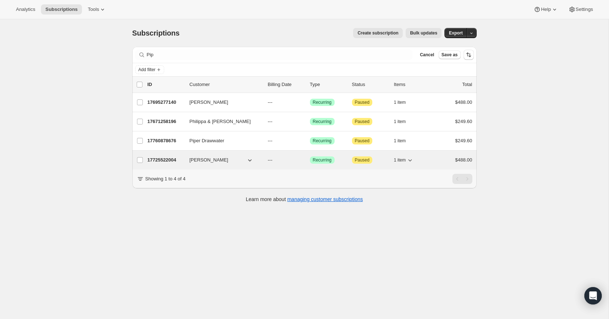
click at [169, 159] on p "17725522004" at bounding box center [166, 159] width 36 height 7
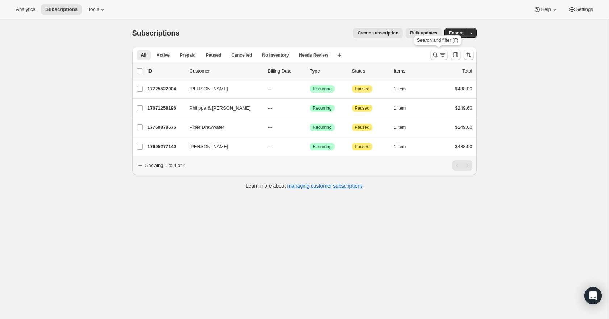
click at [438, 55] on icon "Search and filter results" at bounding box center [435, 54] width 7 height 7
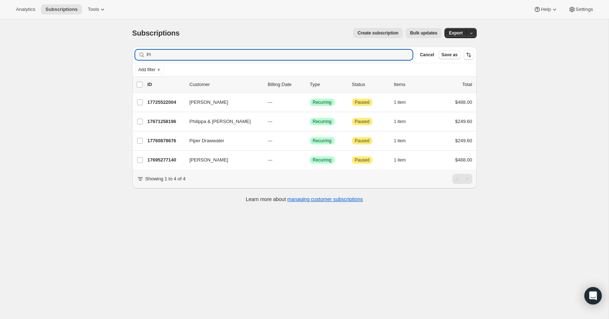
type input "P"
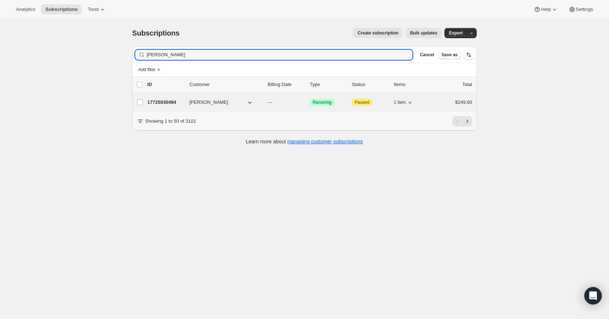
type input "[PERSON_NAME]"
click at [175, 104] on p "17725030484" at bounding box center [166, 102] width 36 height 7
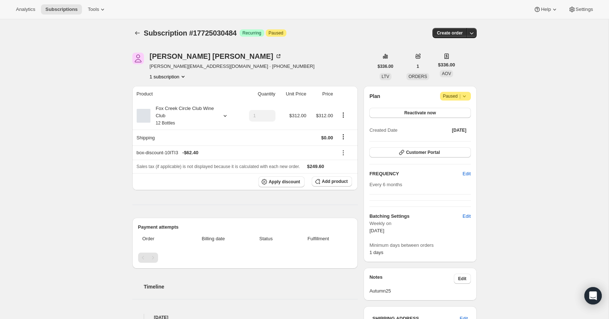
click at [224, 117] on icon at bounding box center [225, 115] width 7 height 7
click at [225, 117] on icon at bounding box center [225, 115] width 7 height 7
click at [208, 164] on button "Edit box" at bounding box center [181, 164] width 71 height 10
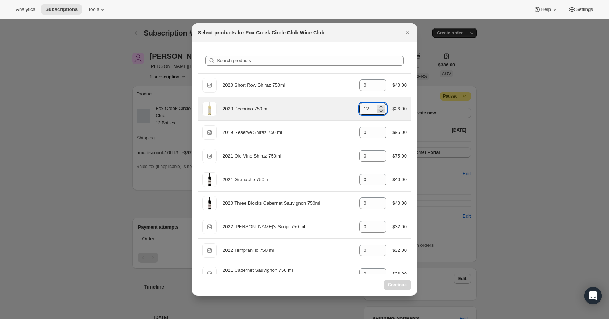
click at [380, 112] on icon ":r11i:" at bounding box center [380, 110] width 7 height 7
click at [380, 113] on icon ":r11i:" at bounding box center [380, 110] width 7 height 7
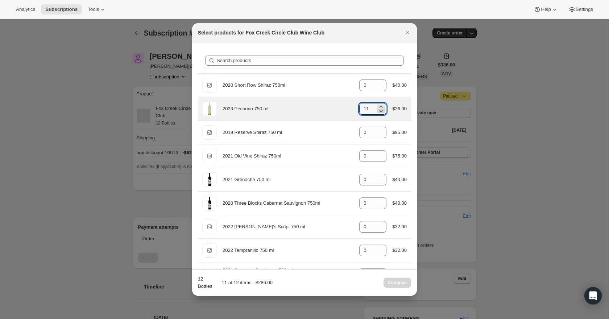
click at [380, 113] on icon ":r11i:" at bounding box center [380, 110] width 7 height 7
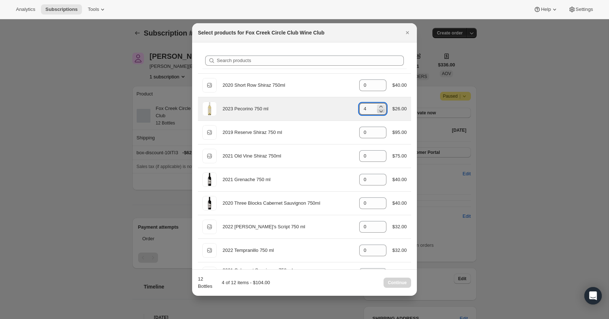
click at [380, 113] on icon ":r11i:" at bounding box center [380, 110] width 7 height 7
type input "0"
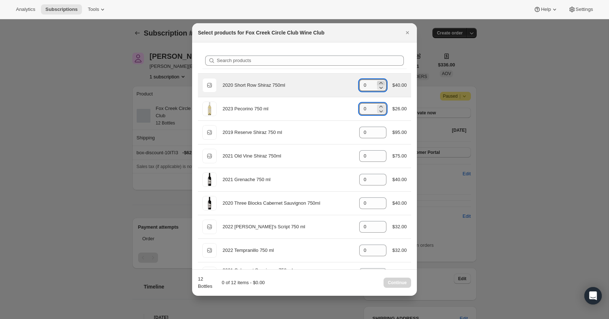
click at [380, 83] on icon ":r11i:" at bounding box center [381, 83] width 3 height 2
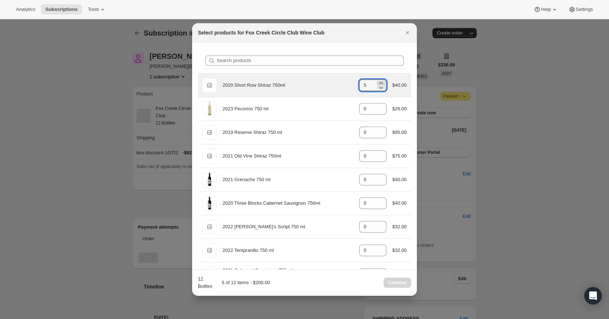
click at [380, 83] on icon ":r11i:" at bounding box center [381, 83] width 3 height 2
type input "6"
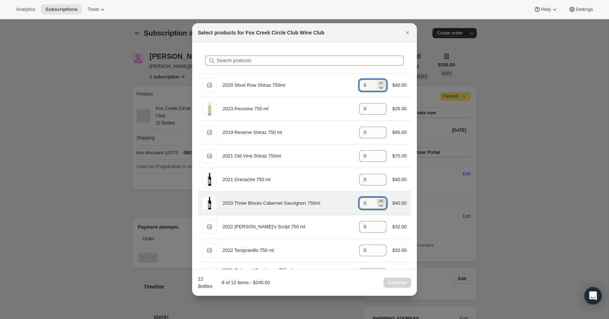
click at [380, 200] on icon ":r11i:" at bounding box center [380, 200] width 7 height 7
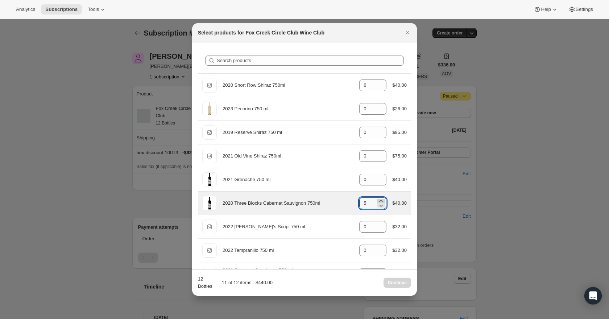
click at [380, 200] on icon ":r11i:" at bounding box center [380, 200] width 7 height 7
type input "6"
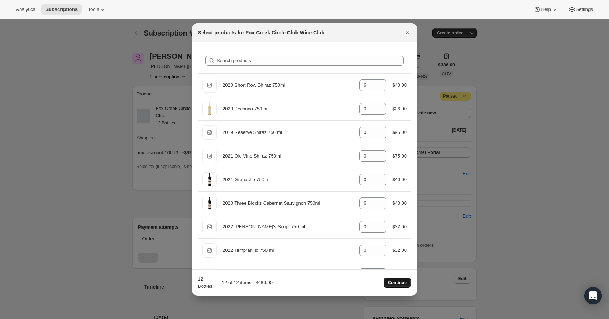
click at [399, 281] on span "Continue" at bounding box center [397, 283] width 19 height 6
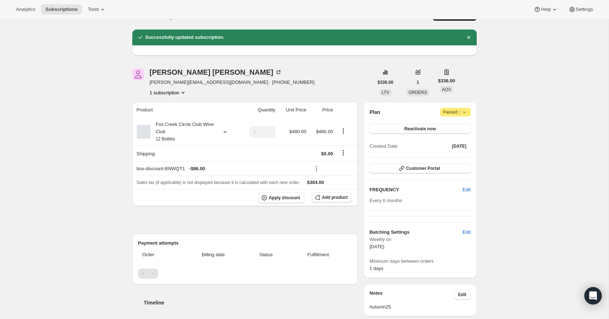
scroll to position [19, 0]
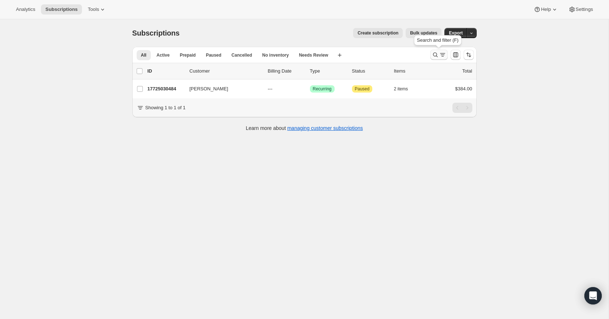
click at [439, 57] on icon "Search and filter results" at bounding box center [442, 54] width 7 height 7
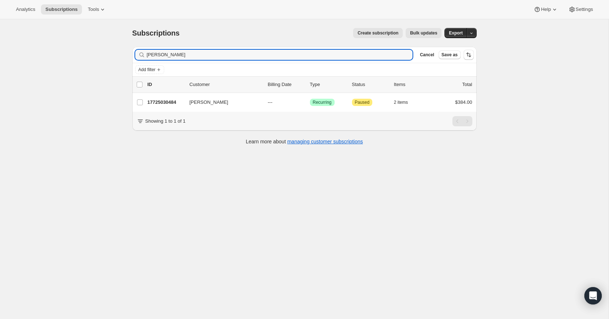
drag, startPoint x: 179, startPoint y: 56, endPoint x: 133, endPoint y: 58, distance: 46.1
click at [133, 58] on div "Filter subscribers katie Lidd Clear Cancel Save as" at bounding box center [304, 55] width 344 height 16
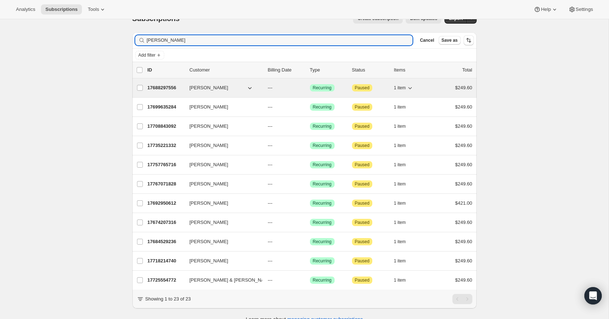
scroll to position [17, 0]
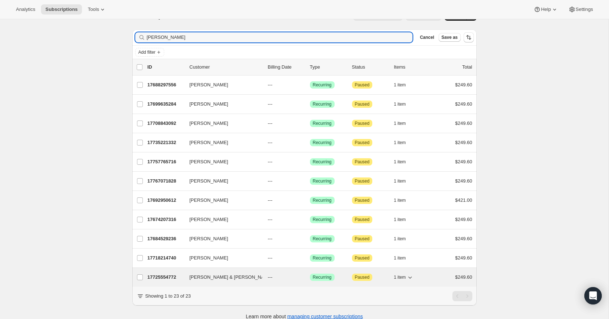
type input "williams"
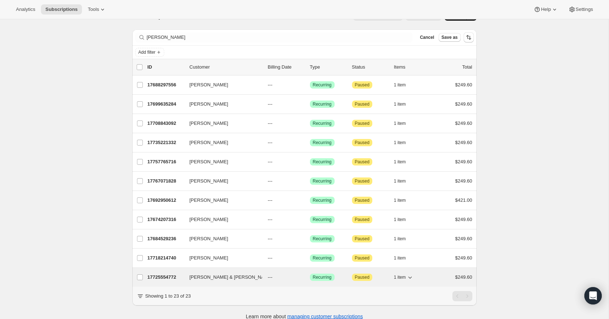
click at [165, 278] on p "17725554772" at bounding box center [166, 276] width 36 height 7
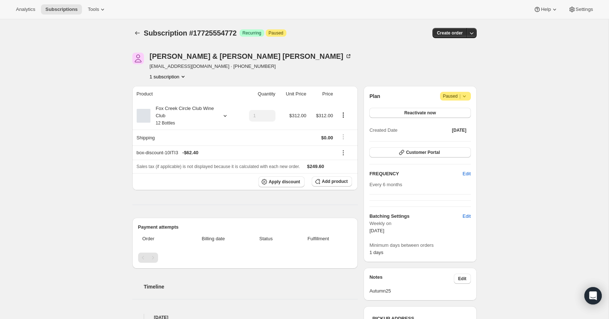
click at [224, 116] on icon at bounding box center [225, 115] width 7 height 7
click at [209, 164] on button "Edit box" at bounding box center [181, 164] width 71 height 10
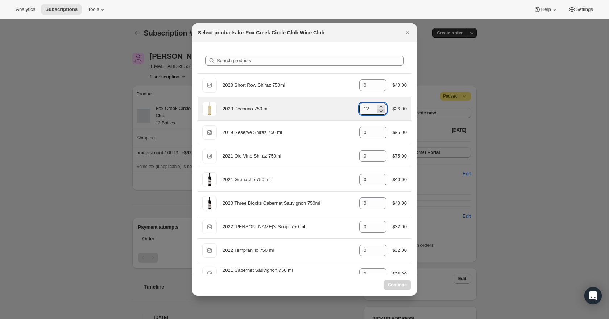
click at [380, 113] on icon ":r1cu:" at bounding box center [380, 110] width 7 height 7
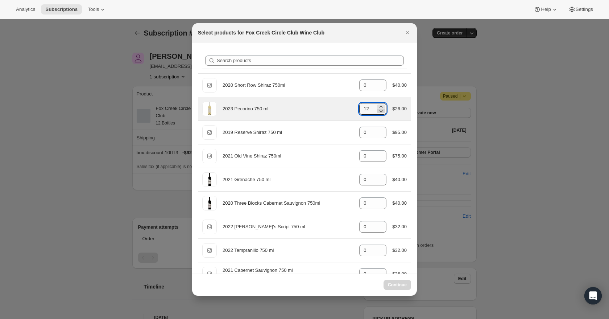
click at [380, 113] on icon ":r1cu:" at bounding box center [380, 110] width 7 height 7
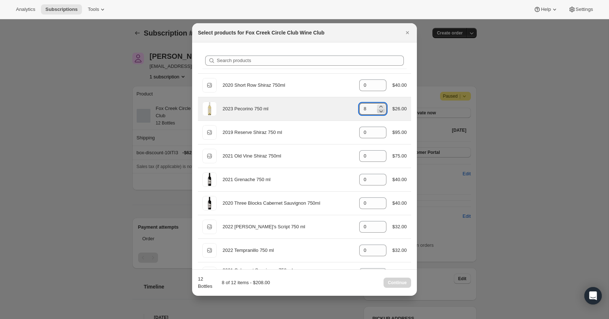
click at [380, 113] on icon ":r1cu:" at bounding box center [380, 110] width 7 height 7
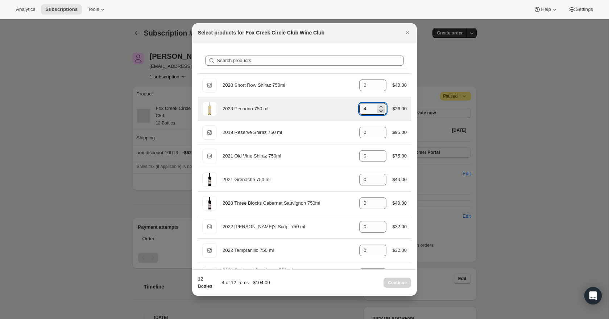
type input "3"
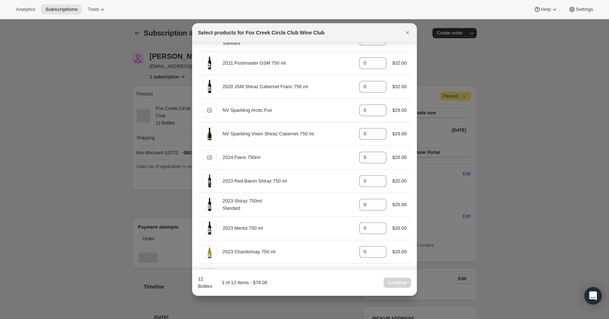
scroll to position [259, 0]
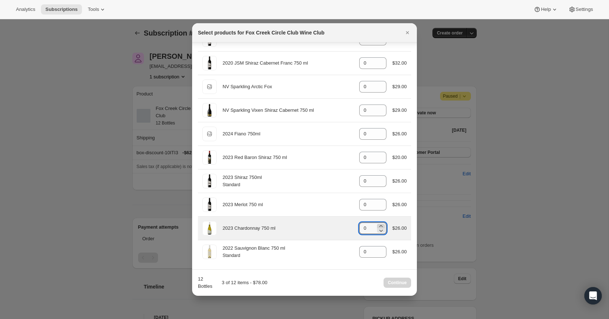
click at [380, 225] on icon ":r1cu:" at bounding box center [381, 226] width 3 height 2
type input "3"
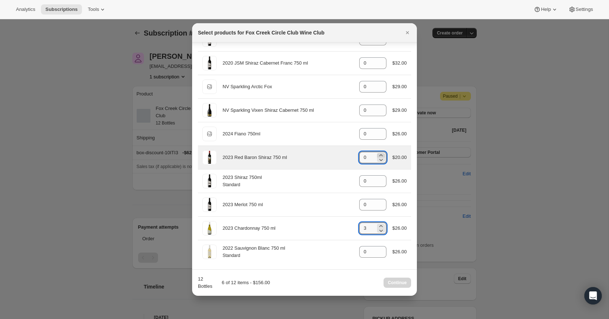
click at [380, 154] on icon ":r1cu:" at bounding box center [381, 155] width 3 height 2
type input "3"
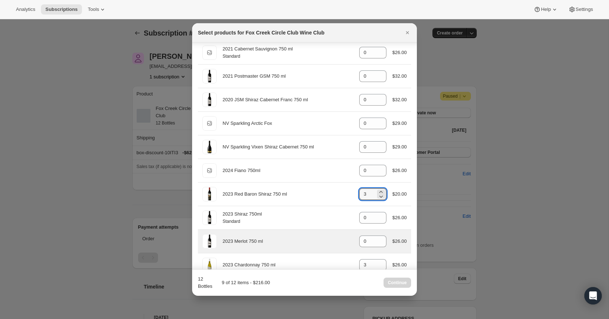
scroll to position [217, 0]
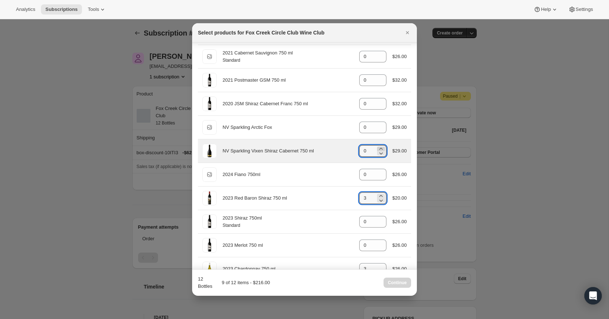
click at [380, 149] on icon ":r1cu:" at bounding box center [381, 149] width 3 height 2
type input "3"
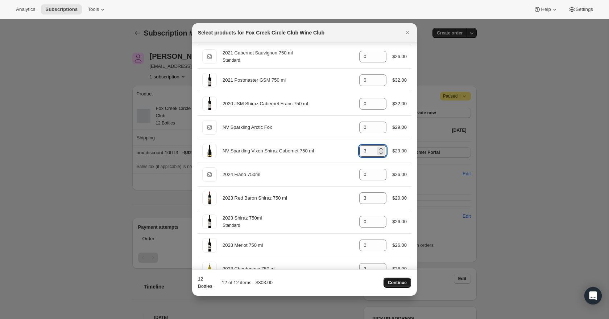
click at [400, 281] on span "Continue" at bounding box center [397, 283] width 19 height 6
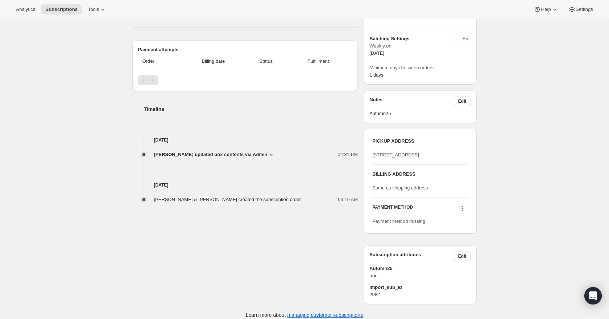
scroll to position [213, 0]
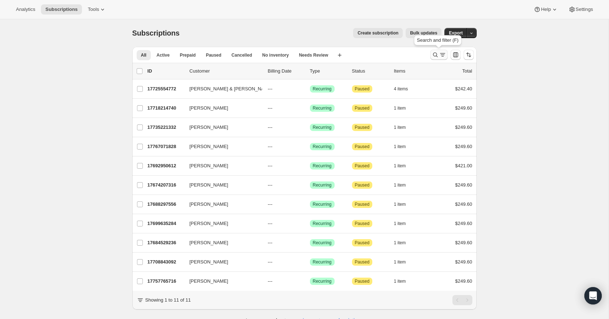
click at [434, 55] on icon "Search and filter results" at bounding box center [435, 54] width 7 height 7
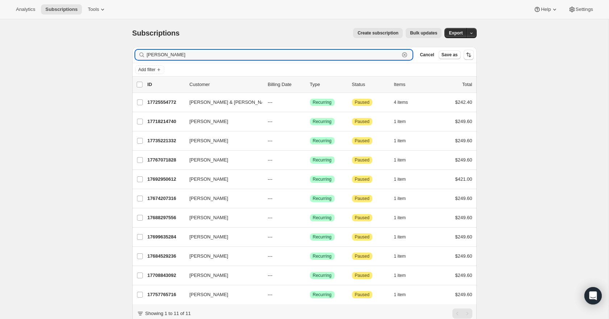
drag, startPoint x: 168, startPoint y: 55, endPoint x: 140, endPoint y: 53, distance: 27.6
click at [140, 53] on div "williams Clear" at bounding box center [274, 55] width 278 height 10
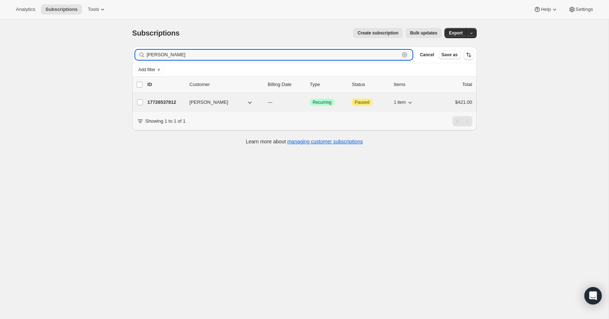
type input "mcewan"
click at [163, 101] on p "17726537812" at bounding box center [166, 102] width 36 height 7
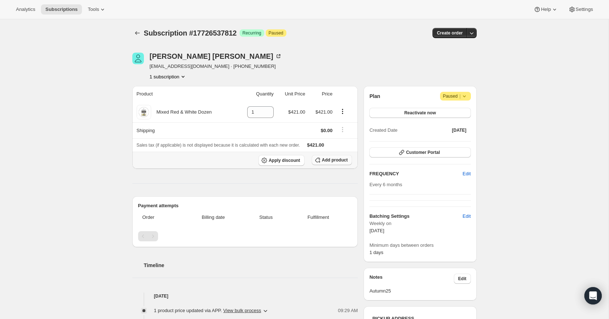
click at [333, 159] on span "Add product" at bounding box center [335, 160] width 26 height 6
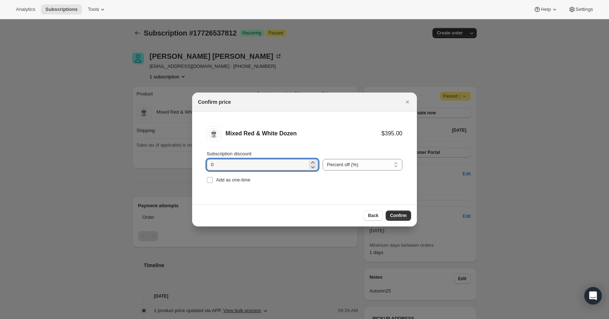
drag, startPoint x: 223, startPoint y: 161, endPoint x: 205, endPoint y: 162, distance: 18.2
click at [207, 162] on input "0" at bounding box center [257, 165] width 101 height 12
drag, startPoint x: 216, startPoint y: 166, endPoint x: 211, endPoint y: 166, distance: 5.1
click at [211, 166] on input "0" at bounding box center [257, 165] width 101 height 12
type input "20"
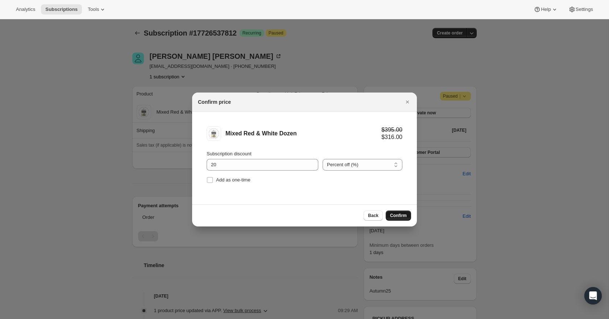
click at [395, 210] on button "Confirm" at bounding box center [398, 215] width 25 height 10
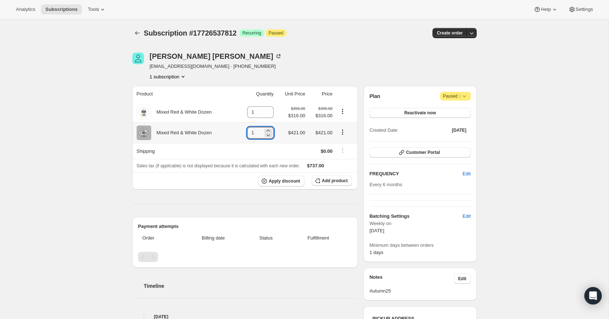
drag, startPoint x: 259, startPoint y: 133, endPoint x: 244, endPoint y: 133, distance: 14.9
click at [244, 133] on td "1" at bounding box center [255, 132] width 39 height 21
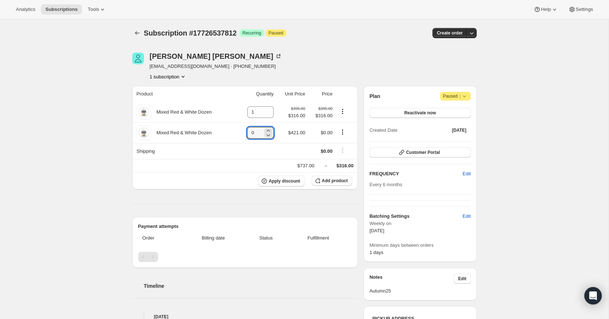
type input "0"
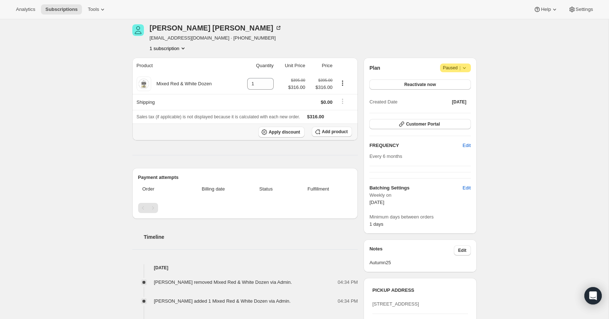
scroll to position [30, 0]
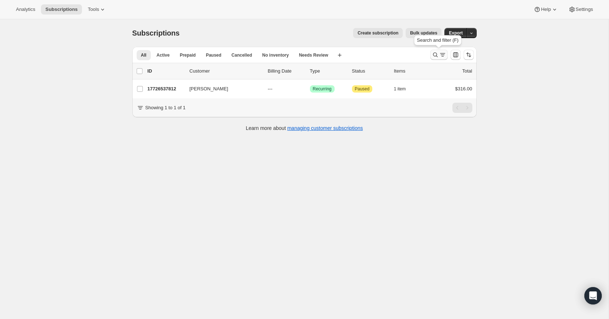
click at [438, 54] on icon "Search and filter results" at bounding box center [435, 54] width 7 height 7
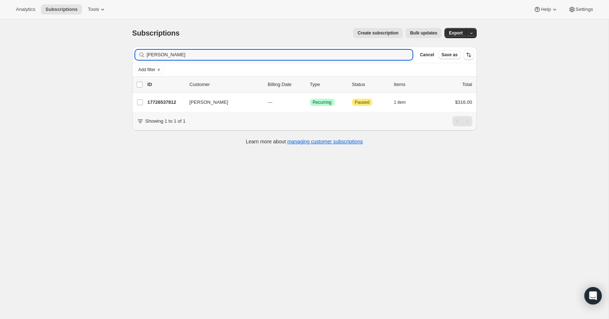
drag, startPoint x: 168, startPoint y: 52, endPoint x: 142, endPoint y: 55, distance: 25.5
click at [142, 55] on div "mcewan Clear" at bounding box center [274, 55] width 278 height 10
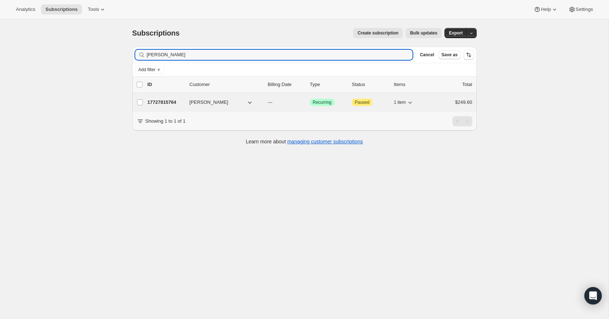
type input "kim Morrisey"
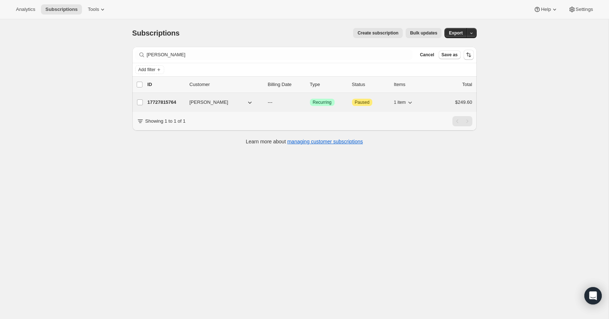
click at [161, 100] on p "17727815764" at bounding box center [166, 102] width 36 height 7
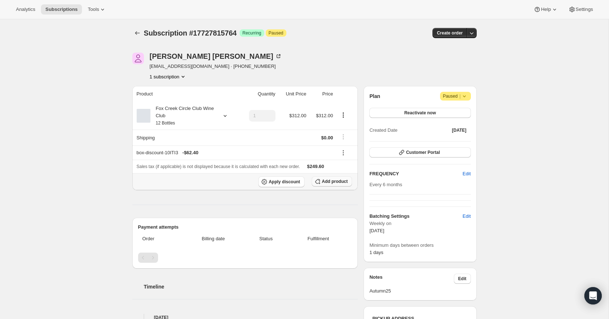
click at [327, 183] on span "Add product" at bounding box center [335, 181] width 26 height 6
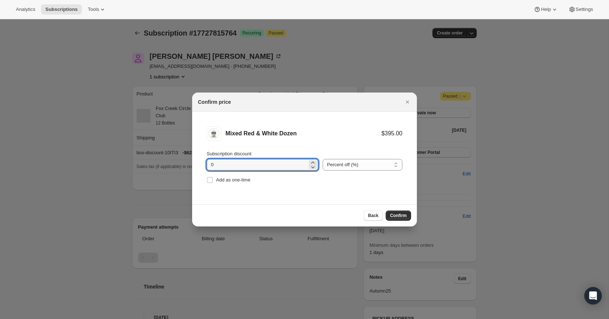
drag, startPoint x: 228, startPoint y: 164, endPoint x: 200, endPoint y: 162, distance: 27.9
click at [201, 163] on li "Mixed Red & White Dozen $395.00 Subscription discount 0 Percent off (%) Amount …" at bounding box center [304, 156] width 225 height 88
type input "20"
click at [400, 215] on span "Confirm" at bounding box center [398, 215] width 17 height 6
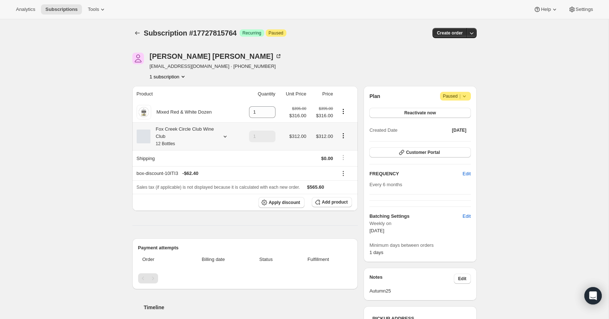
click at [343, 136] on icon "Product actions" at bounding box center [343, 135] width 7 height 7
click at [341, 135] on icon "Product actions" at bounding box center [343, 135] width 7 height 7
click at [348, 160] on span "Remove" at bounding box center [343, 162] width 17 height 5
type input "0"
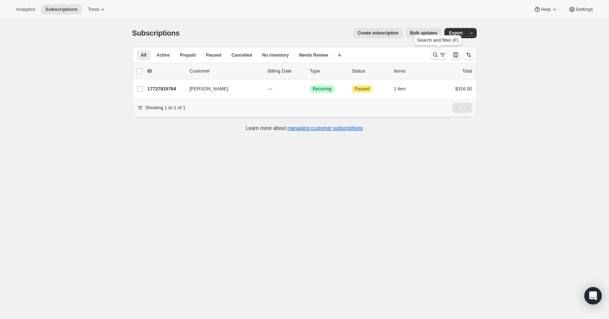
click at [437, 57] on icon "Search and filter results" at bounding box center [435, 54] width 7 height 7
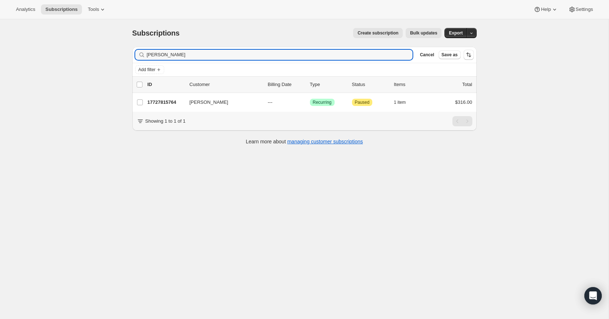
drag, startPoint x: 185, startPoint y: 56, endPoint x: 135, endPoint y: 57, distance: 50.1
click at [135, 57] on div "[PERSON_NAME] Clear" at bounding box center [274, 55] width 278 height 10
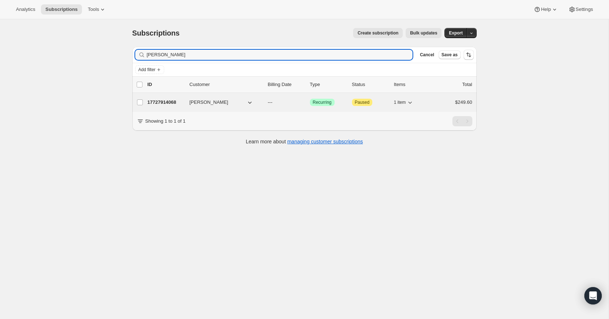
type input "[PERSON_NAME]"
click at [170, 101] on p "17727914068" at bounding box center [166, 102] width 36 height 7
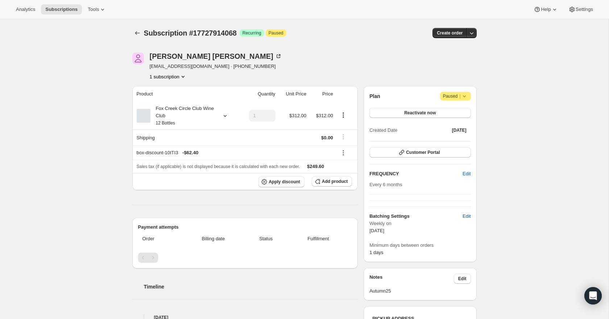
click at [224, 115] on icon at bounding box center [225, 115] width 7 height 7
click at [200, 161] on button "Edit box" at bounding box center [181, 164] width 71 height 10
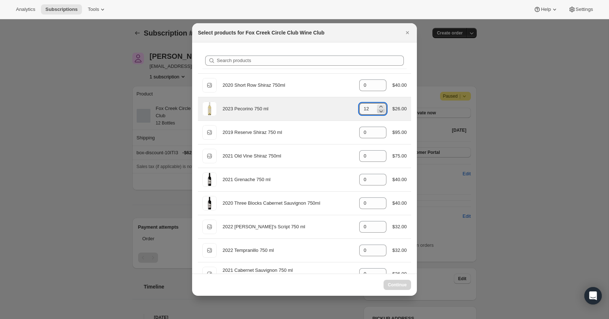
click at [380, 113] on icon ":rcf:" at bounding box center [380, 110] width 7 height 7
click at [381, 113] on icon ":rcf:" at bounding box center [380, 110] width 7 height 7
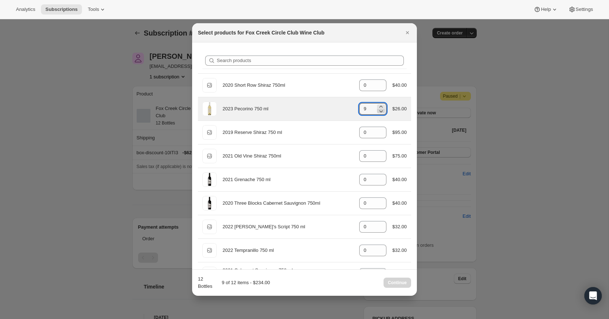
click at [381, 113] on icon ":rcf:" at bounding box center [380, 110] width 7 height 7
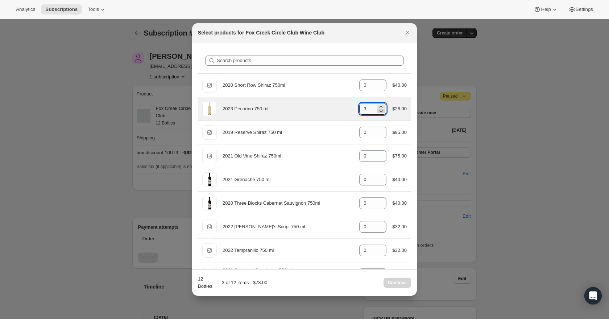
click at [381, 113] on icon ":rcf:" at bounding box center [380, 110] width 7 height 7
type input "0"
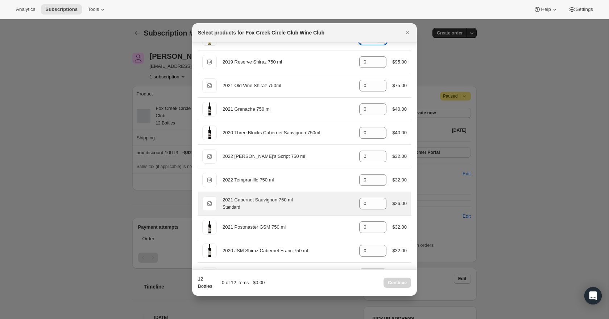
scroll to position [71, 0]
click at [380, 199] on icon ":rcf:" at bounding box center [380, 200] width 7 height 7
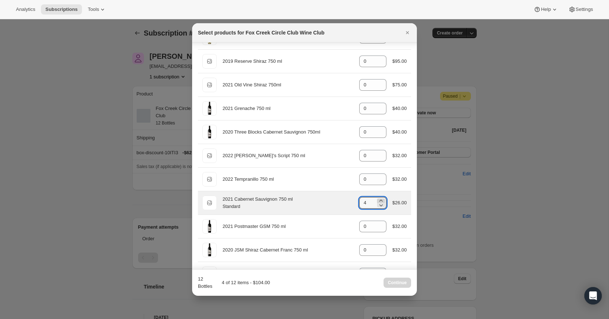
click at [380, 199] on icon ":rcf:" at bounding box center [380, 200] width 7 height 7
click at [380, 204] on icon ":rcf:" at bounding box center [380, 204] width 7 height 7
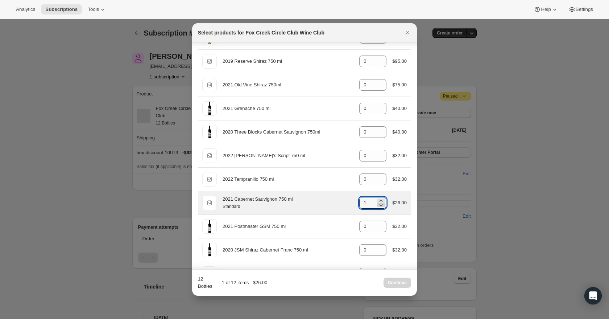
click at [380, 204] on icon ":rcf:" at bounding box center [380, 204] width 7 height 7
type input "0"
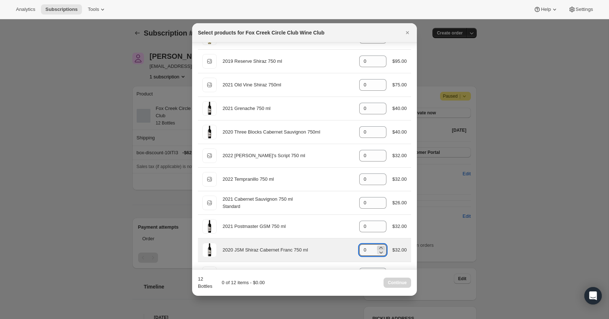
click at [379, 247] on icon ":rcf:" at bounding box center [380, 247] width 7 height 7
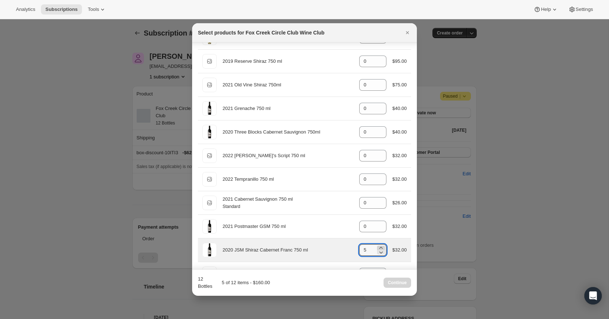
click at [379, 247] on icon ":rcf:" at bounding box center [380, 247] width 7 height 7
type input "6"
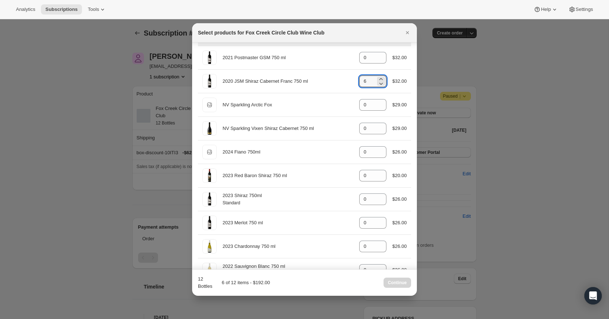
scroll to position [250, 0]
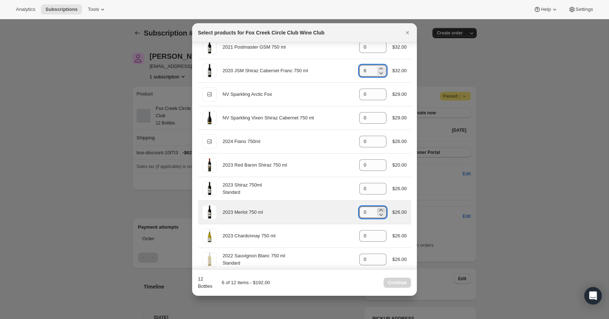
click at [378, 210] on icon ":rcf:" at bounding box center [380, 209] width 7 height 7
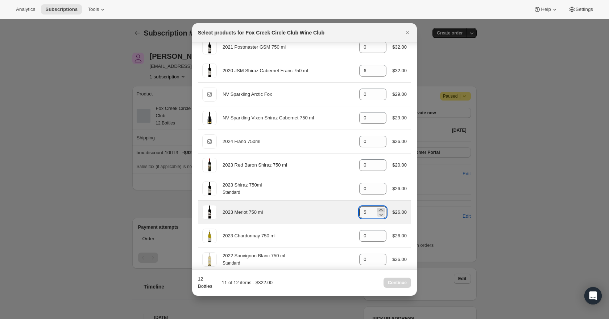
click at [378, 210] on icon ":rcf:" at bounding box center [380, 209] width 7 height 7
type input "6"
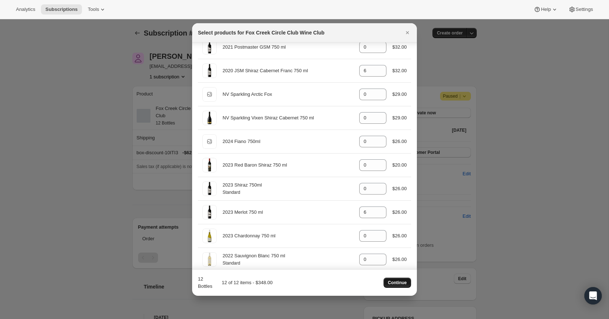
click at [404, 281] on span "Continue" at bounding box center [397, 283] width 19 height 6
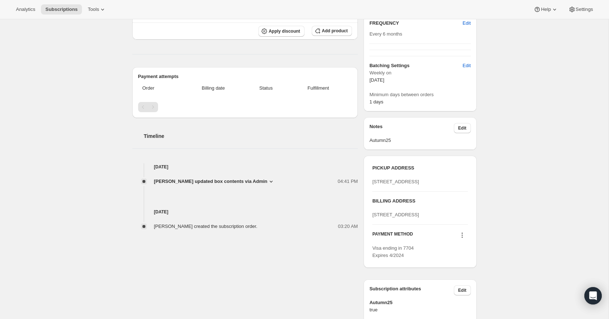
scroll to position [186, 0]
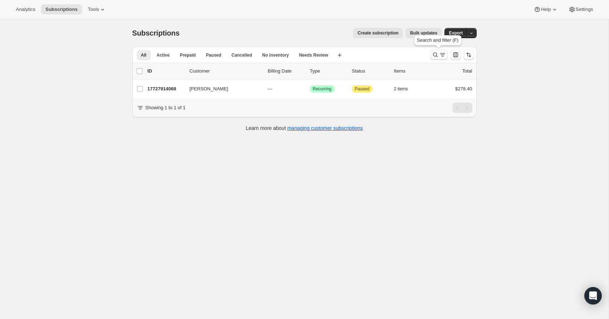
click at [436, 53] on icon "Search and filter results" at bounding box center [435, 55] width 5 height 5
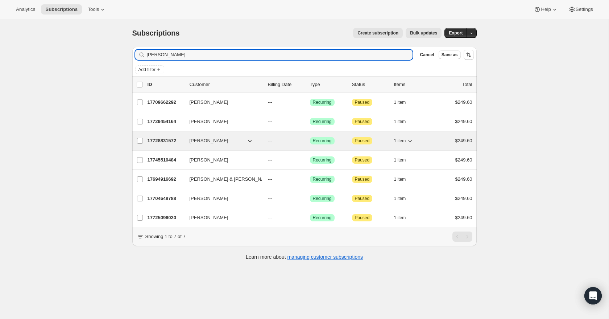
type input "[PERSON_NAME]"
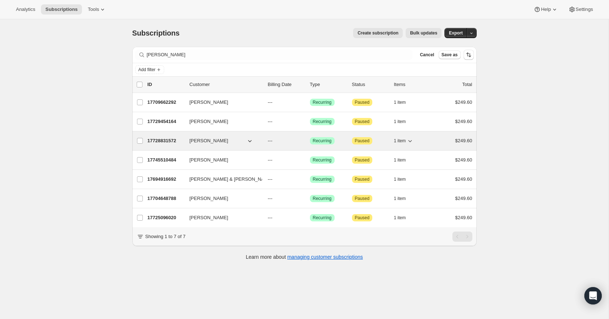
click at [167, 142] on p "17728831572" at bounding box center [166, 140] width 36 height 7
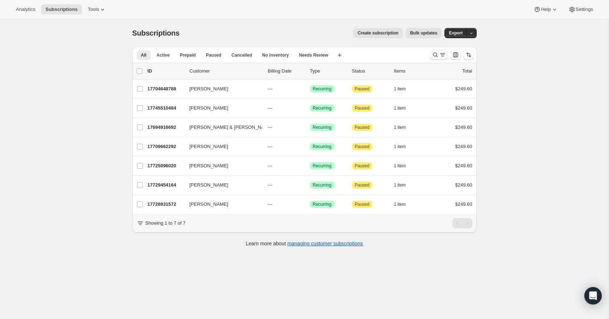
click at [439, 55] on icon "Search and filter results" at bounding box center [442, 54] width 7 height 7
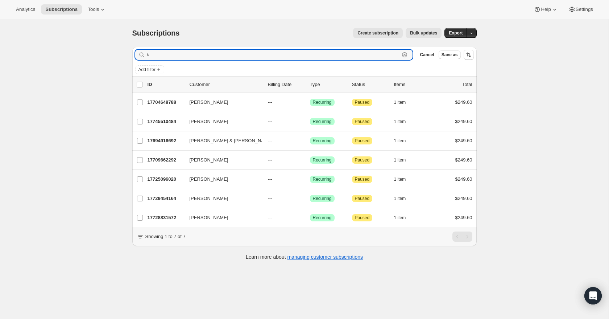
type input "k"
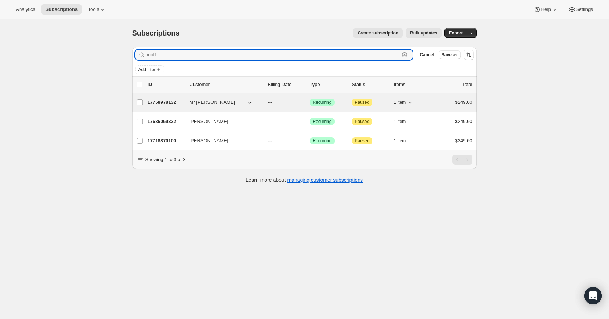
type input "moff"
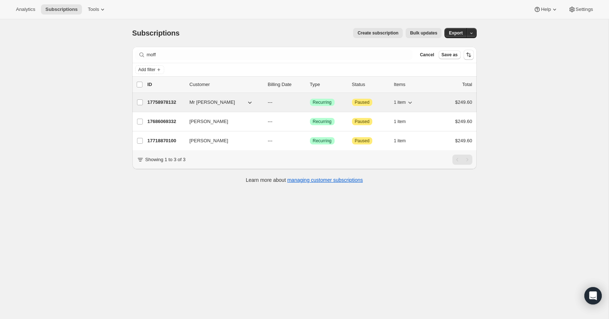
click at [164, 104] on p "17758978132" at bounding box center [166, 102] width 36 height 7
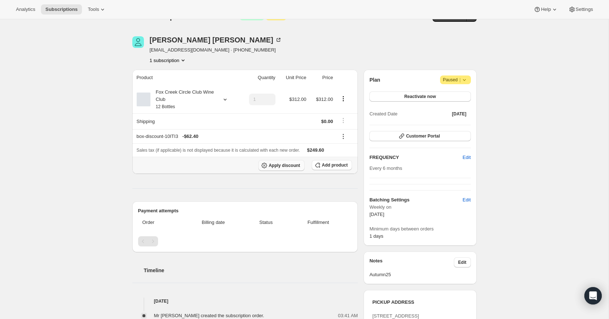
scroll to position [15, 0]
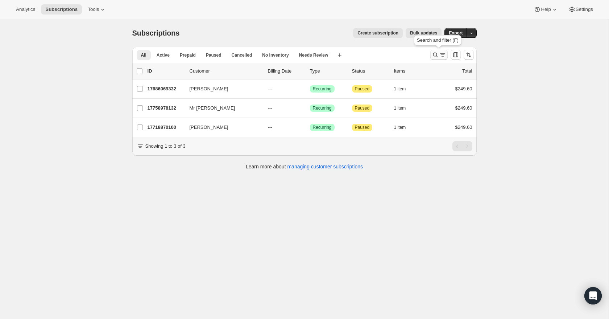
click at [441, 54] on icon "Search and filter results" at bounding box center [442, 54] width 7 height 7
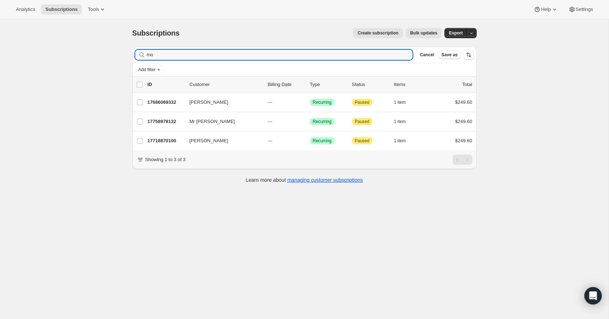
type input "m"
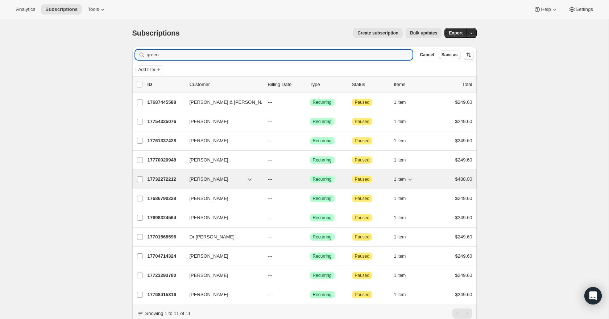
type input "green"
click at [163, 180] on p "17732272212" at bounding box center [166, 178] width 36 height 7
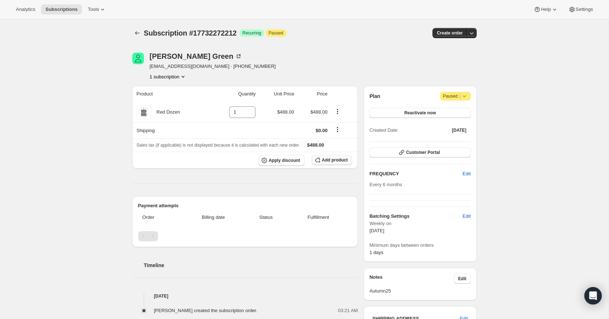
click at [339, 161] on span "Add product" at bounding box center [335, 160] width 26 height 6
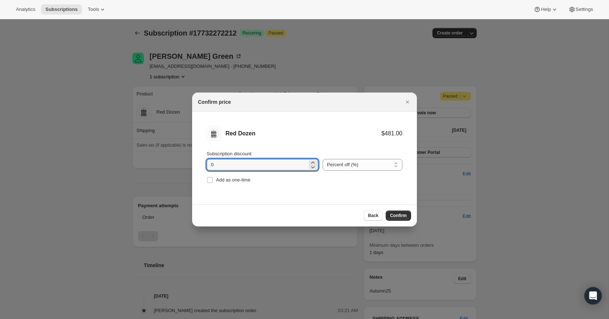
drag, startPoint x: 216, startPoint y: 162, endPoint x: 194, endPoint y: 164, distance: 22.6
click at [194, 164] on li "Red Dozen $481.00 Subscription discount 0 Percent off (%) Amount off ($) Percen…" at bounding box center [304, 156] width 225 height 88
type input "20"
click at [393, 213] on span "Confirm" at bounding box center [398, 215] width 17 height 6
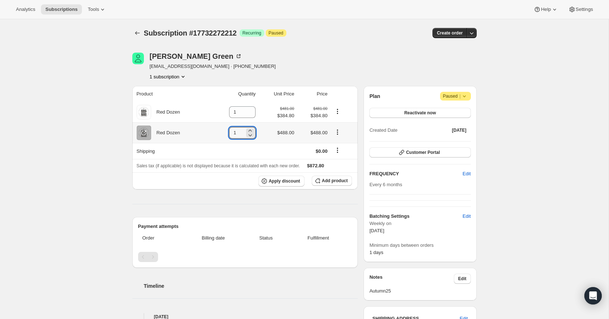
drag, startPoint x: 236, startPoint y: 135, endPoint x: 216, endPoint y: 132, distance: 19.4
click at [216, 132] on td "1" at bounding box center [234, 132] width 48 height 21
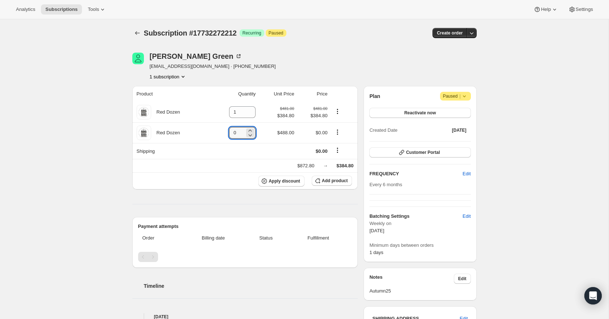
type input "0"
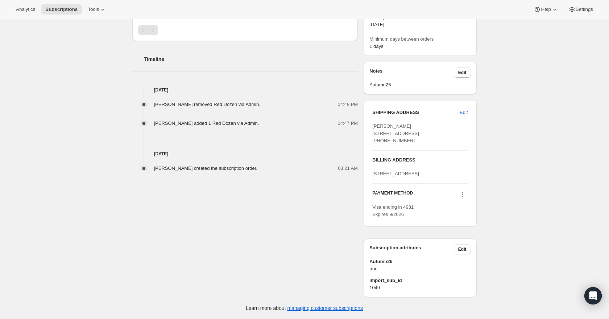
scroll to position [202, 0]
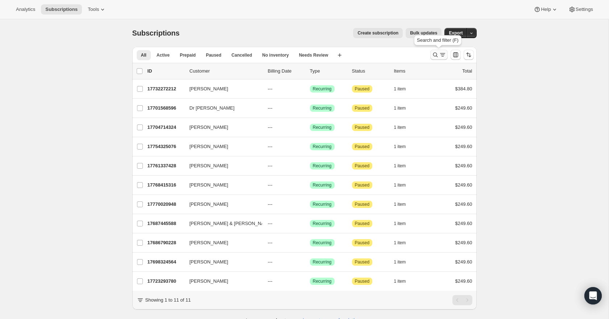
click at [435, 53] on icon "Search and filter results" at bounding box center [435, 54] width 7 height 7
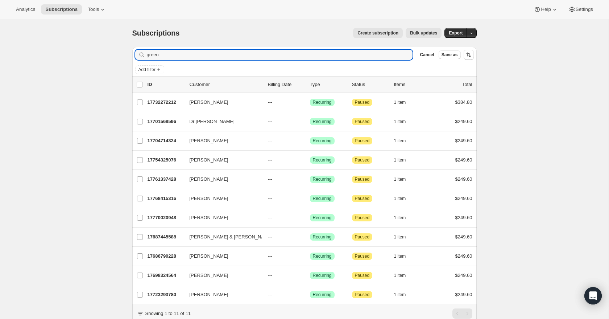
drag, startPoint x: 161, startPoint y: 53, endPoint x: 137, endPoint y: 54, distance: 24.7
click at [137, 54] on div "green Clear" at bounding box center [274, 55] width 278 height 10
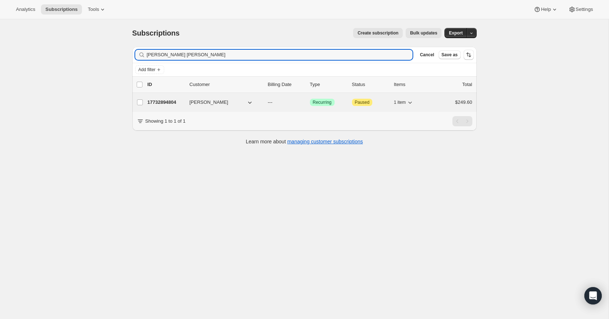
type input "ian alex"
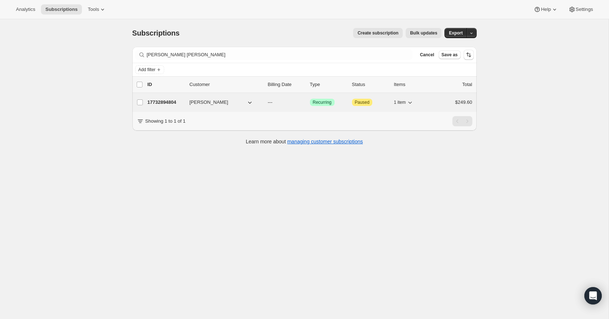
click at [149, 102] on p "17732894804" at bounding box center [166, 102] width 36 height 7
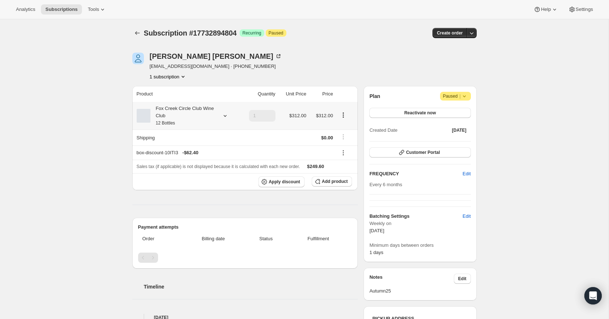
click at [225, 117] on icon at bounding box center [224, 116] width 3 height 2
click at [206, 164] on button "Edit box" at bounding box center [181, 164] width 71 height 10
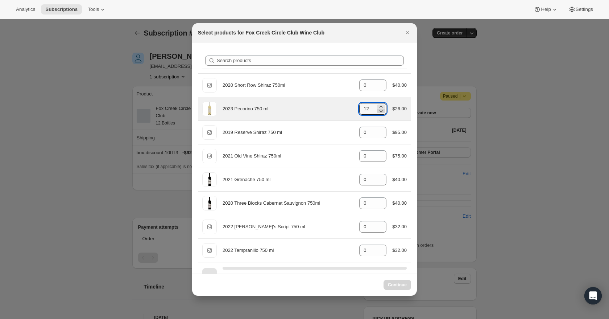
click at [382, 114] on icon ":run:" at bounding box center [380, 110] width 7 height 7
click at [381, 114] on icon ":run:" at bounding box center [380, 110] width 7 height 7
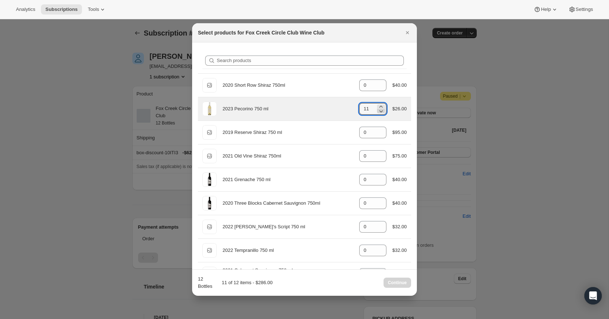
click at [381, 114] on icon ":run:" at bounding box center [380, 110] width 7 height 7
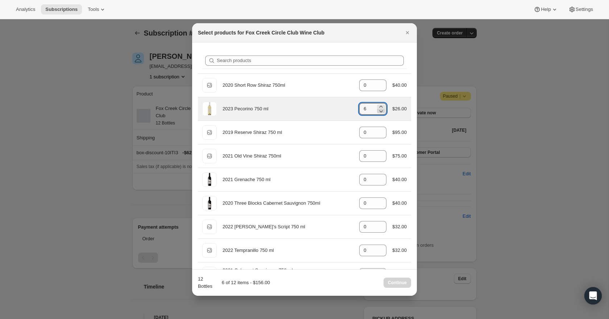
click at [381, 114] on icon ":run:" at bounding box center [380, 110] width 7 height 7
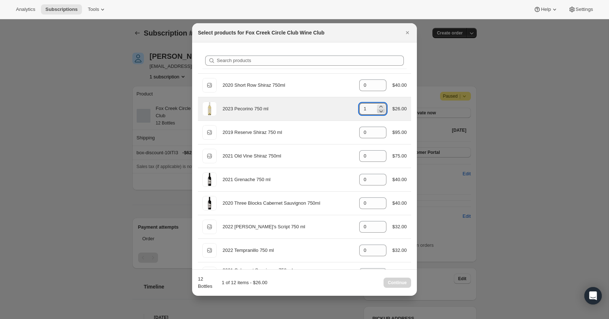
click at [381, 114] on icon ":run:" at bounding box center [380, 110] width 7 height 7
type input "0"
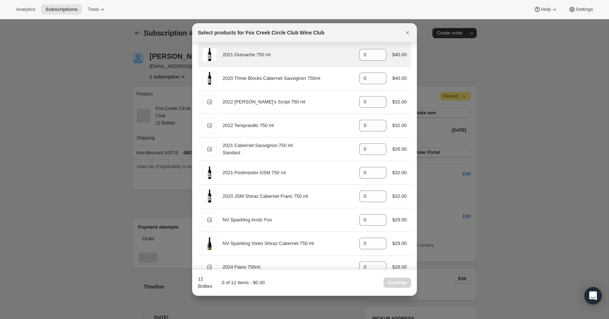
scroll to position [125, 0]
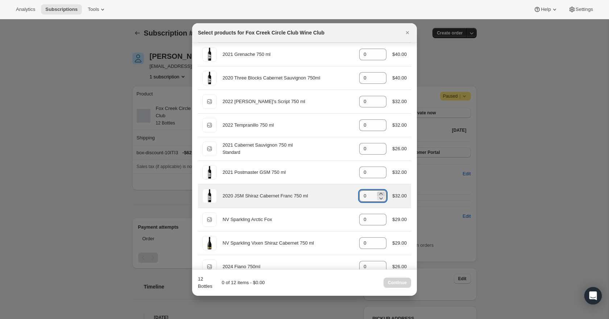
click at [379, 193] on icon ":run:" at bounding box center [380, 193] width 7 height 7
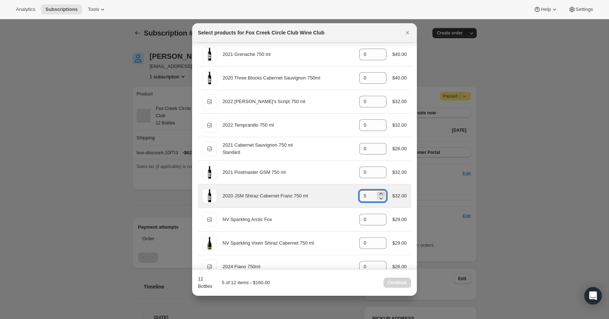
click at [379, 193] on icon ":run:" at bounding box center [380, 193] width 7 height 7
type input "6"
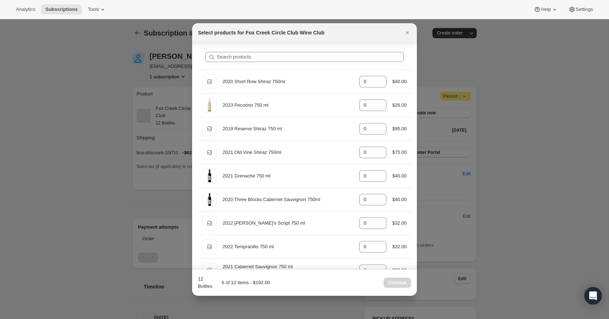
scroll to position [0, 0]
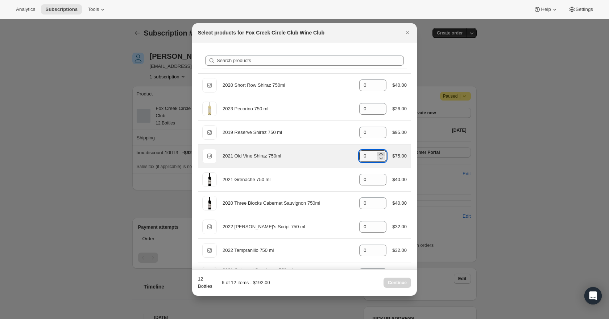
click at [378, 153] on icon ":run:" at bounding box center [380, 153] width 7 height 7
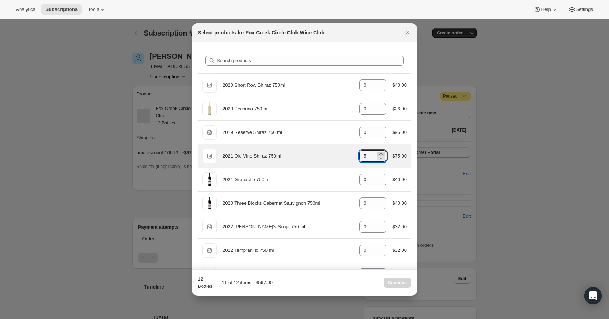
click at [378, 153] on icon ":run:" at bounding box center [380, 153] width 7 height 7
type input "6"
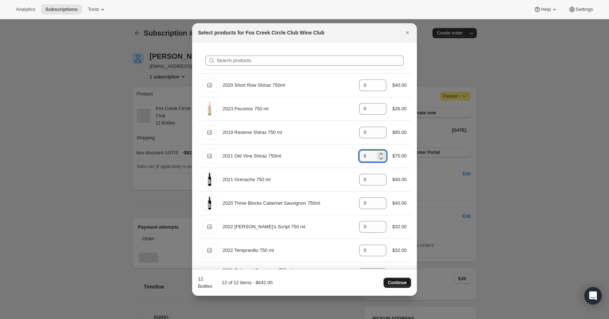
click at [404, 277] on button "Continue" at bounding box center [398, 282] width 28 height 10
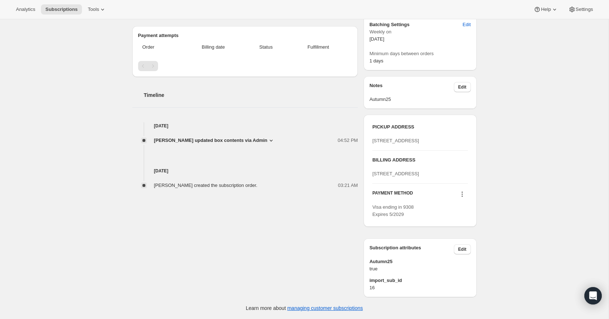
scroll to position [229, 0]
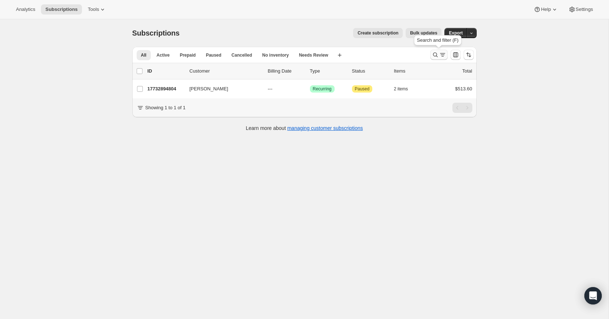
click at [441, 53] on icon "Search and filter results" at bounding box center [442, 54] width 7 height 7
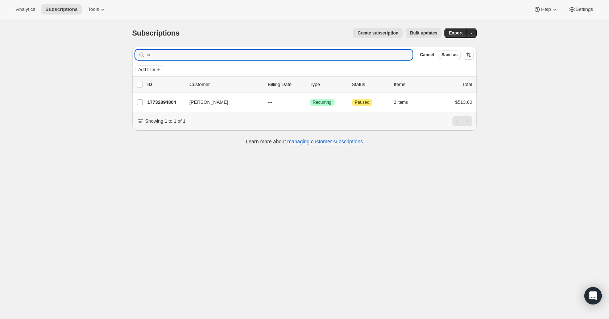
type input "i"
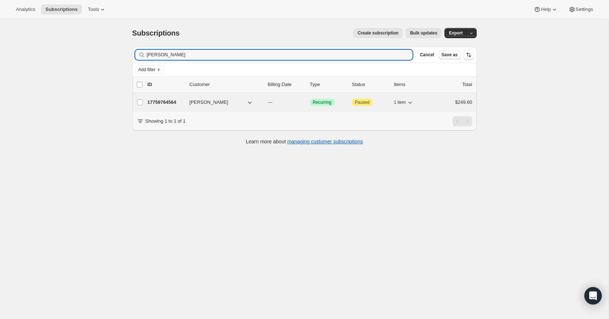
type input "brent murph"
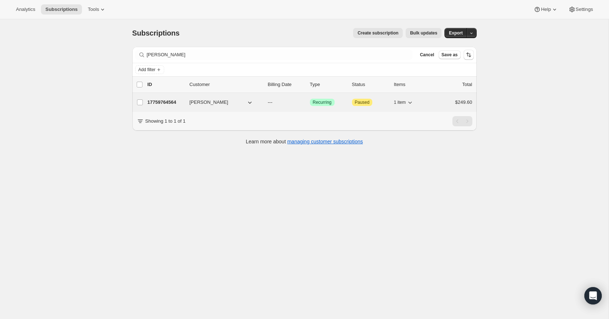
click at [163, 104] on p "17759764564" at bounding box center [166, 102] width 36 height 7
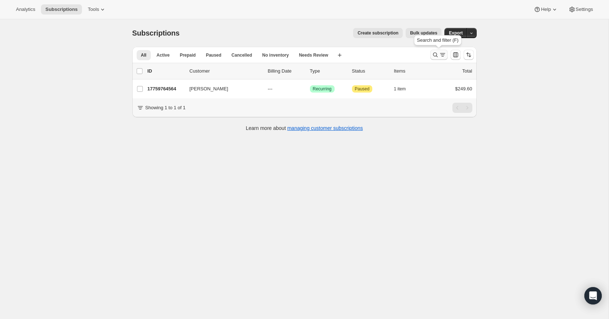
click at [439, 54] on icon "Search and filter results" at bounding box center [442, 54] width 7 height 7
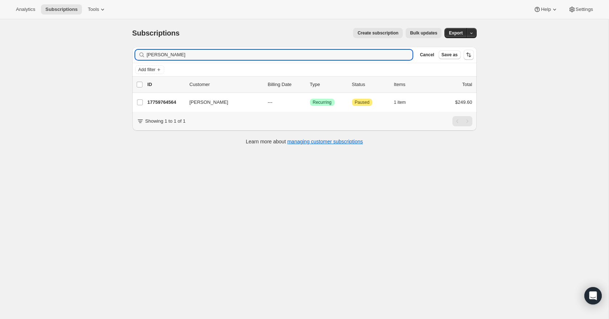
drag, startPoint x: 175, startPoint y: 51, endPoint x: 145, endPoint y: 54, distance: 29.8
click at [145, 54] on div "brent murph Clear" at bounding box center [274, 55] width 278 height 10
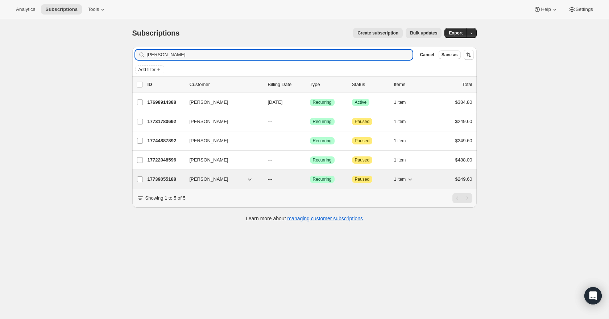
type input "tanya"
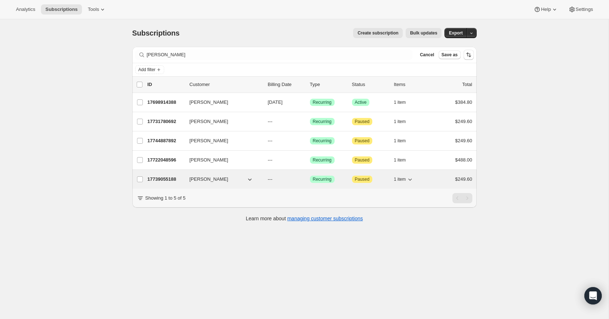
click at [160, 178] on p "17739055188" at bounding box center [166, 178] width 36 height 7
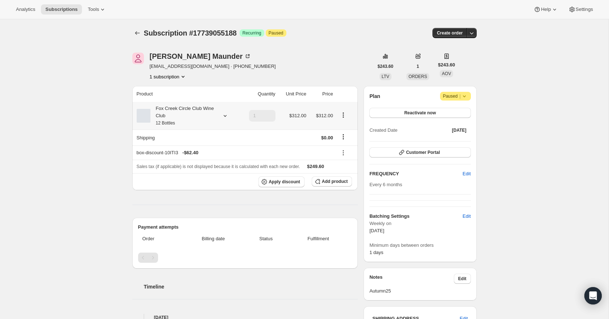
click at [224, 116] on icon at bounding box center [225, 115] width 7 height 7
click at [207, 163] on button "Edit box" at bounding box center [181, 164] width 71 height 10
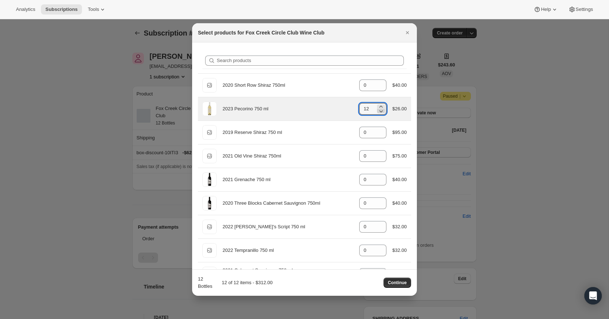
click at [382, 112] on icon ":r1ve:" at bounding box center [380, 110] width 7 height 7
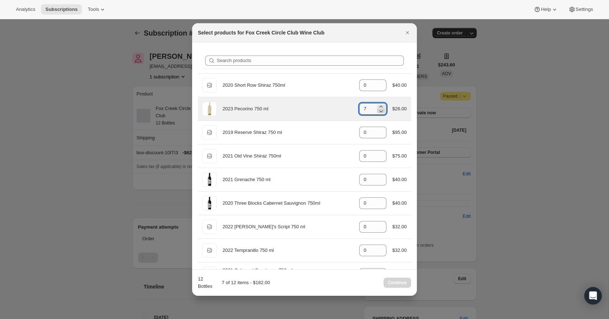
click at [382, 112] on icon ":r1ve:" at bounding box center [380, 110] width 7 height 7
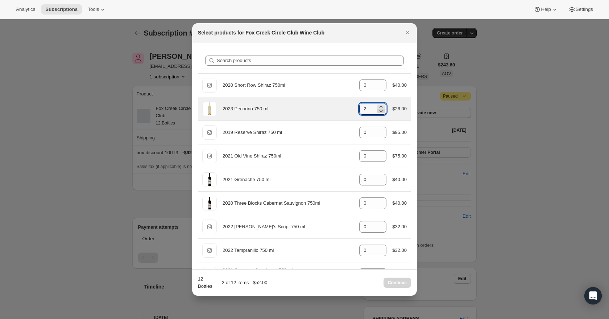
click at [382, 112] on icon ":r1ve:" at bounding box center [380, 110] width 7 height 7
type input "0"
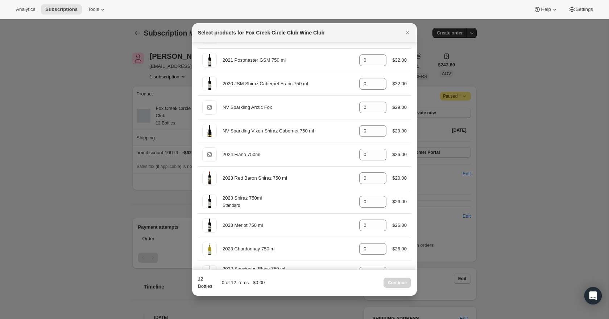
scroll to position [259, 0]
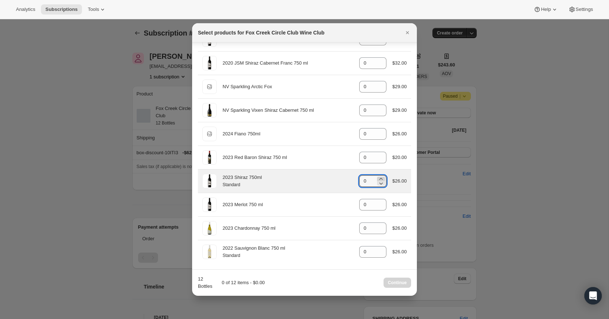
click at [379, 177] on icon ":r1ve:" at bounding box center [380, 178] width 7 height 7
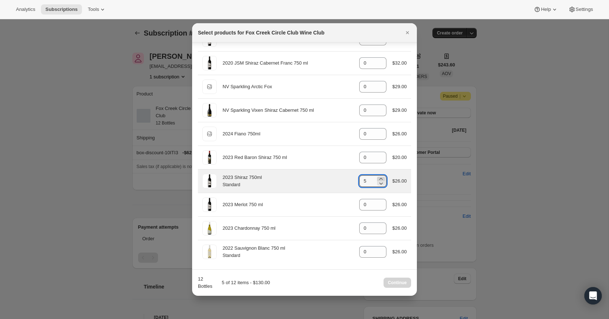
click at [379, 177] on icon ":r1ve:" at bounding box center [380, 178] width 7 height 7
type input "6"
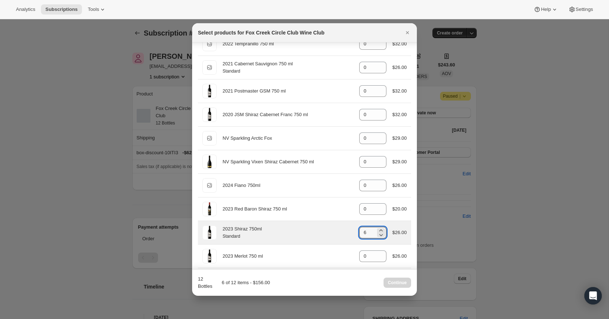
scroll to position [206, 0]
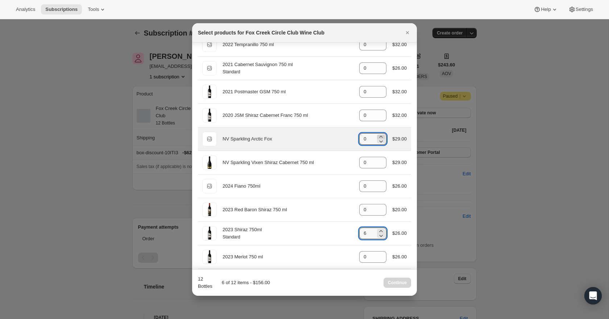
click at [379, 136] on icon ":r1ve:" at bounding box center [380, 136] width 7 height 7
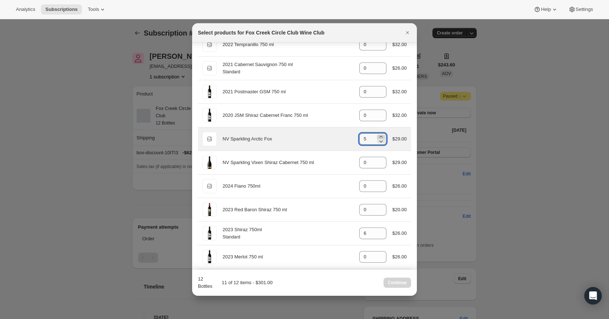
click at [379, 136] on icon ":r1ve:" at bounding box center [380, 136] width 7 height 7
type input "6"
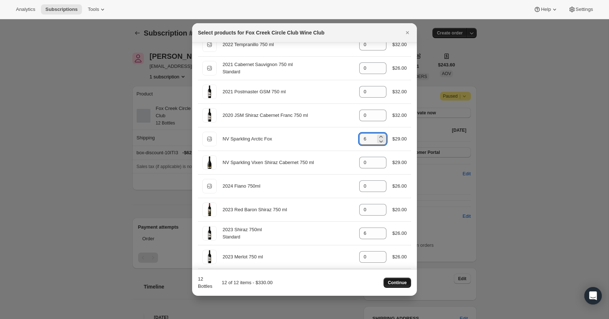
click at [402, 281] on span "Continue" at bounding box center [397, 283] width 19 height 6
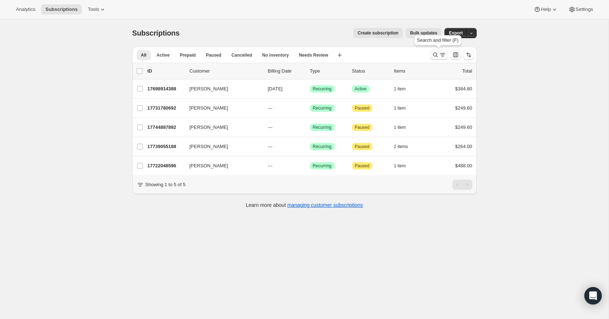
click at [439, 54] on icon "Search and filter results" at bounding box center [442, 54] width 7 height 7
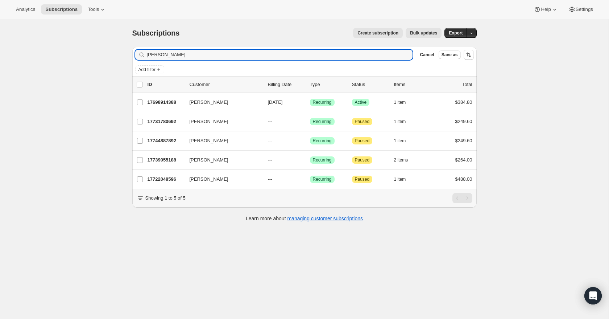
drag, startPoint x: 172, startPoint y: 55, endPoint x: 144, endPoint y: 57, distance: 28.3
click at [144, 57] on div "tanya Clear" at bounding box center [274, 55] width 278 height 10
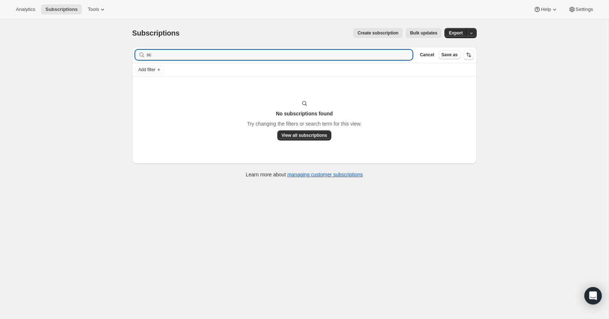
type input "s"
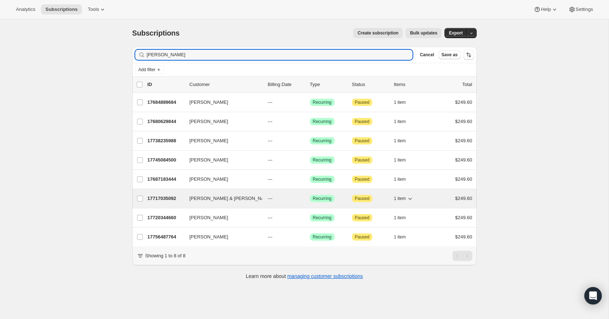
type input "davis"
click at [154, 197] on p "17717035092" at bounding box center [166, 198] width 36 height 7
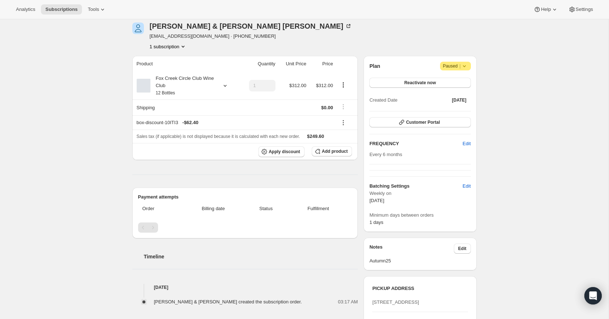
scroll to position [25, 0]
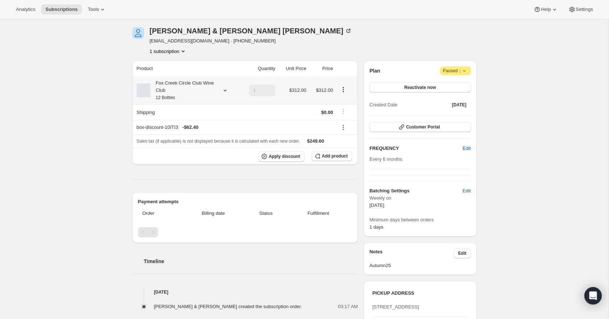
click at [224, 92] on icon at bounding box center [225, 90] width 7 height 7
click at [210, 136] on button "Edit box" at bounding box center [181, 138] width 71 height 10
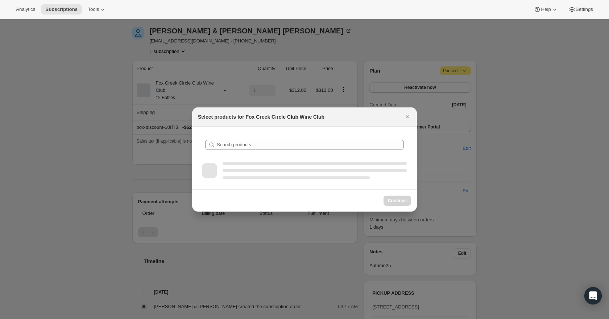
scroll to position [0, 0]
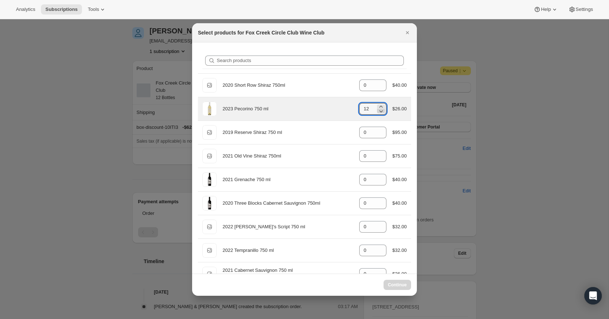
click at [383, 114] on icon ":r2gu:" at bounding box center [380, 110] width 7 height 7
click at [381, 114] on icon ":r2gu:" at bounding box center [380, 110] width 7 height 7
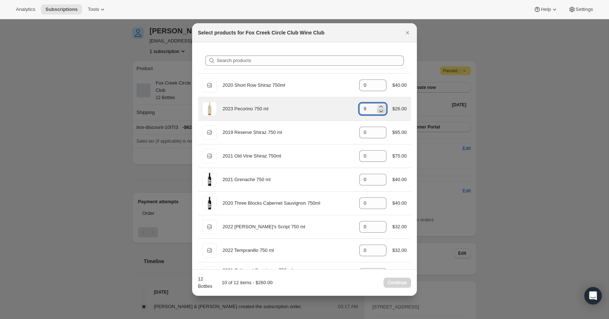
click at [381, 114] on icon ":r2gu:" at bounding box center [380, 110] width 7 height 7
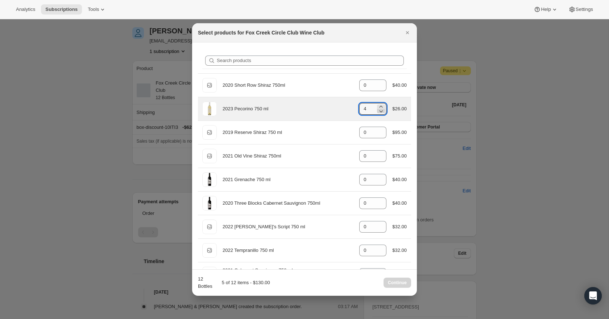
click at [381, 114] on icon ":r2gu:" at bounding box center [380, 110] width 7 height 7
type input "0"
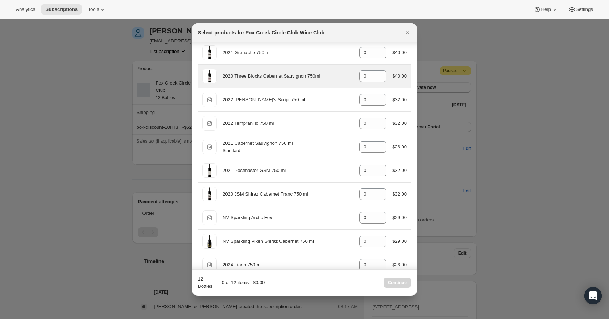
scroll to position [137, 0]
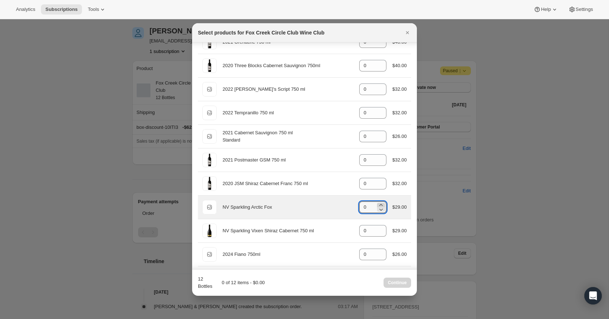
click at [381, 204] on icon ":r2gu:" at bounding box center [380, 204] width 7 height 7
type input "1"
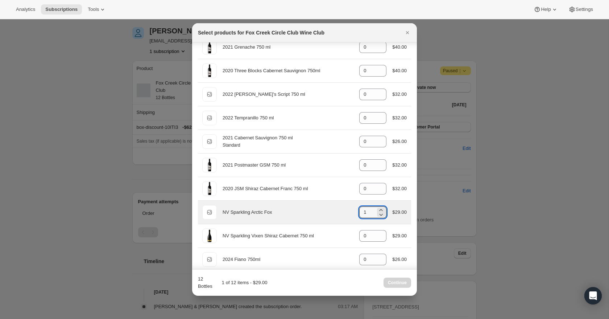
scroll to position [127, 0]
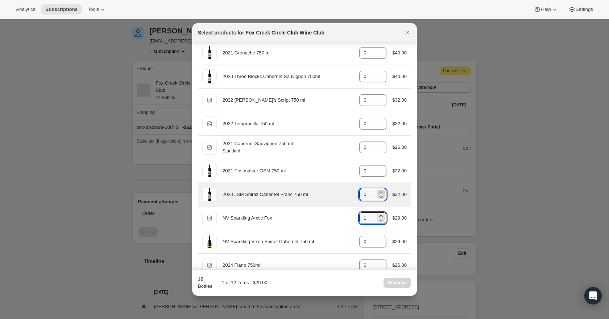
click at [378, 191] on icon ":r2gu:" at bounding box center [380, 192] width 7 height 7
type input "1"
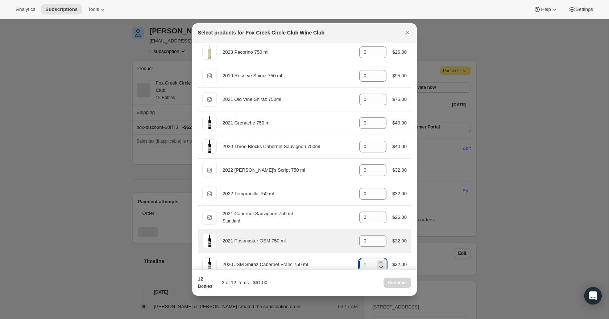
scroll to position [0, 0]
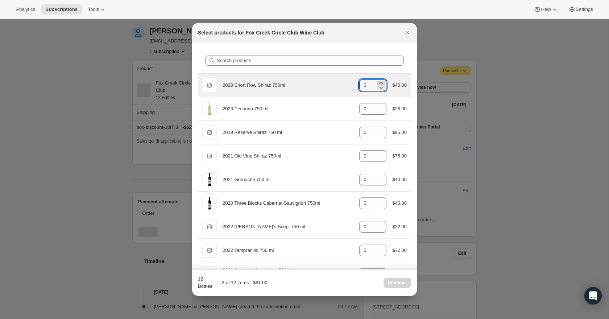
click at [380, 82] on icon ":r2gu:" at bounding box center [380, 82] width 7 height 7
type input "1"
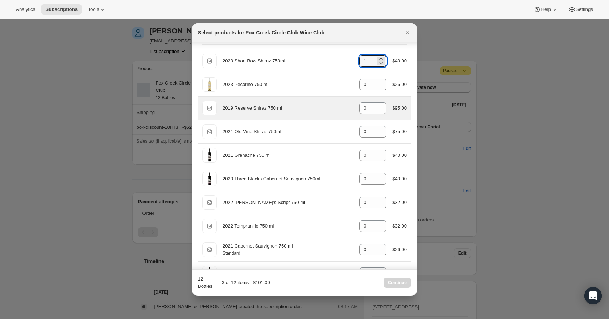
scroll to position [26, 0]
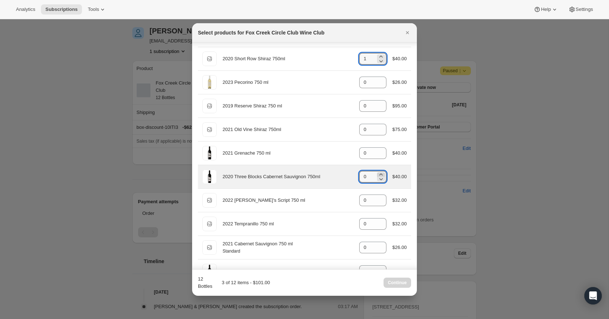
click at [379, 174] on icon ":r2gu:" at bounding box center [380, 174] width 7 height 7
type input "1"
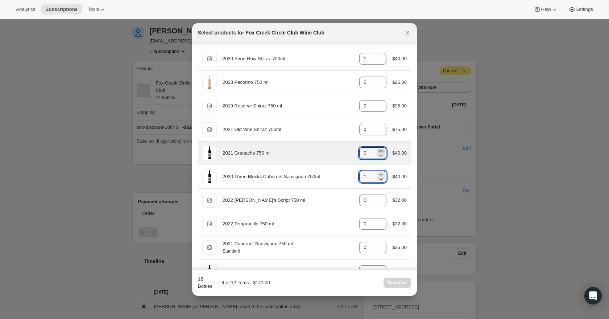
click at [380, 150] on icon ":r2gu:" at bounding box center [381, 151] width 3 height 2
type input "1"
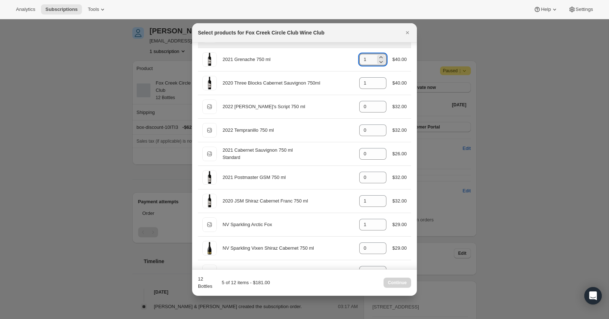
scroll to position [121, 0]
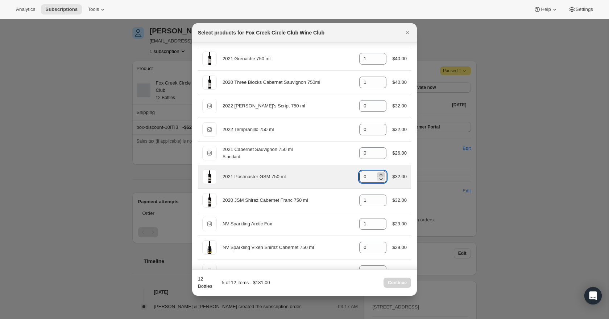
click at [379, 173] on icon ":r2gu:" at bounding box center [380, 174] width 7 height 7
type input "1"
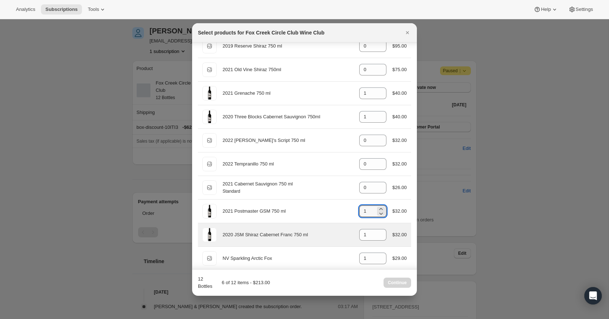
scroll to position [86, 0]
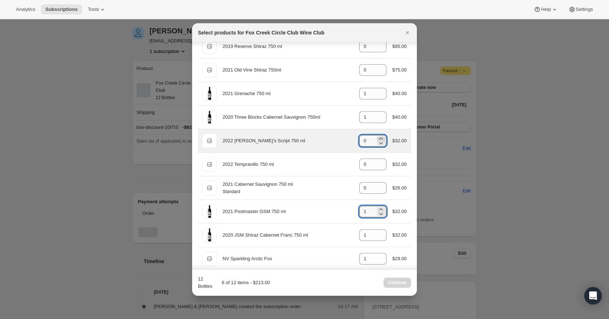
click at [380, 137] on icon ":r2gu:" at bounding box center [380, 138] width 7 height 7
type input "1"
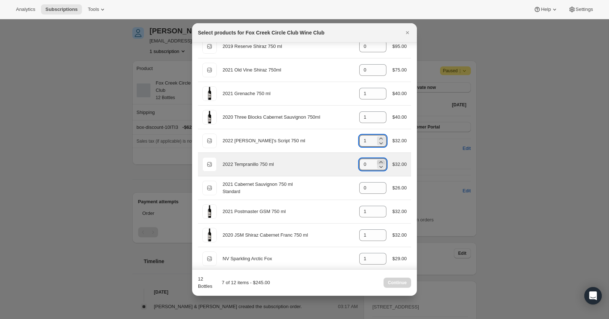
click at [380, 162] on icon ":r2gu:" at bounding box center [381, 162] width 3 height 2
type input "1"
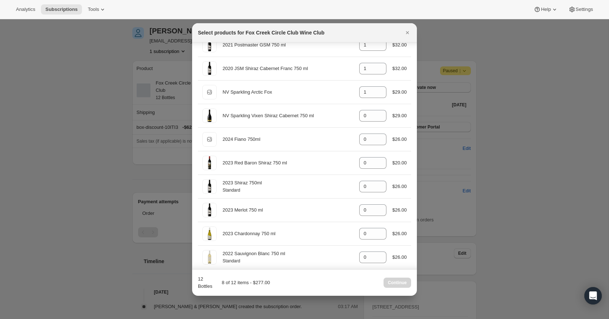
scroll to position [247, 0]
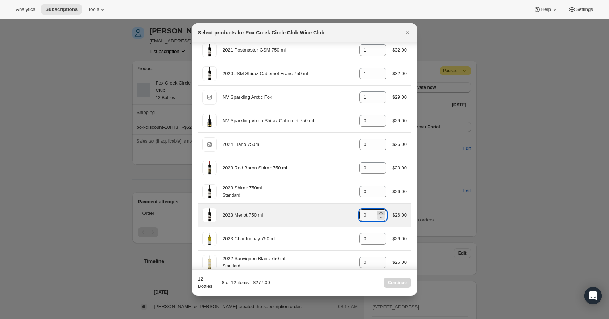
click at [381, 214] on icon ":r2gu:" at bounding box center [381, 213] width 3 height 2
type input "1"
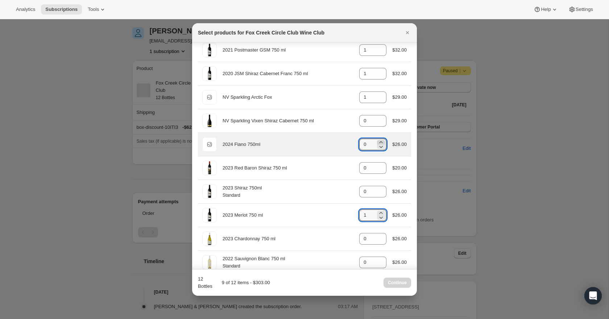
click at [380, 142] on icon ":r2gu:" at bounding box center [381, 142] width 3 height 2
type input "1"
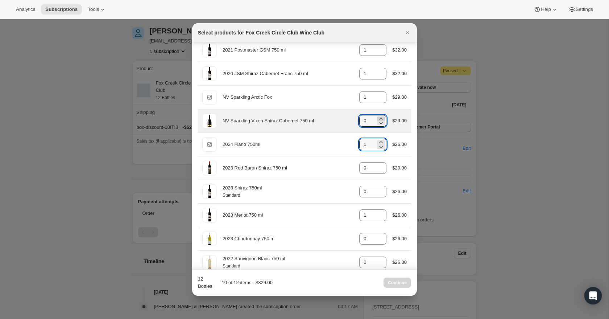
click at [381, 119] on icon ":r2gu:" at bounding box center [380, 118] width 7 height 7
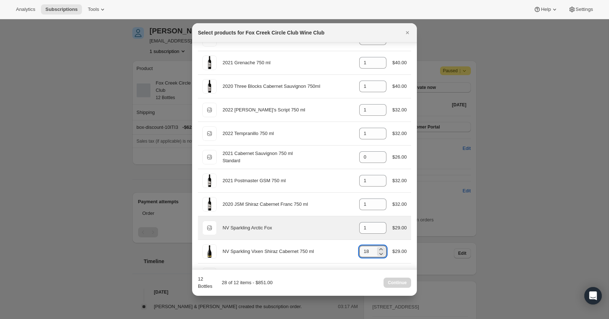
scroll to position [119, 0]
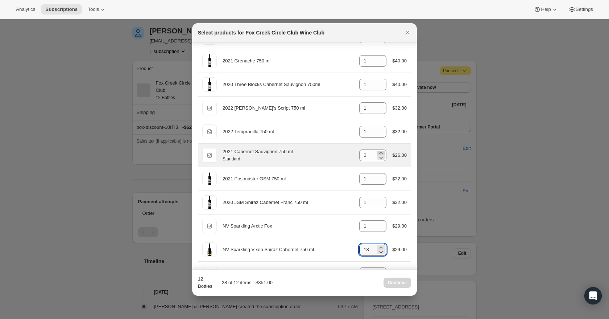
type input "18"
click at [379, 152] on icon ":r2gu:" at bounding box center [380, 152] width 7 height 7
type input "1"
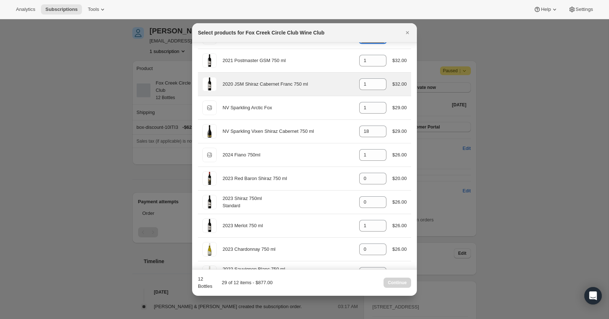
scroll to position [259, 0]
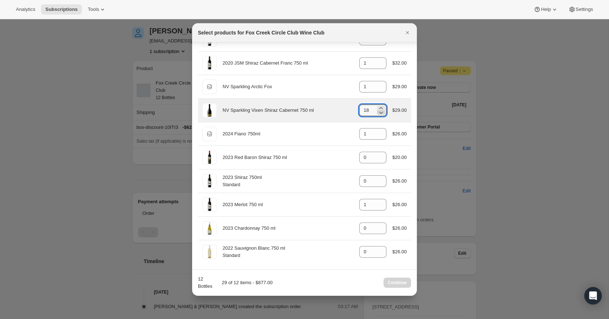
click at [380, 112] on icon ":r2gu:" at bounding box center [382, 113] width 4 height 2
click at [379, 111] on icon ":r2gu:" at bounding box center [380, 112] width 7 height 7
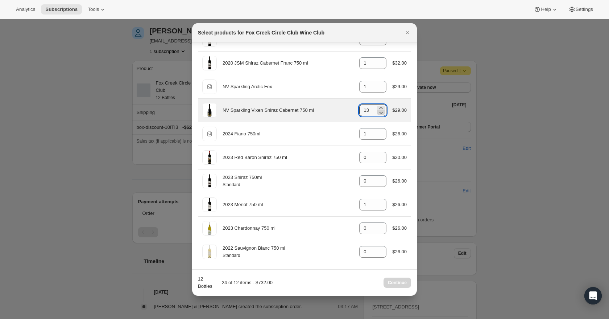
click at [379, 111] on icon ":r2gu:" at bounding box center [380, 112] width 7 height 7
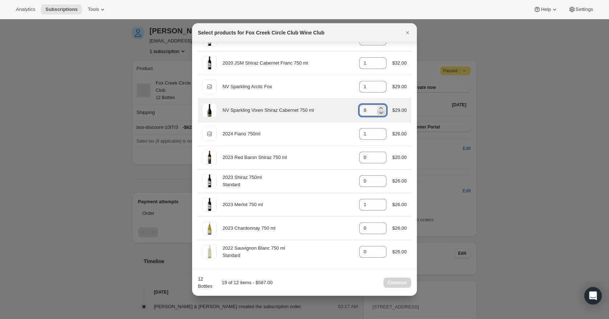
click at [379, 111] on icon ":r2gu:" at bounding box center [380, 112] width 7 height 7
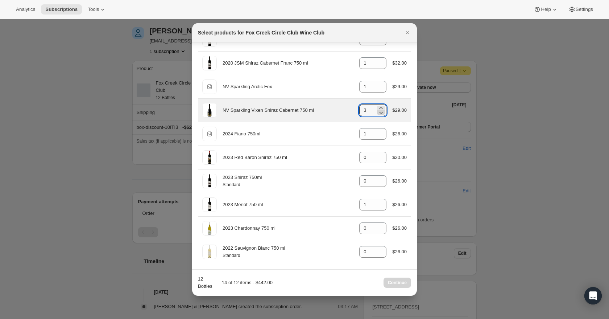
click at [379, 111] on icon ":r2gu:" at bounding box center [380, 112] width 7 height 7
type input "1"
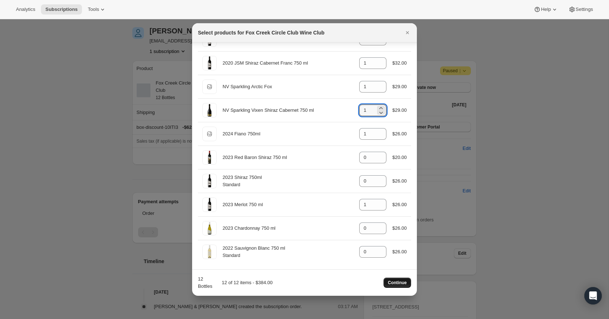
click at [401, 286] on button "Continue" at bounding box center [398, 282] width 28 height 10
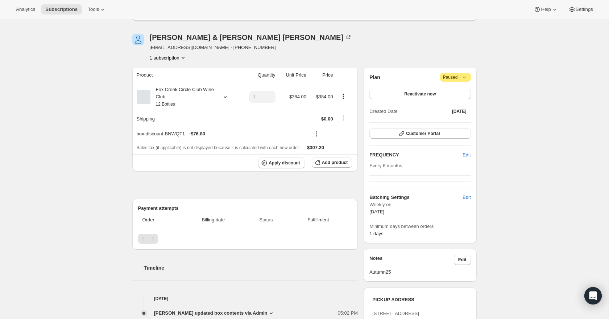
scroll to position [66, 0]
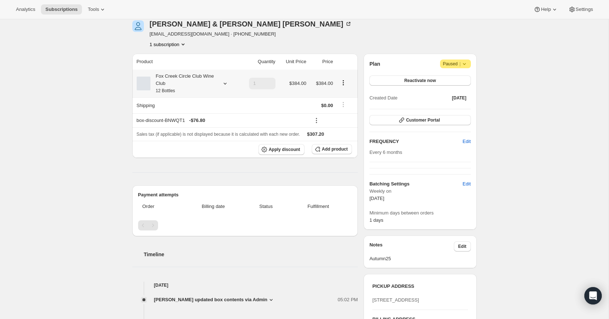
click at [224, 83] on icon at bounding box center [225, 83] width 7 height 7
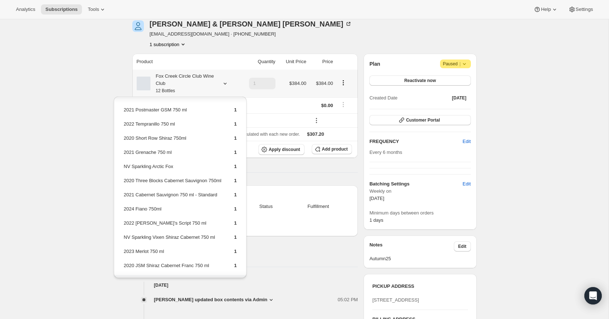
scroll to position [21, 0]
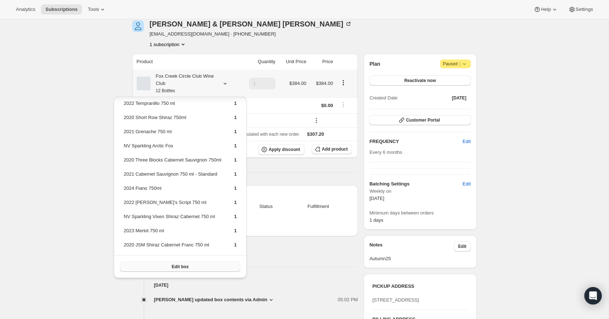
click at [220, 268] on button "Edit box" at bounding box center [180, 266] width 120 height 10
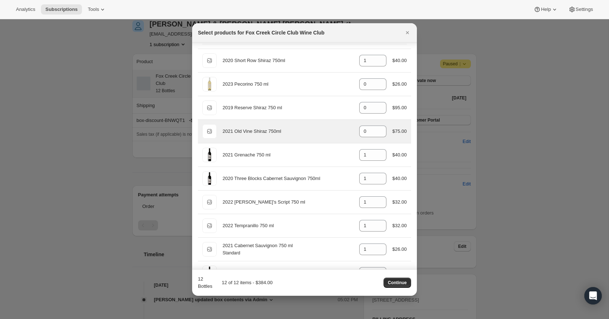
scroll to position [11, 0]
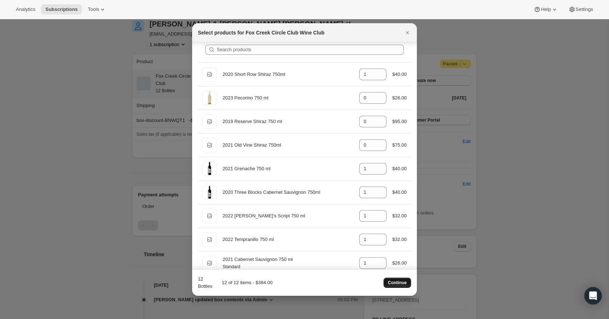
click at [405, 281] on span "Continue" at bounding box center [397, 283] width 19 height 6
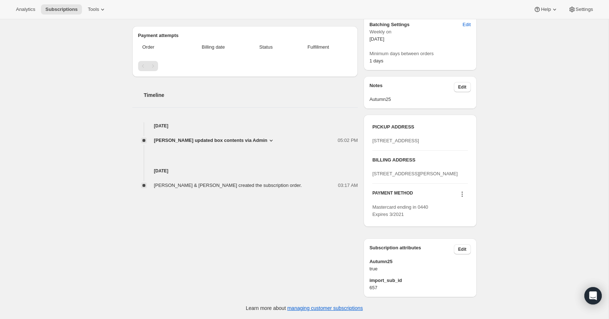
scroll to position [286, 0]
click at [461, 195] on icon at bounding box center [462, 193] width 7 height 7
click at [460, 259] on span "Add credit card" at bounding box center [451, 261] width 32 height 5
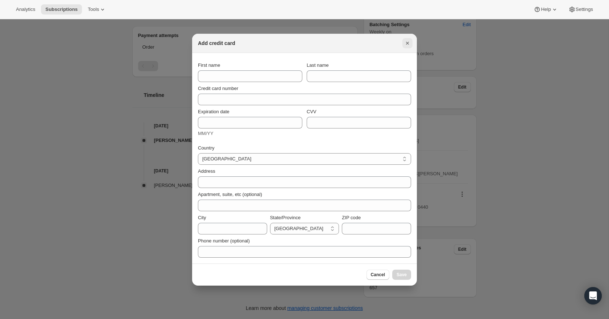
click at [406, 41] on icon "Close" at bounding box center [407, 43] width 7 height 7
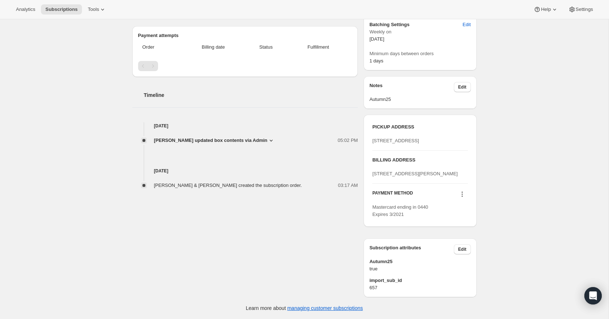
click at [463, 194] on icon at bounding box center [462, 193] width 7 height 7
click at [460, 259] on span "Add credit card" at bounding box center [451, 261] width 32 height 5
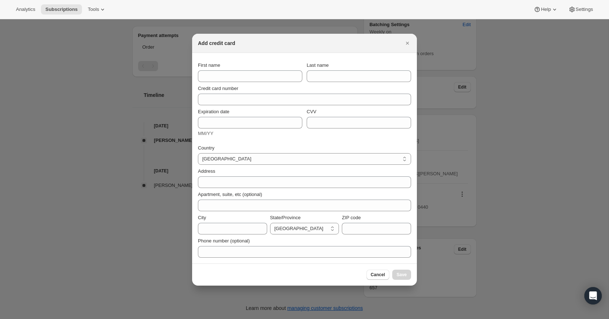
scroll to position [0, 0]
click at [405, 42] on icon "Close" at bounding box center [407, 43] width 7 height 7
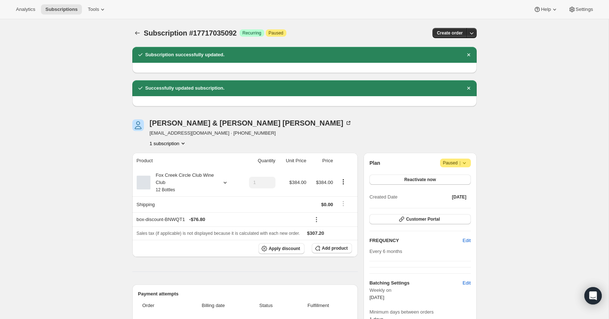
scroll to position [286, 0]
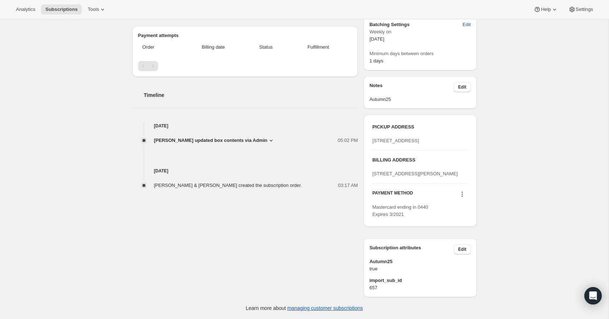
click at [462, 194] on icon at bounding box center [462, 194] width 1 height 1
click at [509, 155] on div "Subscription #17717035092. This page is ready Subscription #17717035092 Success…" at bounding box center [304, 40] width 609 height 558
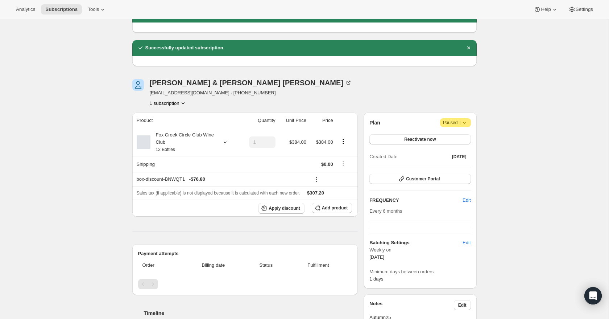
scroll to position [0, 0]
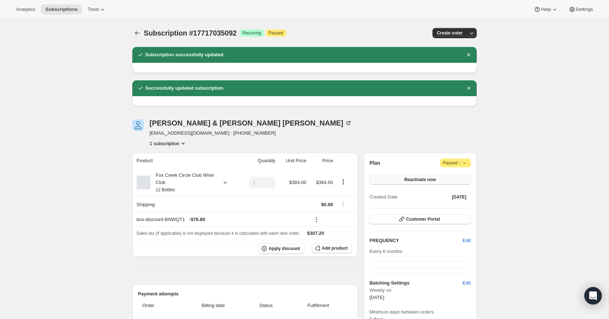
click at [425, 180] on span "Reactivate now" at bounding box center [420, 180] width 32 height 6
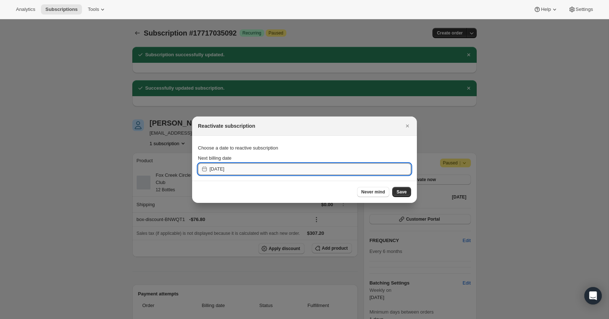
click at [290, 168] on input "2025-10-03" at bounding box center [311, 169] width 202 height 12
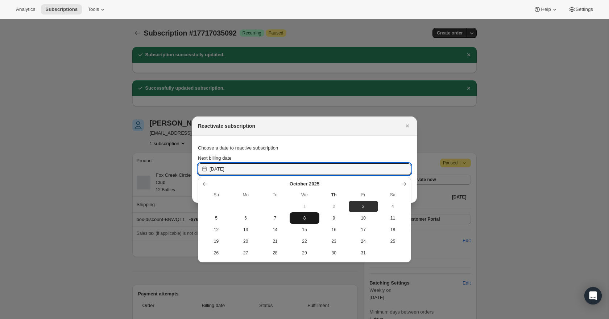
click at [307, 221] on button "8" at bounding box center [304, 218] width 29 height 12
type input "2025-10-07"
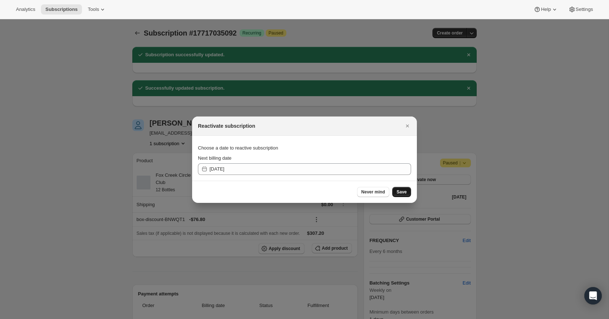
click at [405, 194] on span "Save" at bounding box center [402, 192] width 10 height 6
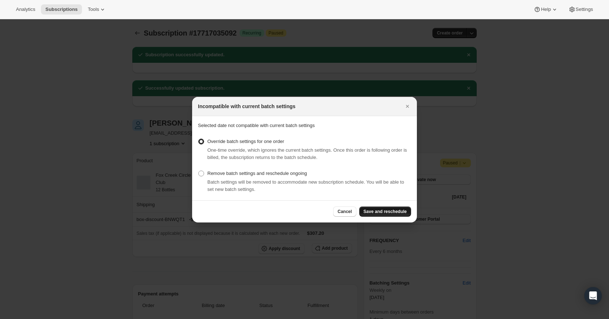
click at [401, 208] on button "Save and reschedule" at bounding box center [385, 211] width 52 height 10
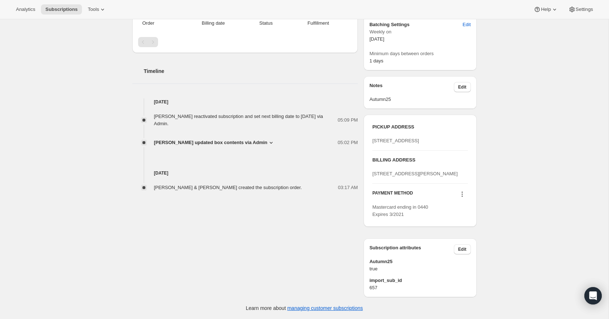
scroll to position [344, 0]
click at [462, 195] on icon at bounding box center [462, 194] width 1 height 1
click at [460, 234] on span "Send link to update card" at bounding box center [460, 236] width 51 height 5
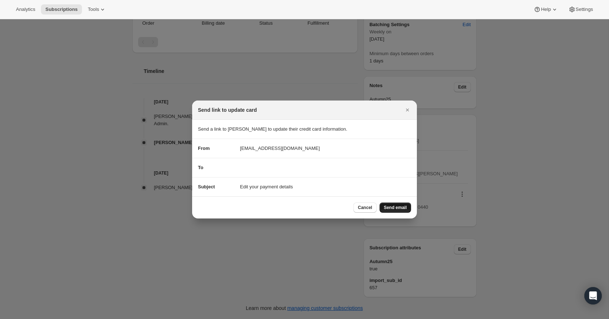
click at [396, 211] on button "Send email" at bounding box center [396, 207] width 32 height 10
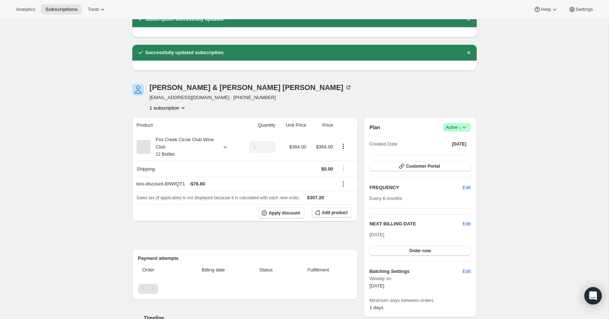
scroll to position [106, 0]
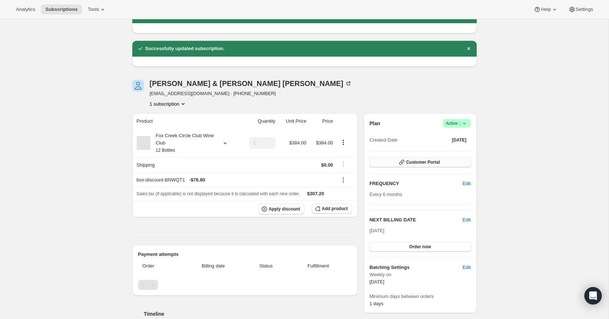
click at [426, 163] on span "Customer Portal" at bounding box center [423, 162] width 34 height 6
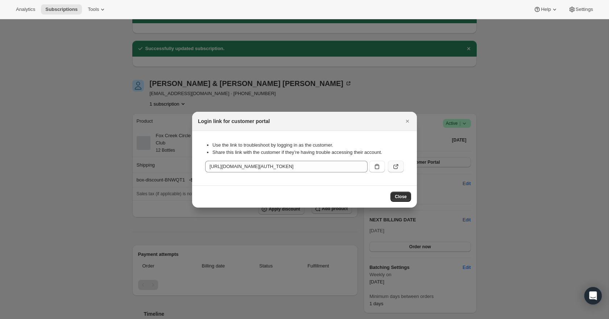
click at [396, 168] on icon ":r30b:" at bounding box center [396, 167] width 4 height 4
click at [406, 119] on icon "Close" at bounding box center [407, 120] width 7 height 7
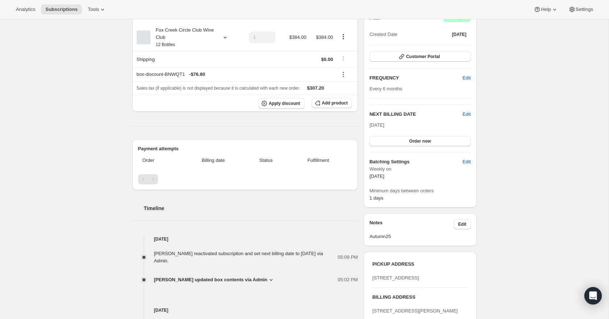
scroll to position [178, 0]
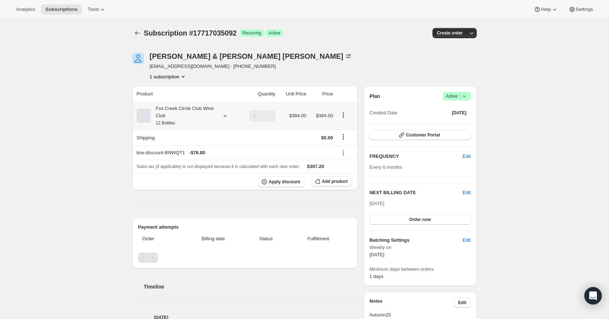
click at [224, 118] on icon at bounding box center [225, 115] width 7 height 7
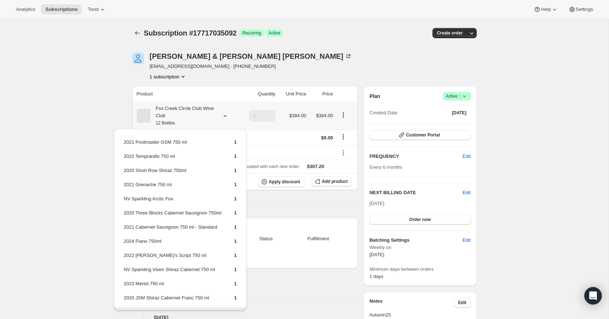
click at [224, 118] on icon at bounding box center [225, 115] width 7 height 7
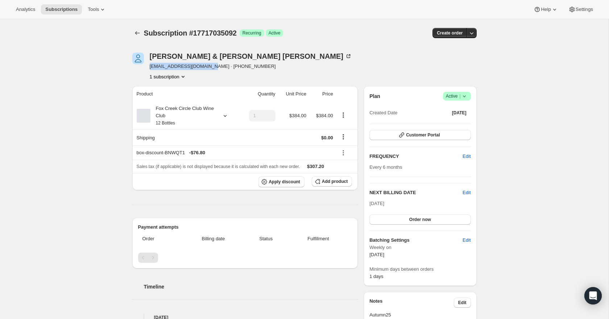
drag, startPoint x: 208, startPoint y: 66, endPoint x: 149, endPoint y: 67, distance: 59.1
click at [149, 67] on div "[PERSON_NAME] & [PERSON_NAME] [EMAIL_ADDRESS][DOMAIN_NAME] · [PHONE_NUMBER] 1 s…" at bounding box center [252, 67] width 241 height 28
copy span "[EMAIL_ADDRESS][DOMAIN_NAME]"
click at [226, 118] on icon at bounding box center [225, 115] width 7 height 7
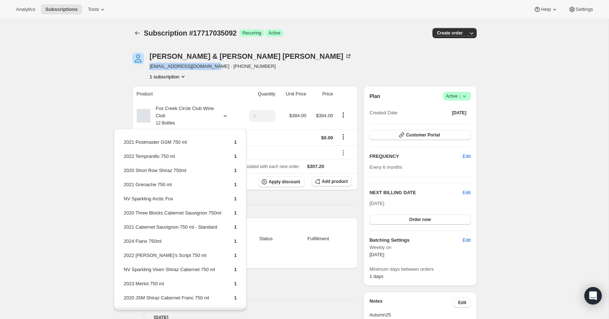
drag, startPoint x: 209, startPoint y: 67, endPoint x: 148, endPoint y: 63, distance: 60.7
click at [148, 63] on div "[PERSON_NAME] & [PERSON_NAME] [EMAIL_ADDRESS][DOMAIN_NAME] · [PHONE_NUMBER] 1 s…" at bounding box center [252, 67] width 241 height 28
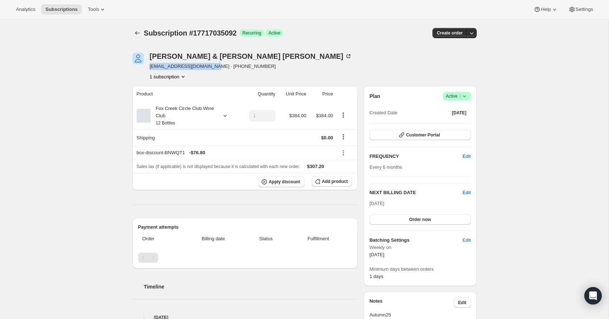
copy span "[EMAIL_ADDRESS][DOMAIN_NAME]"
click at [416, 135] on span "Customer Portal" at bounding box center [423, 135] width 34 height 6
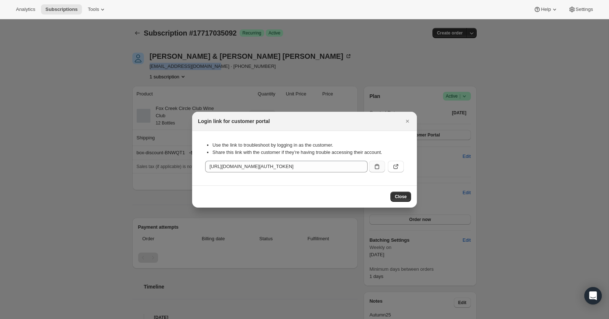
click at [376, 168] on icon ":r1e:" at bounding box center [376, 166] width 7 height 7
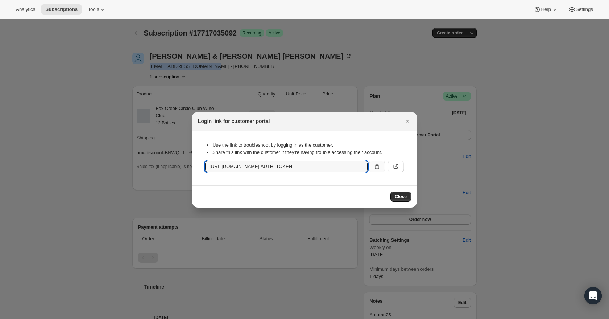
copy span "[EMAIL_ADDRESS][DOMAIN_NAME]"
click at [376, 168] on icon ":r1e:" at bounding box center [376, 166] width 7 height 7
click at [408, 119] on icon "Close" at bounding box center [407, 120] width 7 height 7
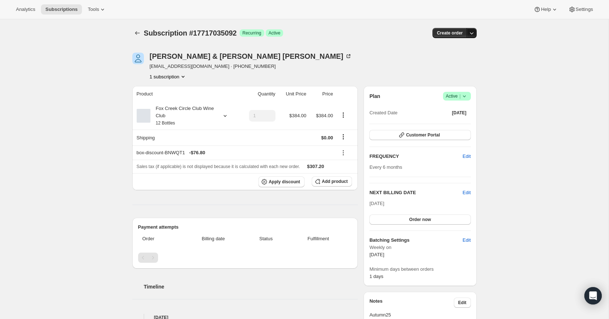
click at [472, 35] on icon "button" at bounding box center [471, 32] width 7 height 7
click at [502, 39] on div "Subscription #17717035092. This page is ready Subscription #17717035092 Success…" at bounding box center [304, 283] width 609 height 529
click at [224, 115] on icon at bounding box center [225, 115] width 7 height 7
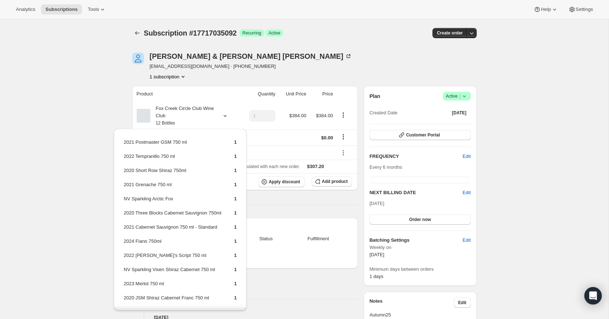
click at [96, 106] on div "Subscription #17717035092. This page is ready Subscription #17717035092 Success…" at bounding box center [304, 283] width 609 height 529
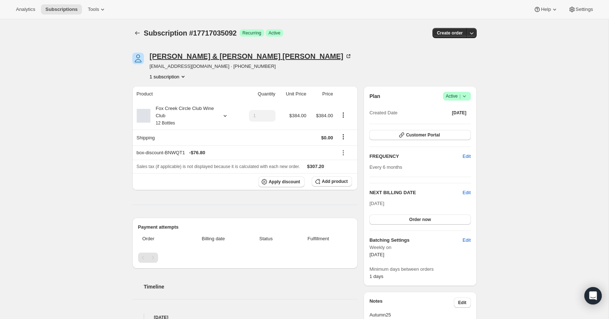
click at [345, 55] on icon at bounding box center [348, 56] width 7 height 7
